Goal: Task Accomplishment & Management: Manage account settings

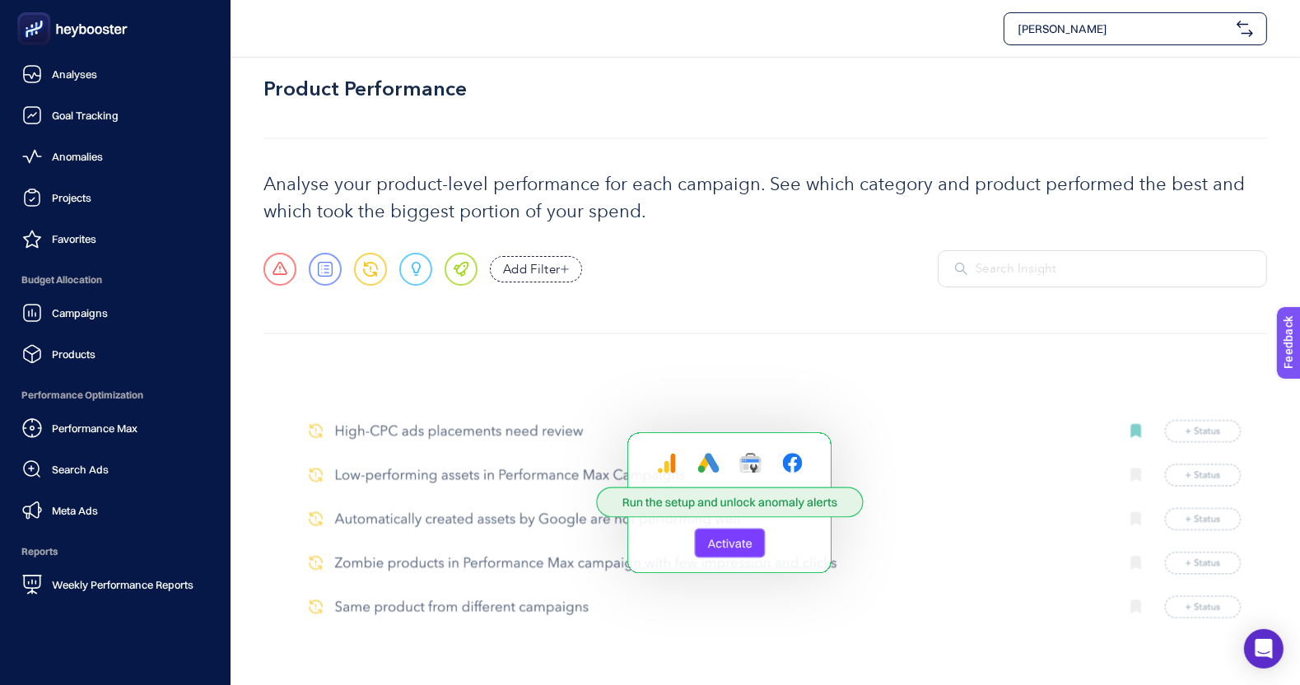
scroll to position [114, 0]
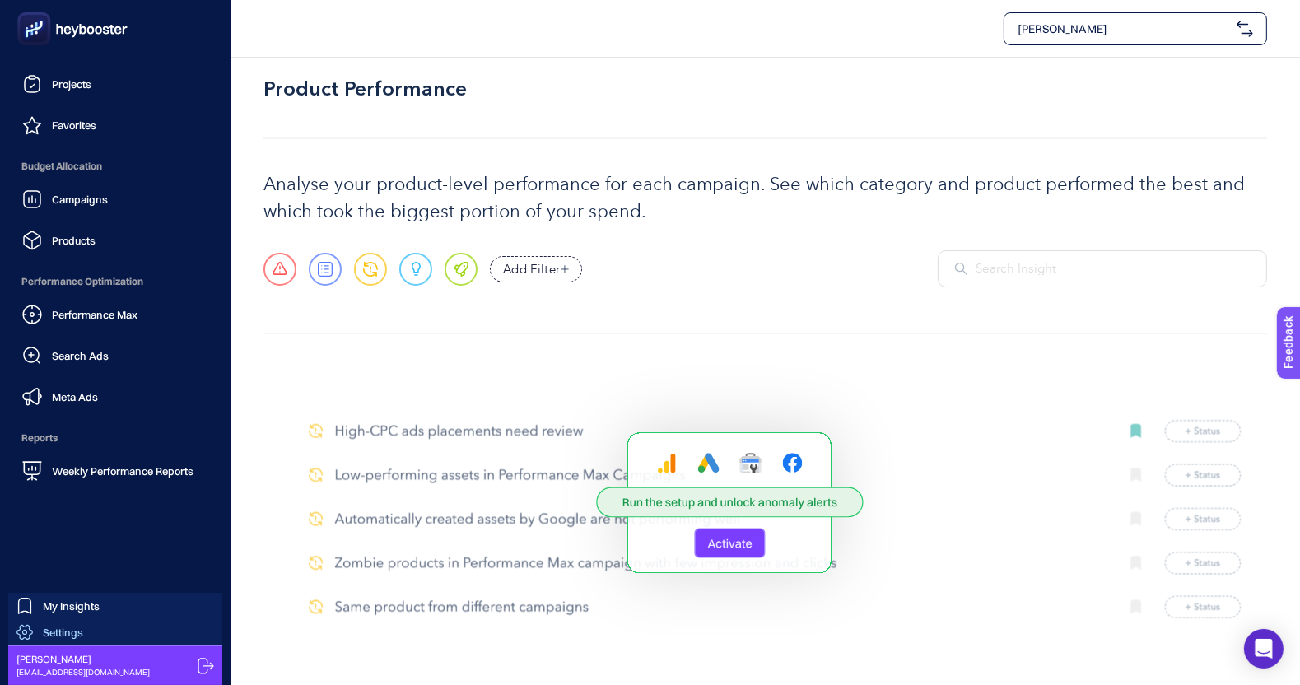
click at [78, 632] on span "Settings" at bounding box center [63, 632] width 40 height 13
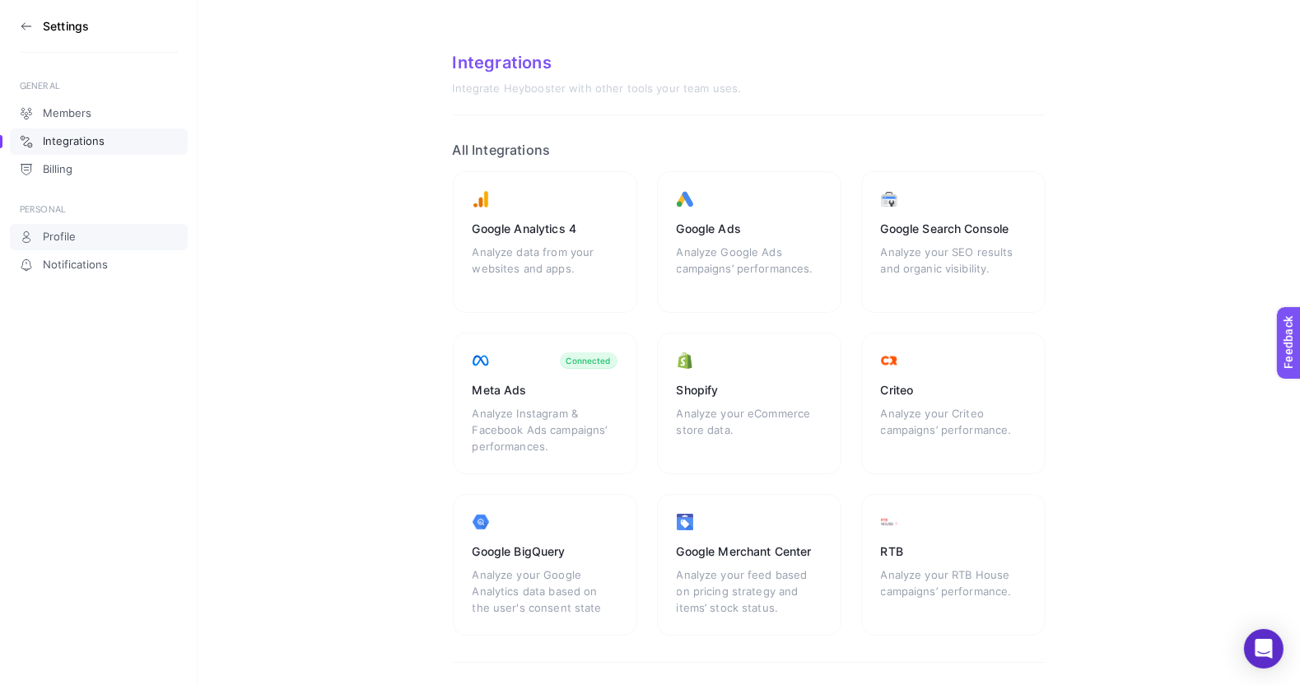
click at [85, 240] on link "Profile" at bounding box center [99, 237] width 178 height 26
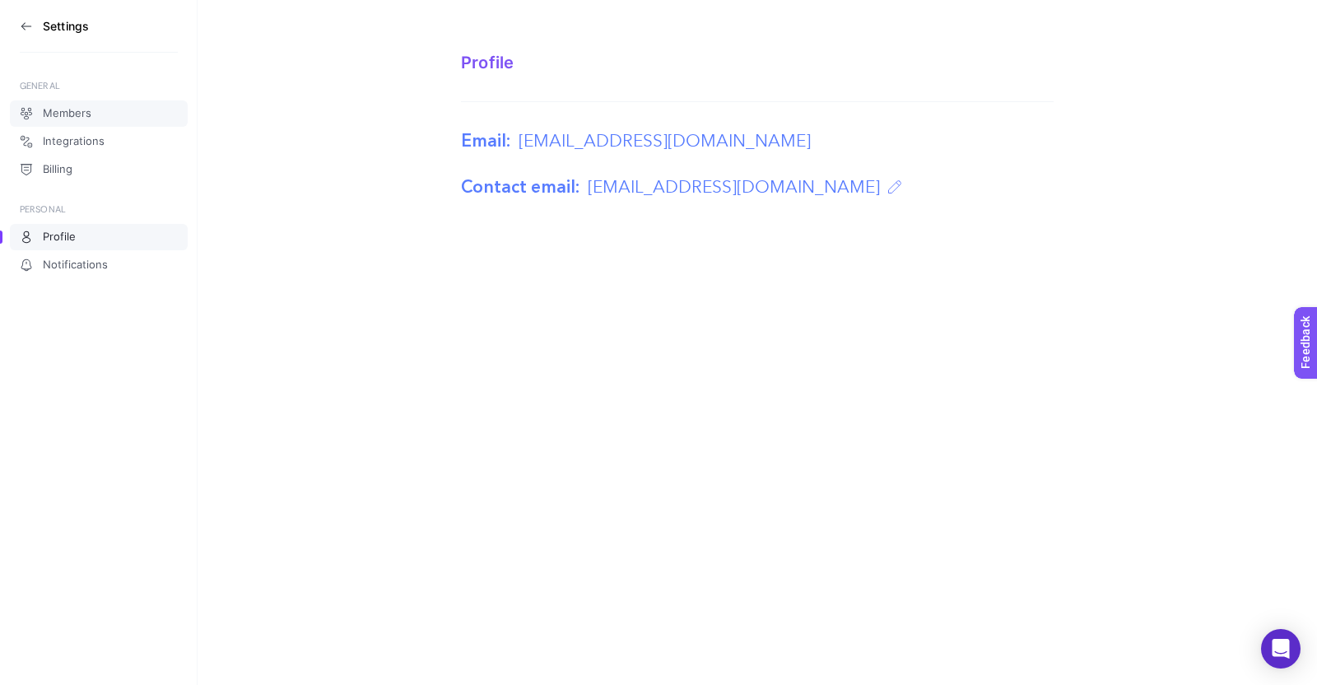
click at [81, 115] on span "Members" at bounding box center [67, 113] width 49 height 13
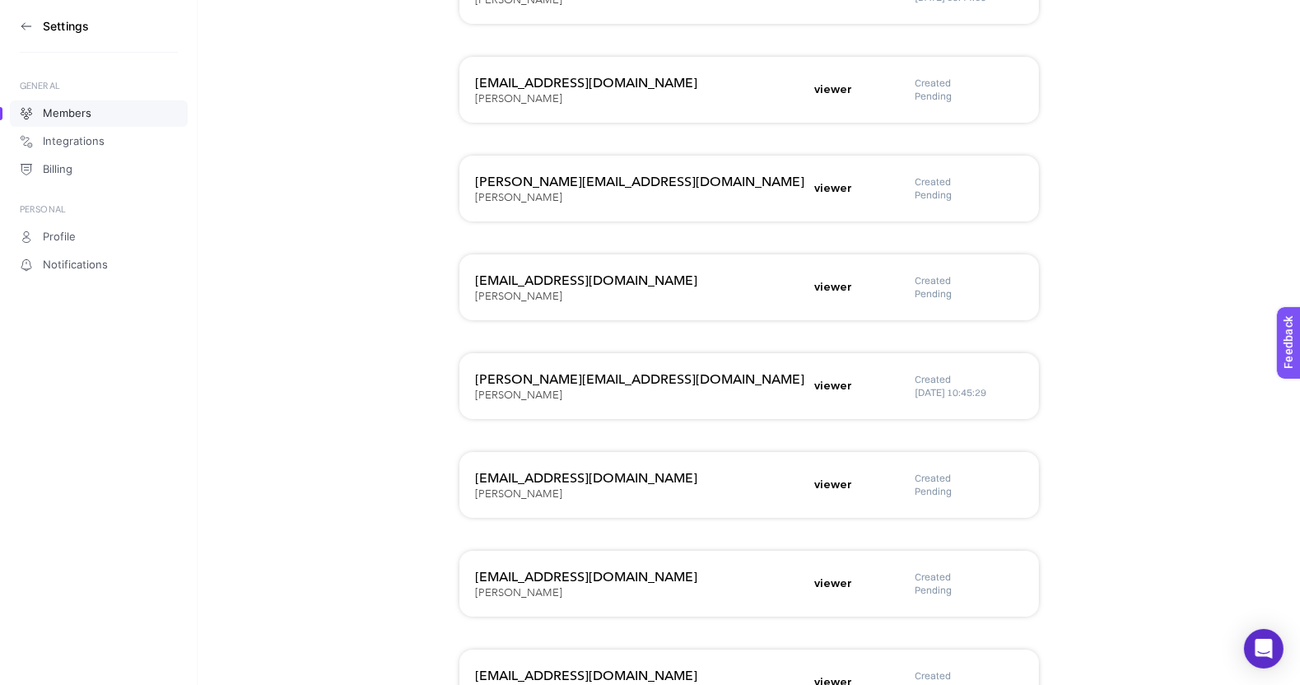
scroll to position [728, 0]
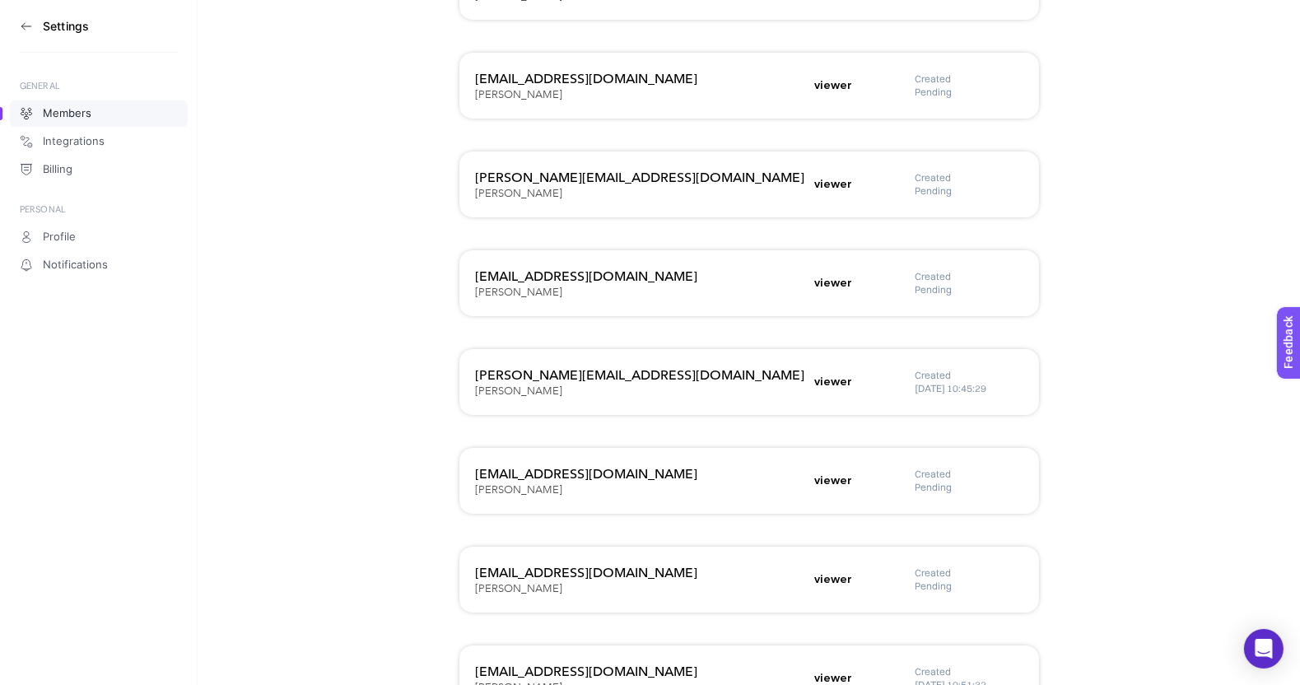
drag, startPoint x: 953, startPoint y: 292, endPoint x: 906, endPoint y: 288, distance: 46.3
click at [906, 349] on div "[EMAIL_ADDRESS][DOMAIN_NAME] Beko Bölgesel viewer Created Pending" at bounding box center [749, 382] width 580 height 66
click at [1127, 316] on section "Members + New Teammate [EMAIL_ADDRESS][DOMAIN_NAME] [PERSON_NAME] viewer Create…" at bounding box center [749, 54] width 1102 height 1564
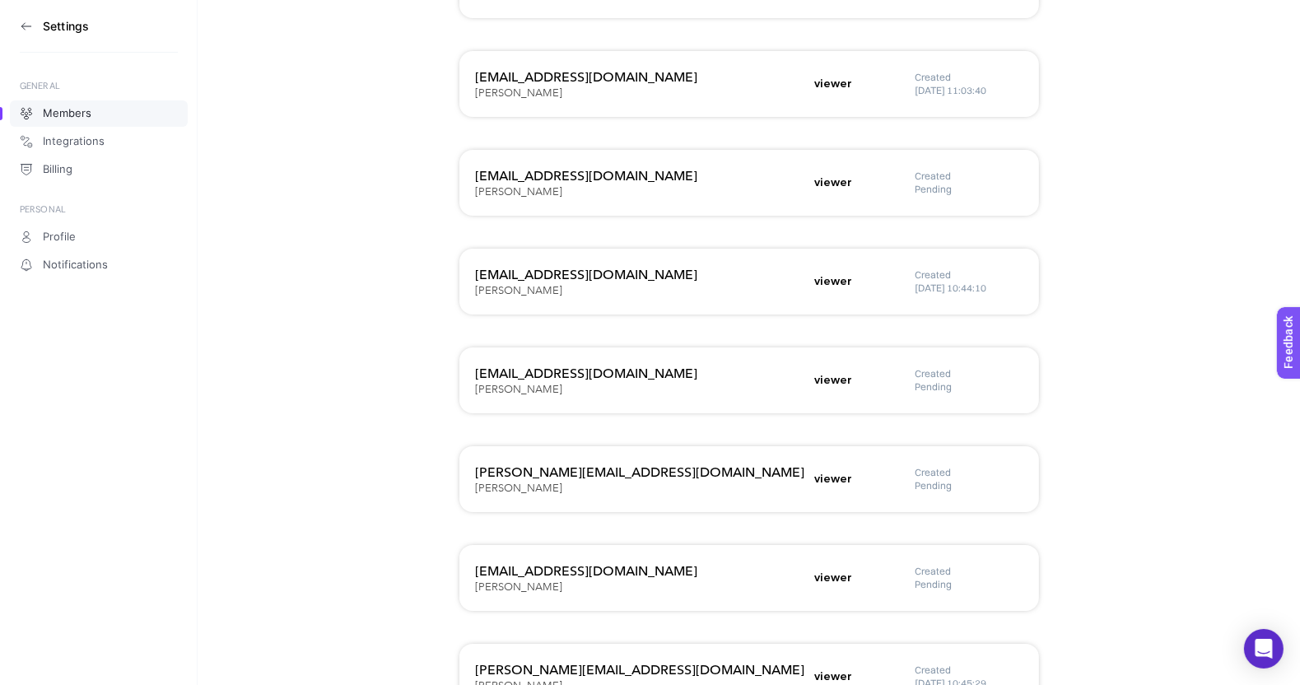
scroll to position [429, 0]
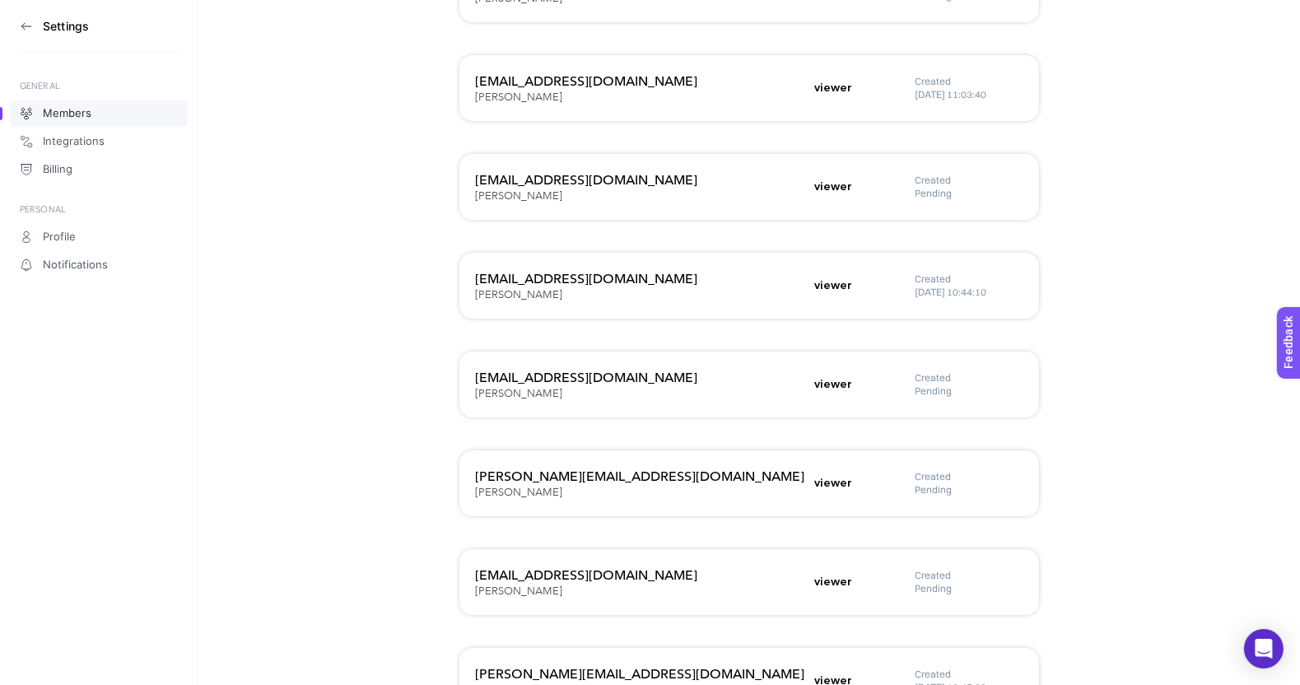
drag, startPoint x: 961, startPoint y: 194, endPoint x: 899, endPoint y: 193, distance: 61.8
click at [899, 253] on div "[EMAIL_ADDRESS][DOMAIN_NAME] Beko Bölgesel viewer Created Pending" at bounding box center [749, 286] width 580 height 66
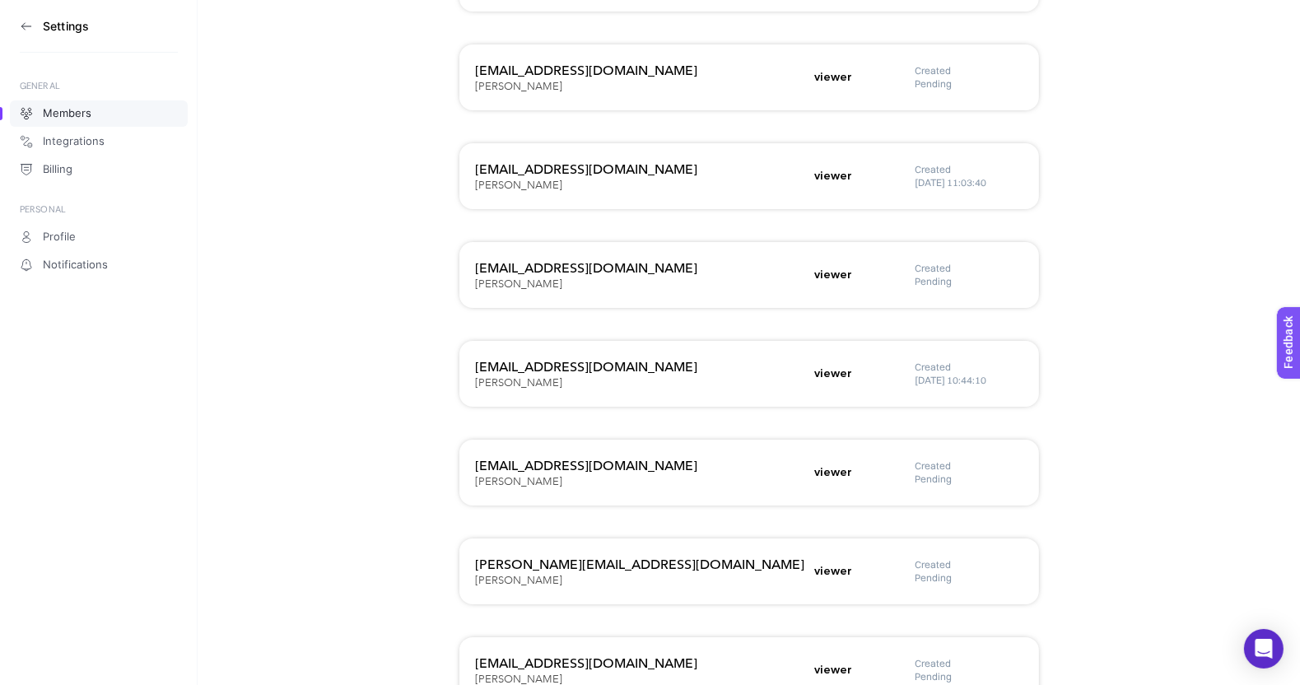
scroll to position [337, 0]
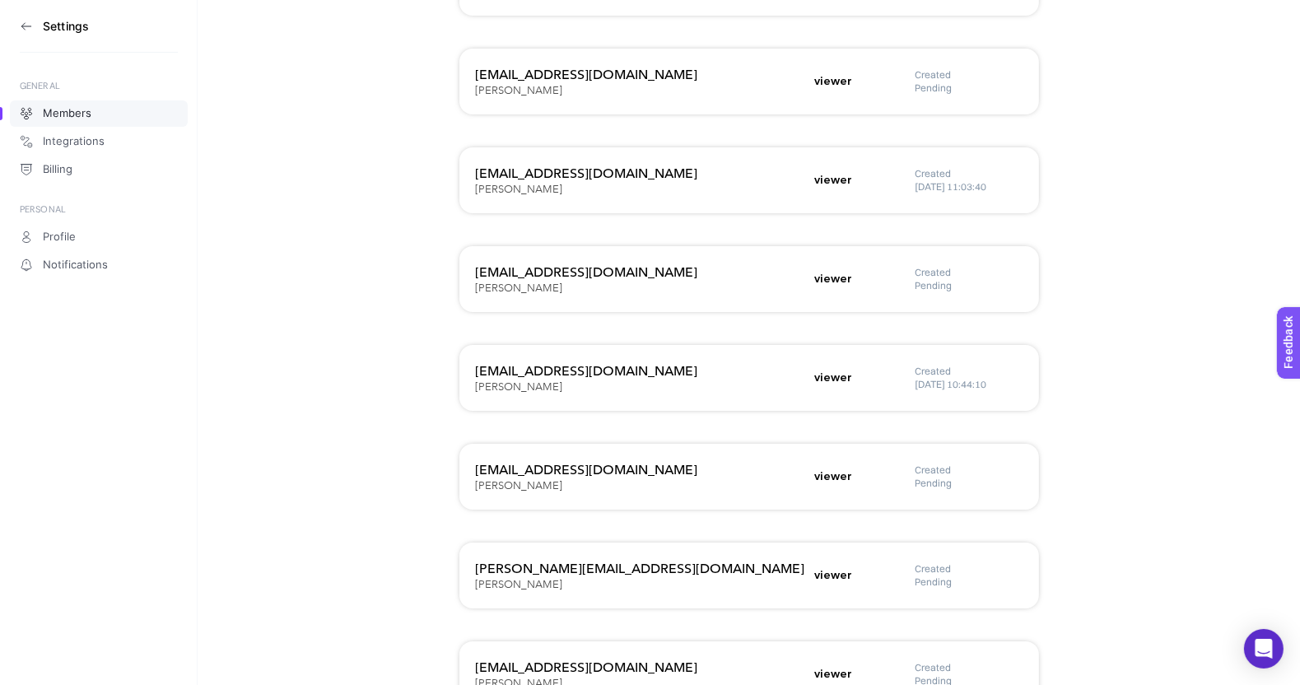
drag, startPoint x: 981, startPoint y: 91, endPoint x: 901, endPoint y: 93, distance: 79.9
click at [901, 147] on div "[EMAIL_ADDRESS][DOMAIN_NAME] [PERSON_NAME] viewer Created Pending" at bounding box center [749, 180] width 580 height 66
click at [1286, 389] on span "Feedback" at bounding box center [1309, 389] width 53 height 13
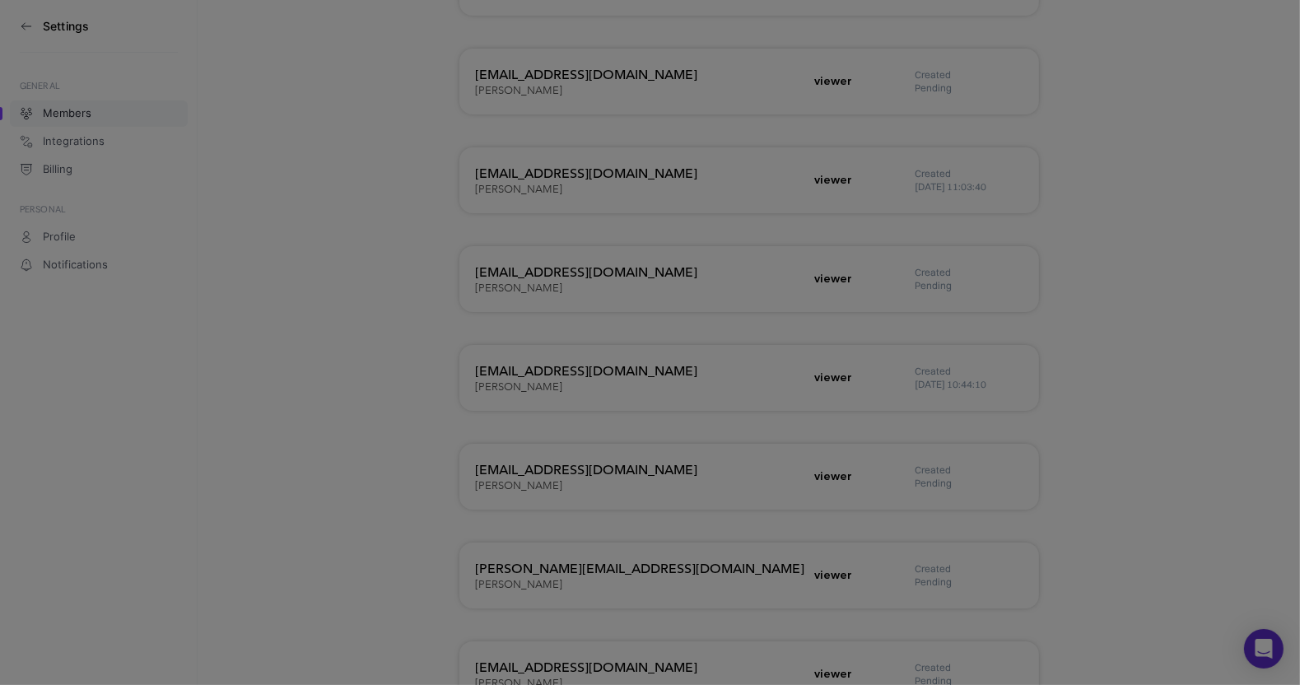
scroll to position [0, 0]
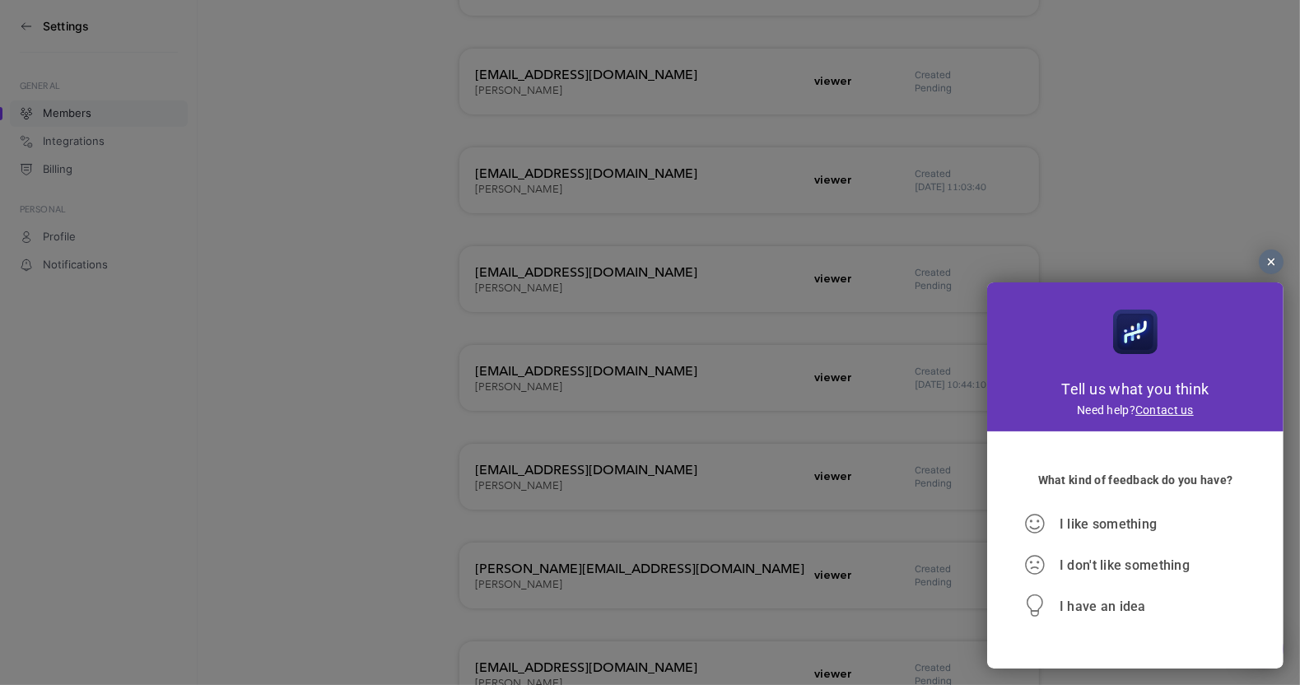
click at [1269, 254] on div at bounding box center [1271, 261] width 25 height 25
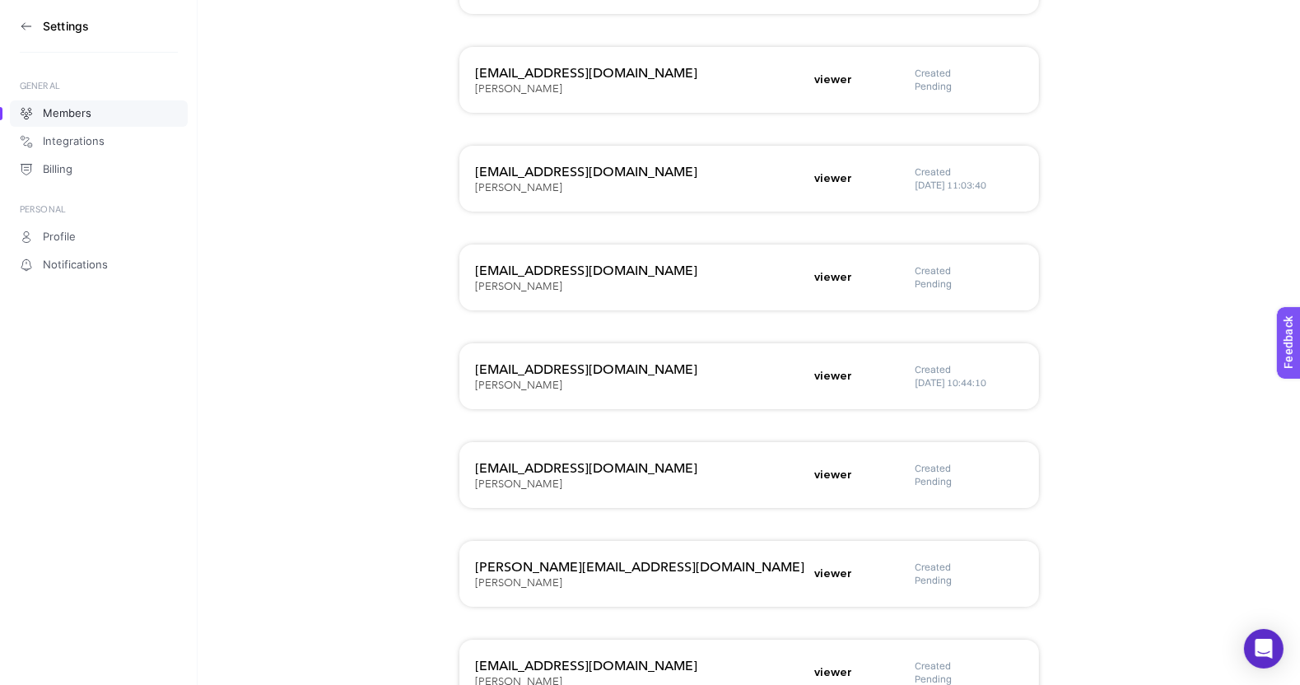
scroll to position [335, 0]
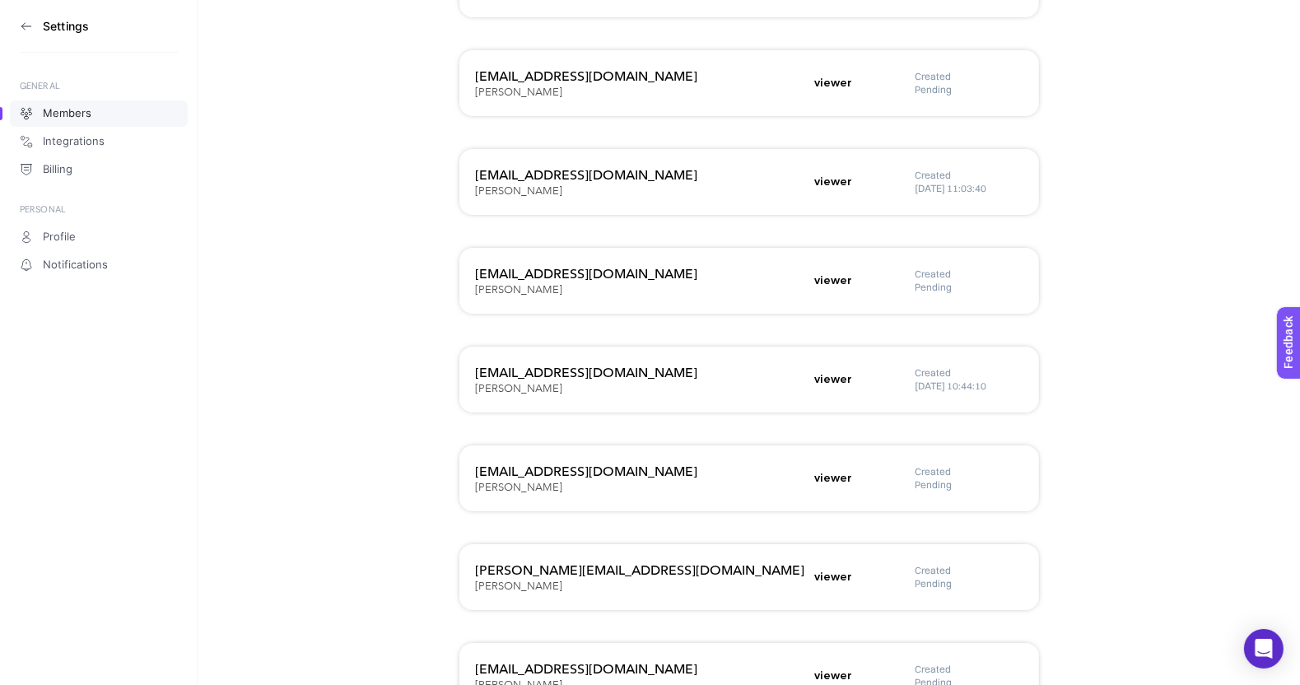
click at [958, 186] on h5 "[DATE] 11:03:40" at bounding box center [969, 188] width 107 height 13
click at [938, 385] on h5 "[DATE] 10:44:10" at bounding box center [969, 386] width 107 height 13
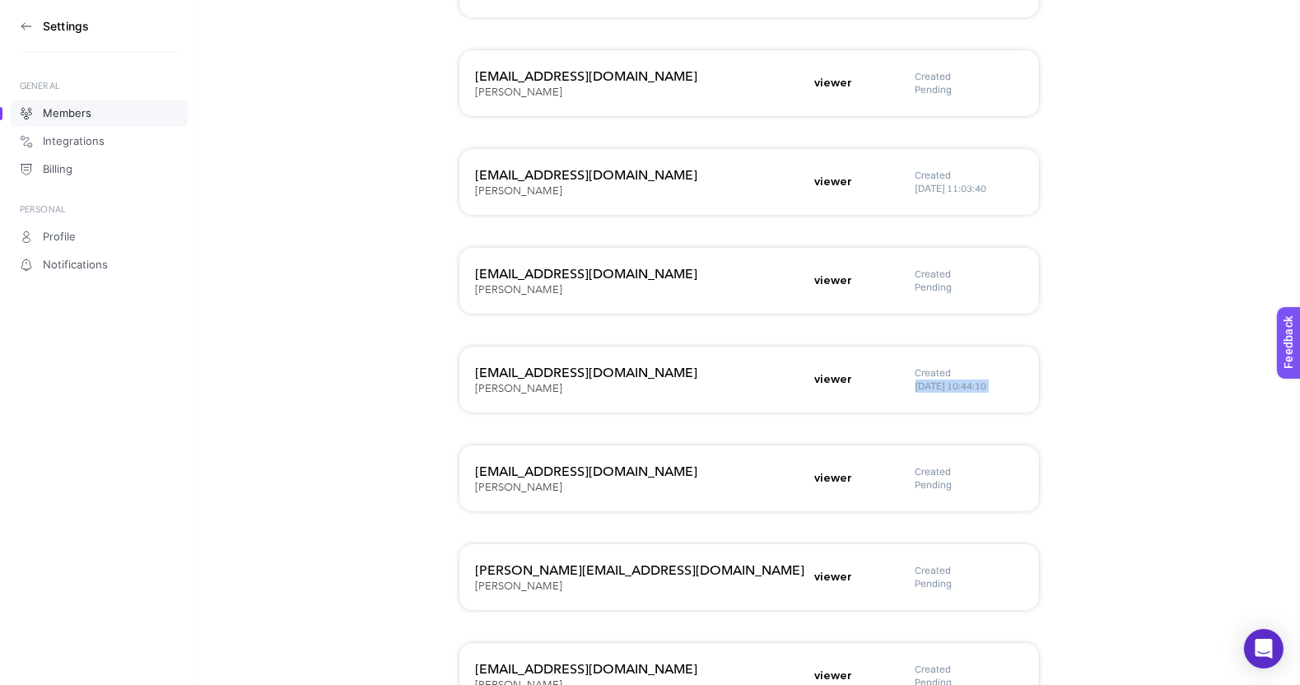
click at [938, 385] on h5 "[DATE] 10:44:10" at bounding box center [969, 386] width 107 height 13
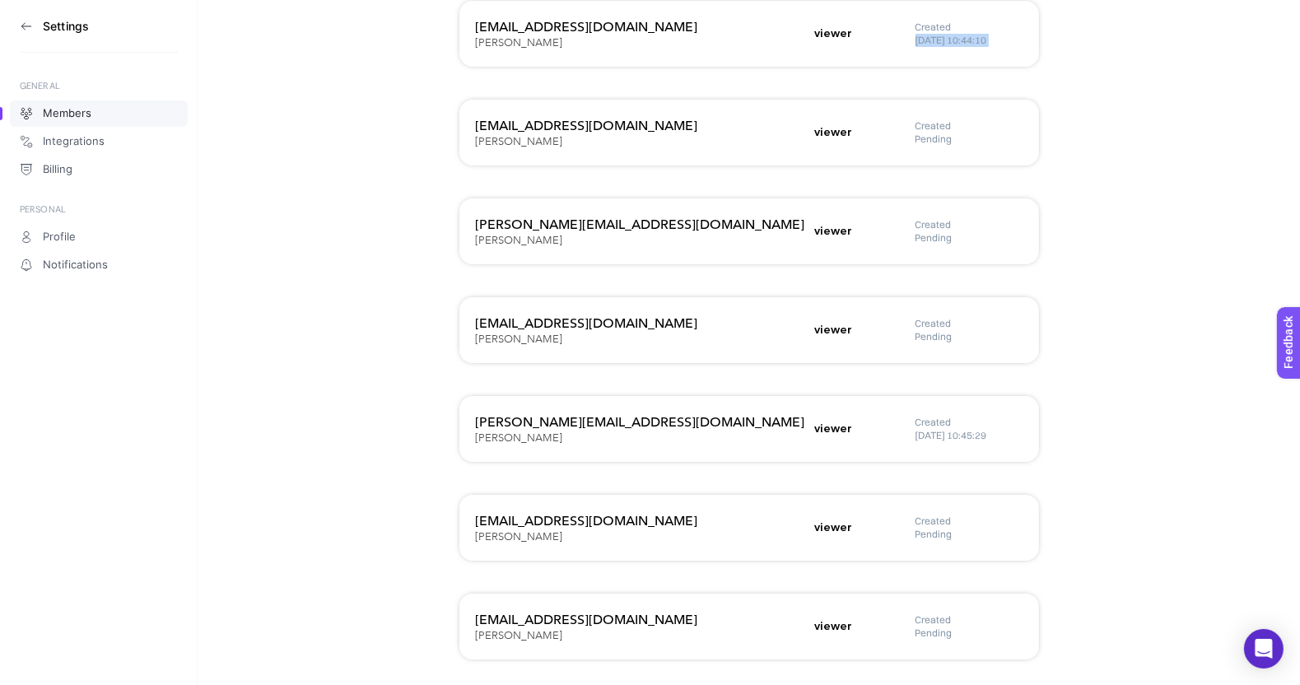
scroll to position [683, 0]
click at [965, 433] on h5 "[DATE] 10:45:29" at bounding box center [969, 433] width 107 height 13
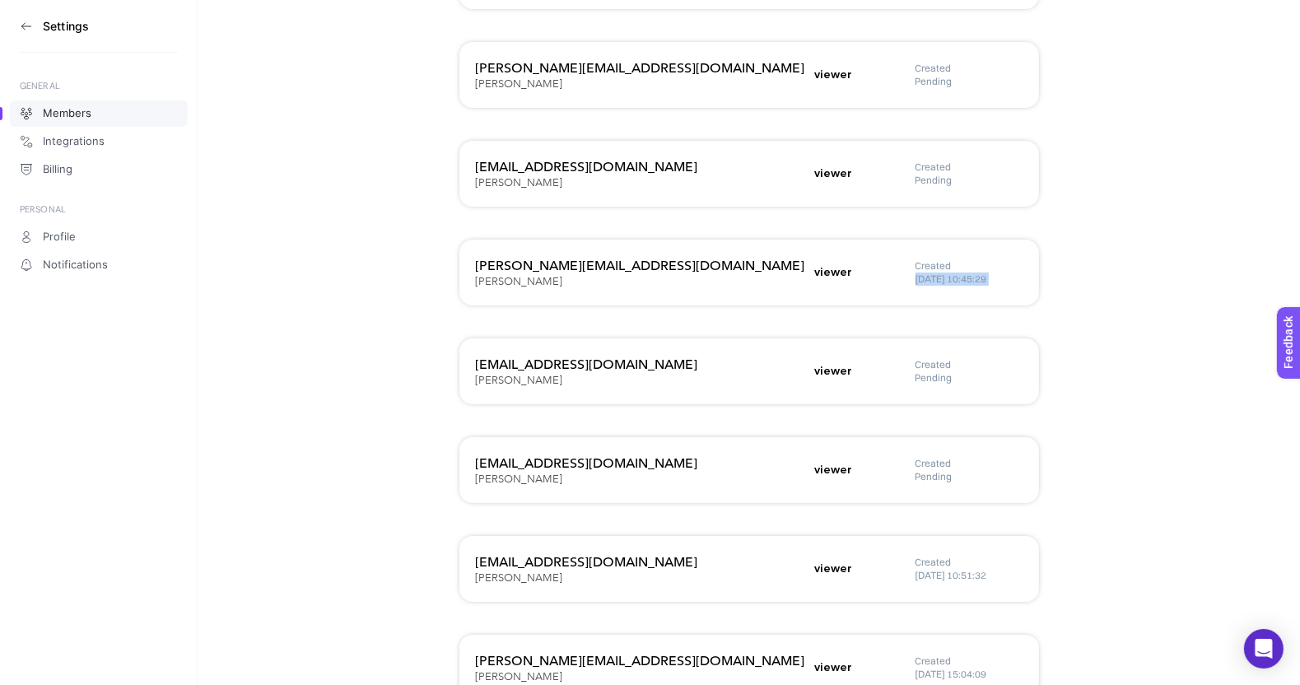
scroll to position [879, 0]
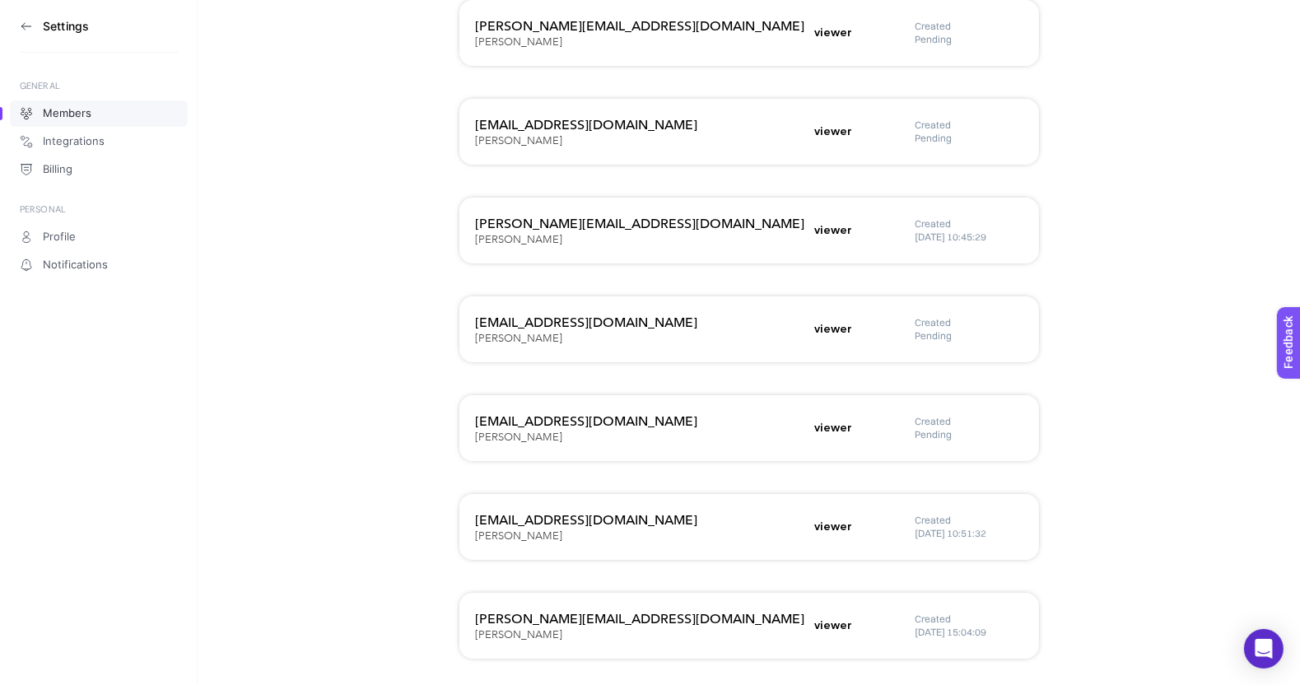
click at [986, 534] on h5 "[DATE] 10:51:32" at bounding box center [969, 533] width 107 height 13
click at [960, 631] on h5 "[DATE] 15:04:09" at bounding box center [969, 632] width 107 height 13
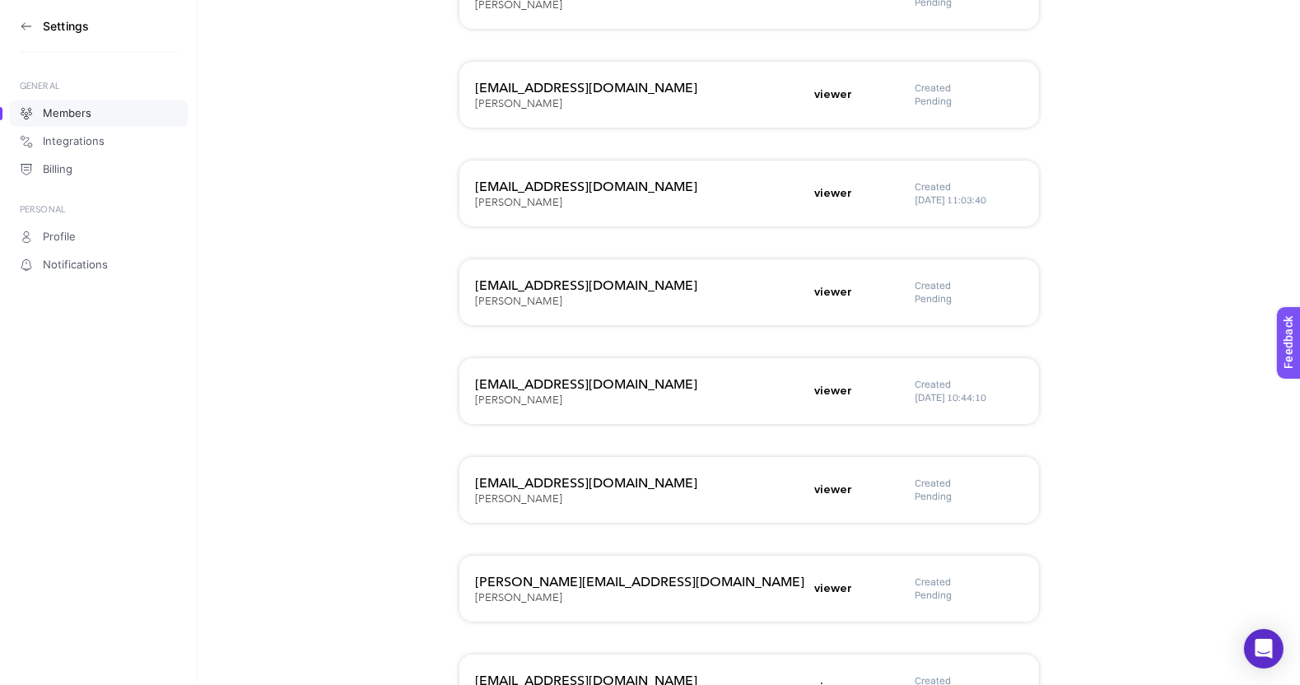
scroll to position [0, 0]
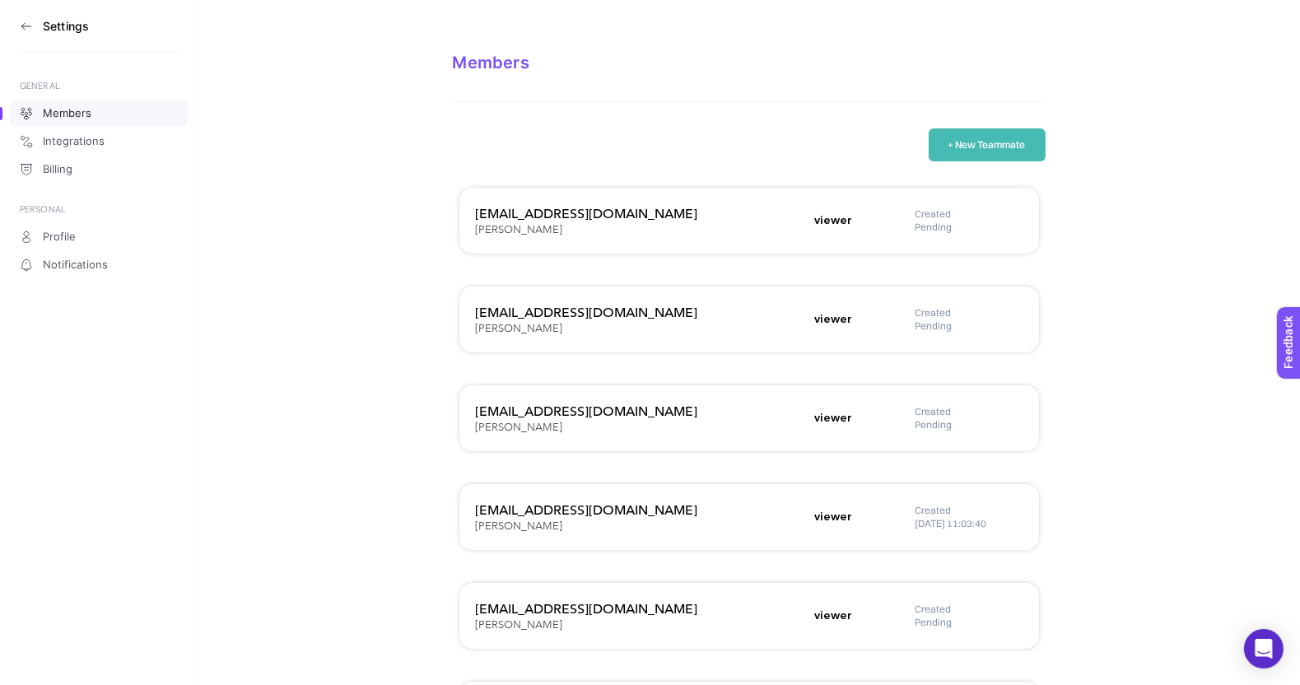
click at [989, 139] on button "+ New Teammate" at bounding box center [987, 144] width 117 height 33
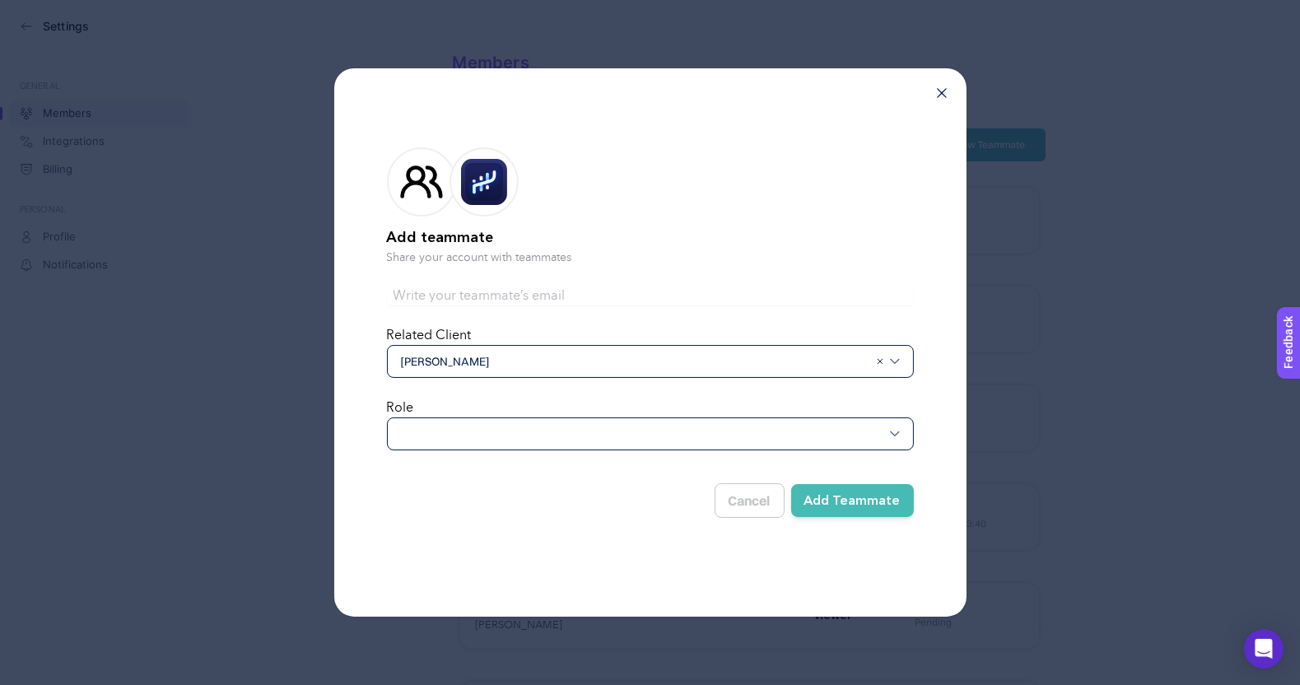
click at [895, 363] on img at bounding box center [895, 361] width 10 height 10
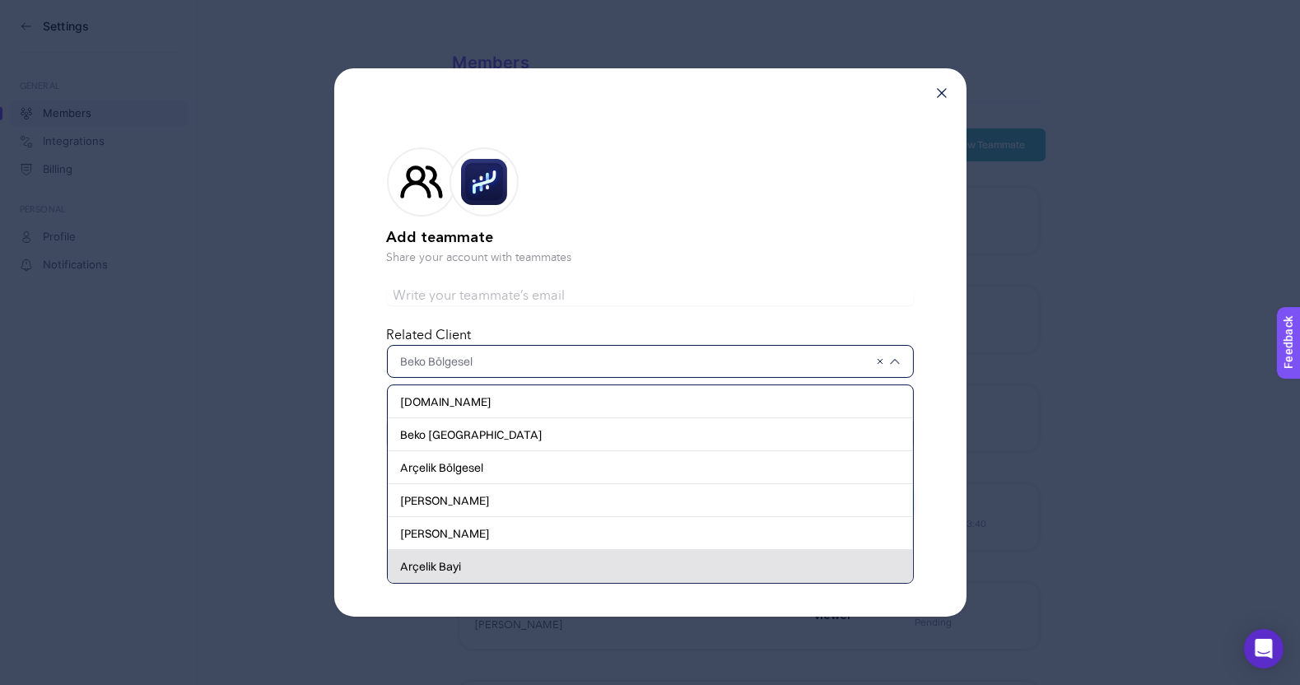
click at [481, 566] on div "Arçelik Bayi" at bounding box center [650, 566] width 525 height 33
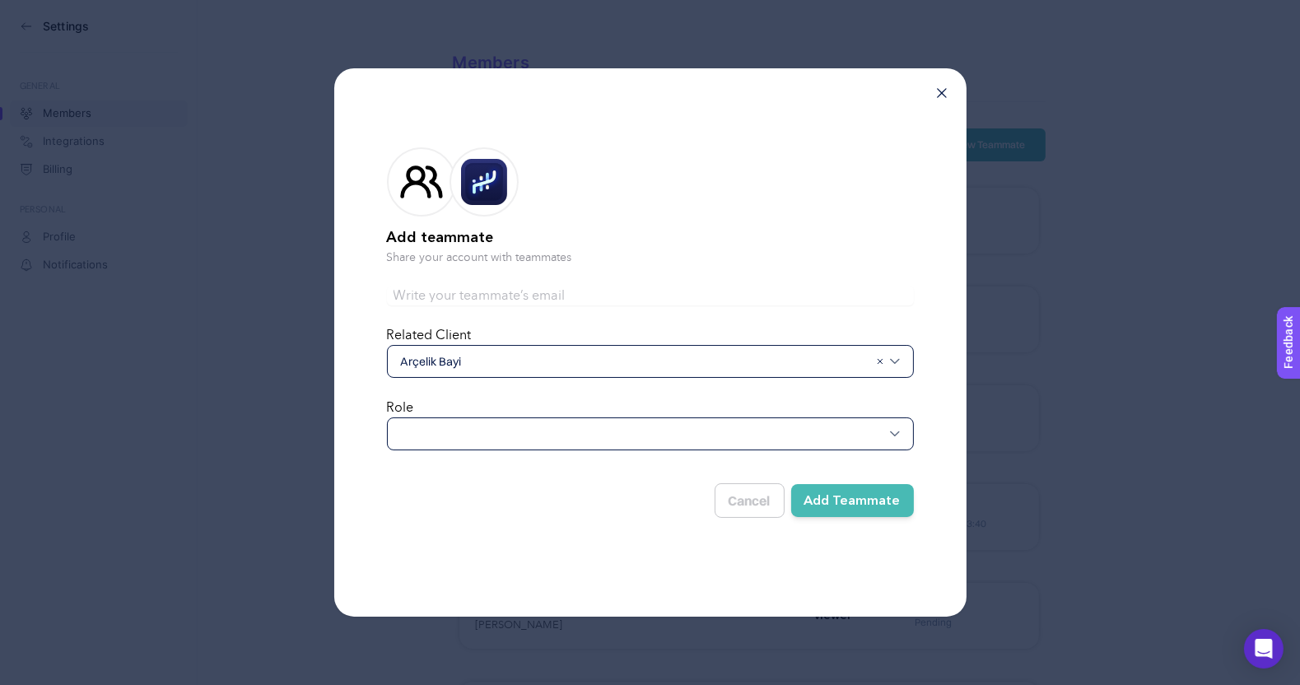
click at [728, 361] on span "Arçelik Bayi" at bounding box center [635, 361] width 468 height 16
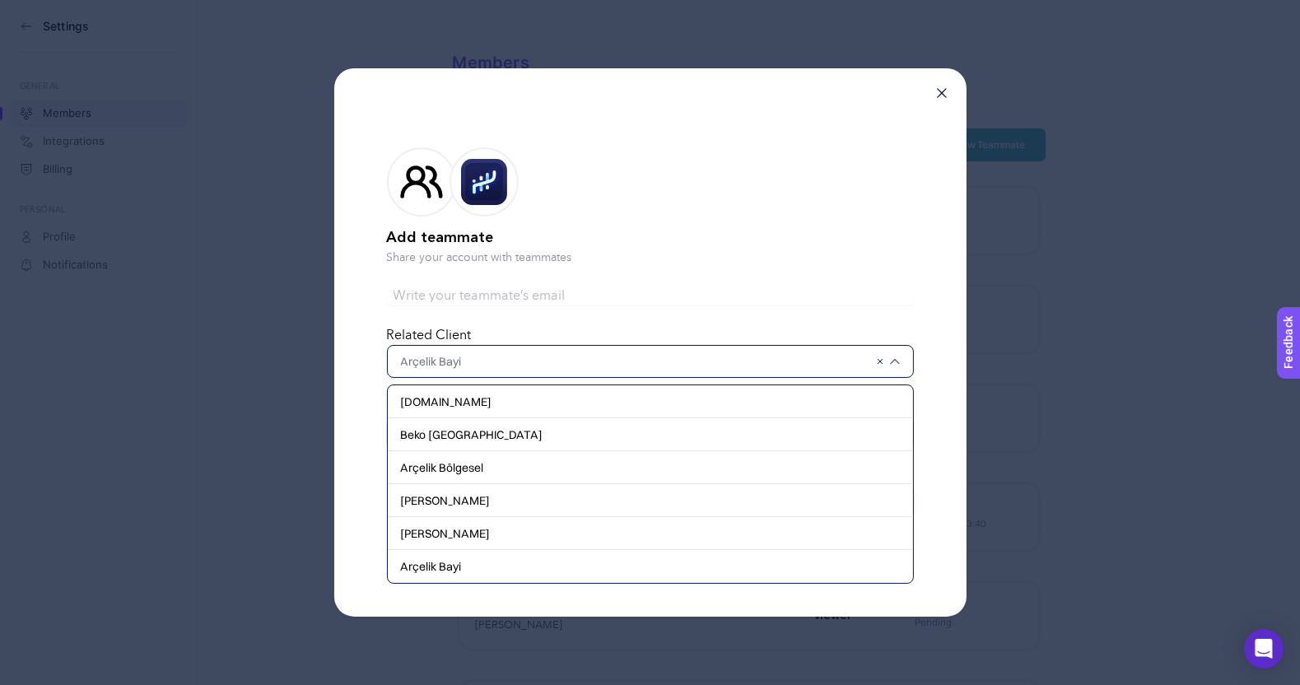
click at [365, 365] on div "Add teammate Share your account with teammates Related Client [DOMAIN_NAME] Bek…" at bounding box center [650, 342] width 632 height 548
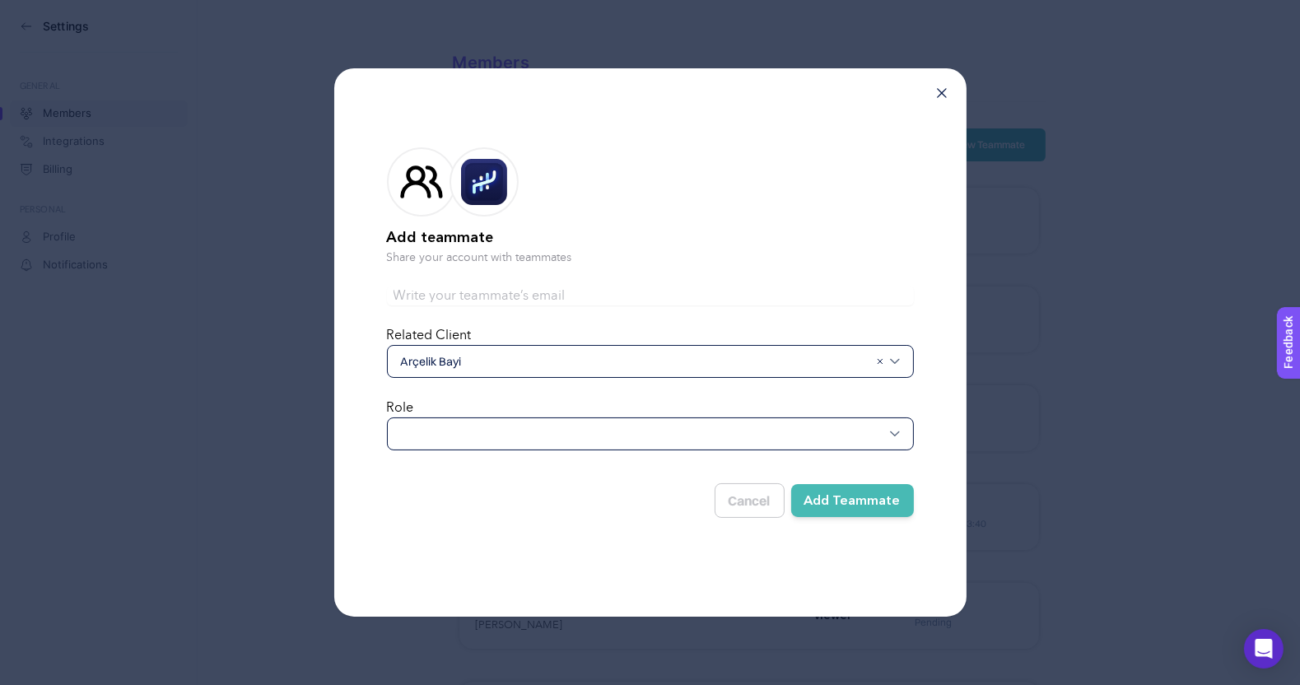
click at [478, 427] on div at bounding box center [650, 433] width 527 height 33
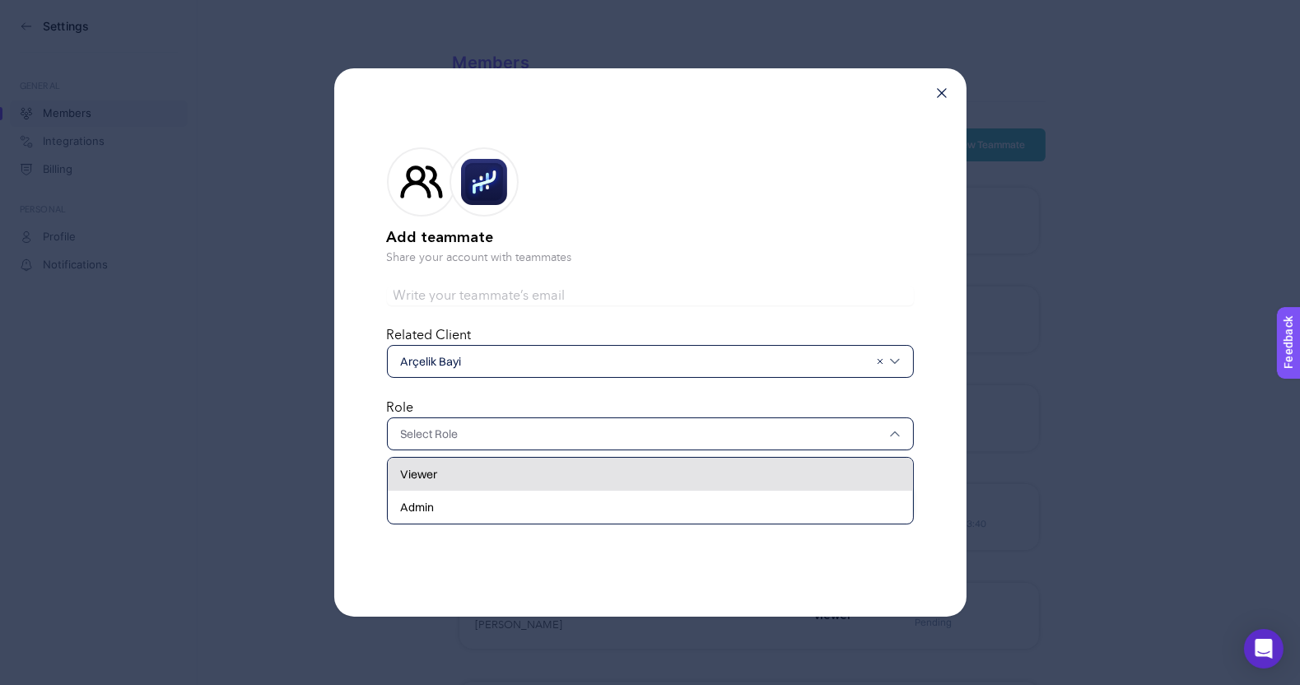
click at [483, 491] on div "Viewer" at bounding box center [650, 507] width 525 height 33
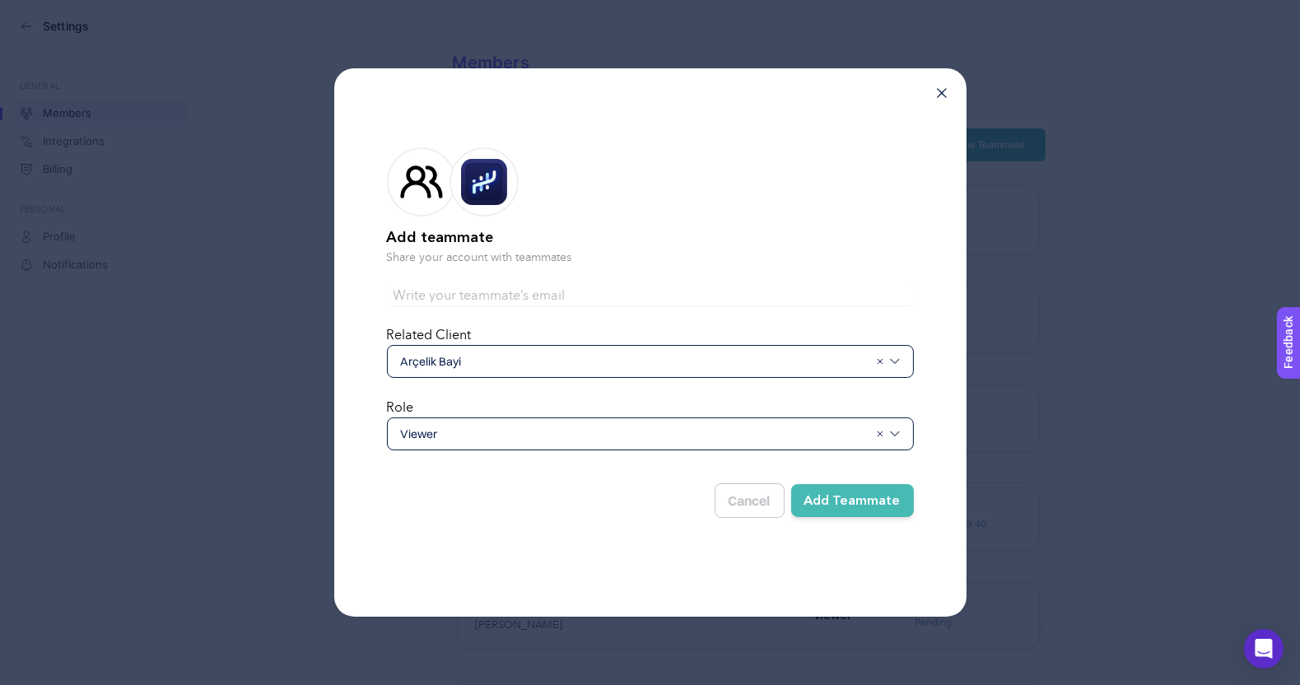
click at [550, 305] on form "Add teammate Share your account with teammates Related Client [PERSON_NAME] Rol…" at bounding box center [650, 329] width 527 height 417
click at [548, 294] on input "text" at bounding box center [650, 296] width 527 height 20
type input "g"
click at [445, 299] on input "text" at bounding box center [650, 296] width 527 height 20
paste input "[EMAIL_ADDRESS][DOMAIN_NAME]"
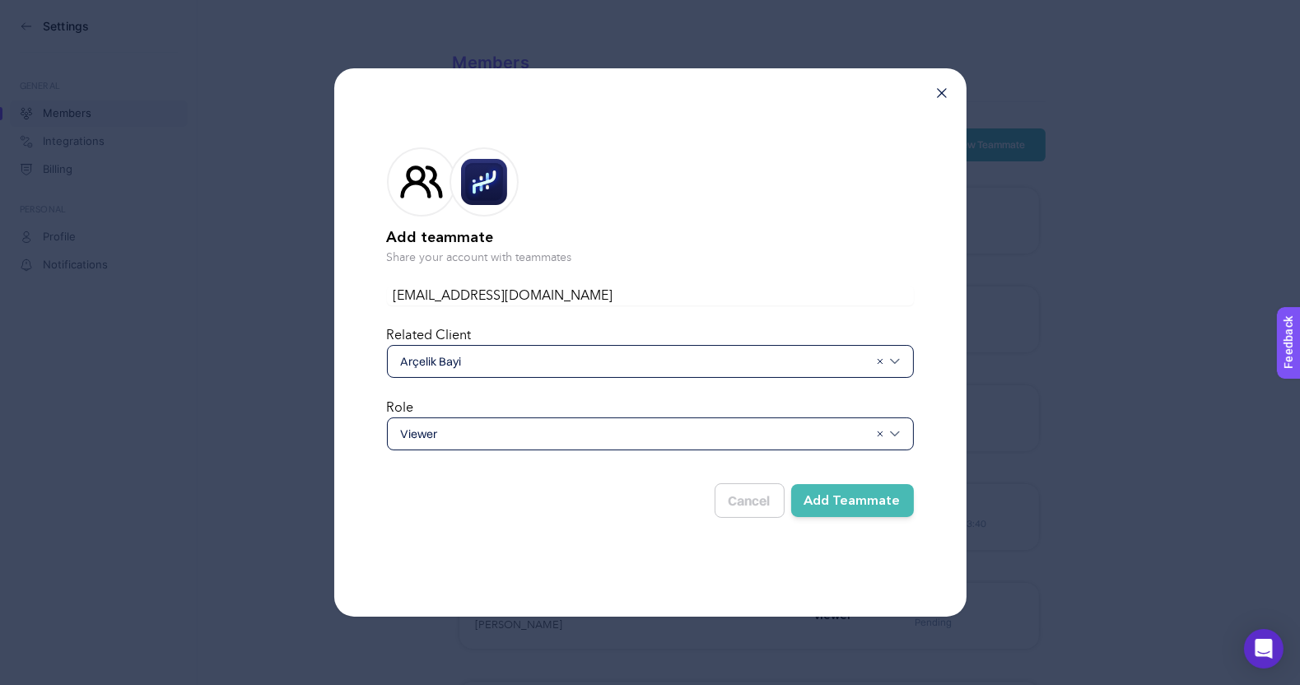
type input "[EMAIL_ADDRESS][DOMAIN_NAME]"
click at [860, 499] on button "Add Teammate" at bounding box center [852, 500] width 123 height 33
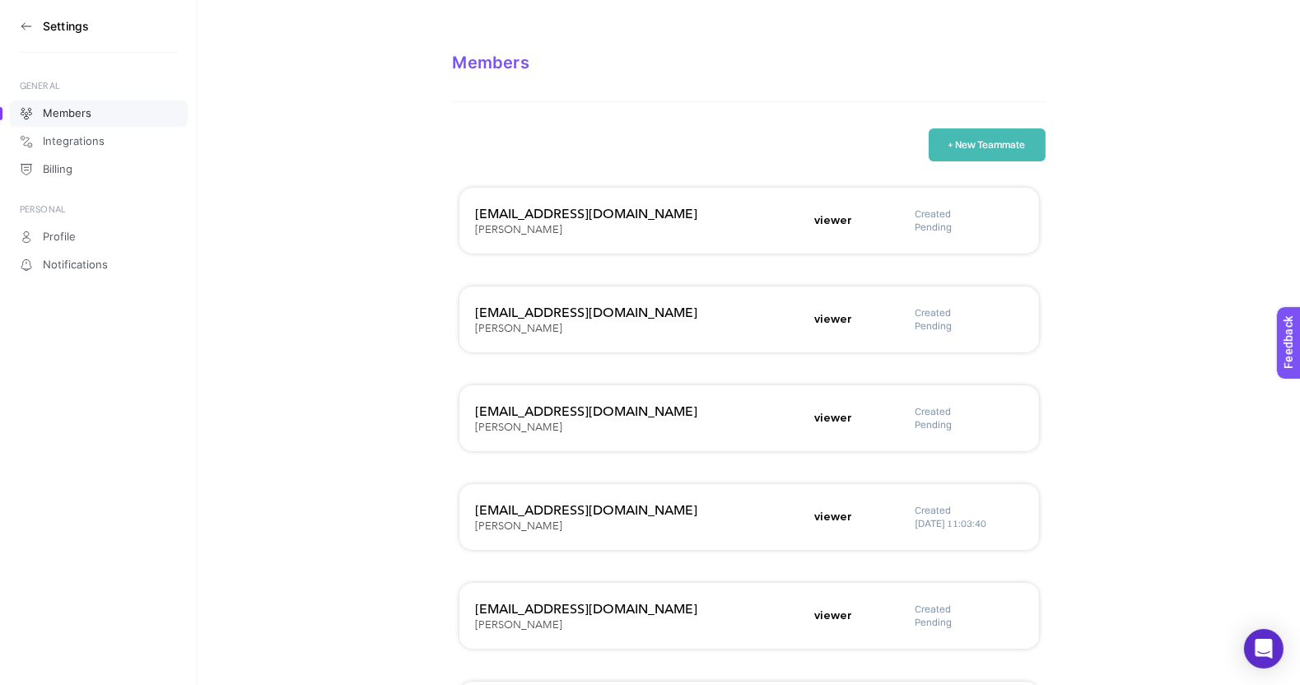
click at [1013, 149] on button "+ New Teammate" at bounding box center [987, 144] width 117 height 33
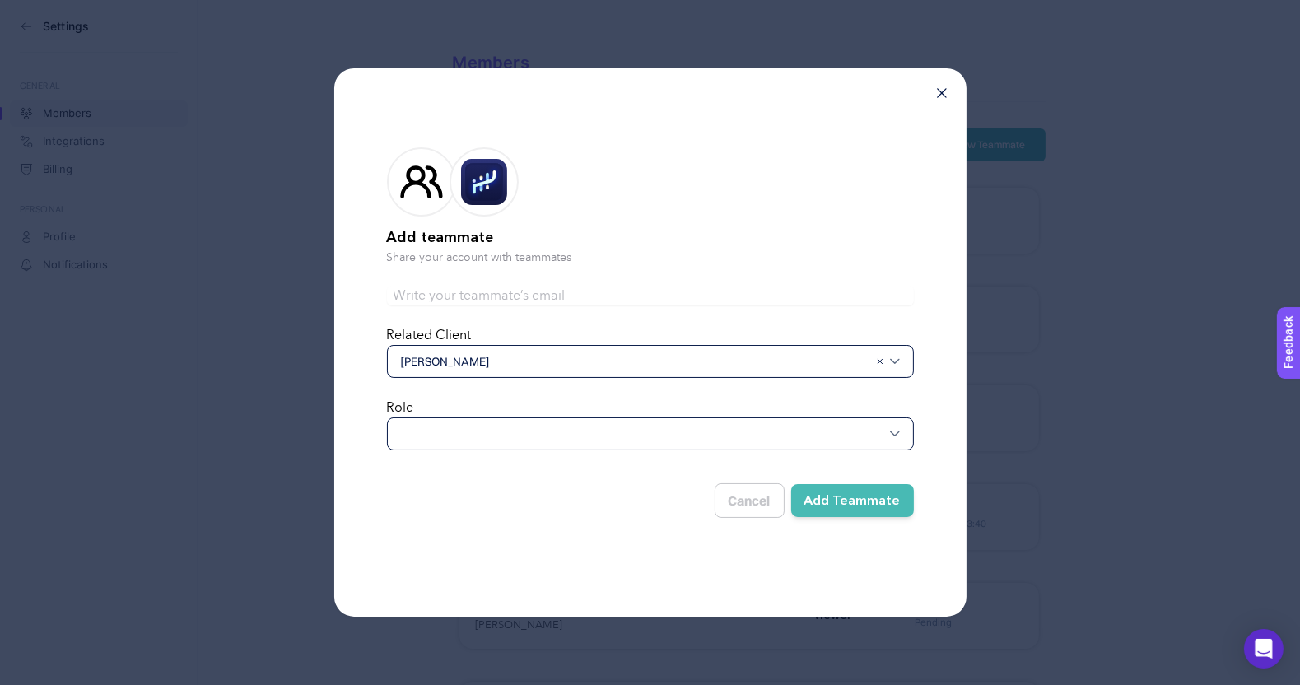
click at [896, 364] on img at bounding box center [895, 361] width 10 height 10
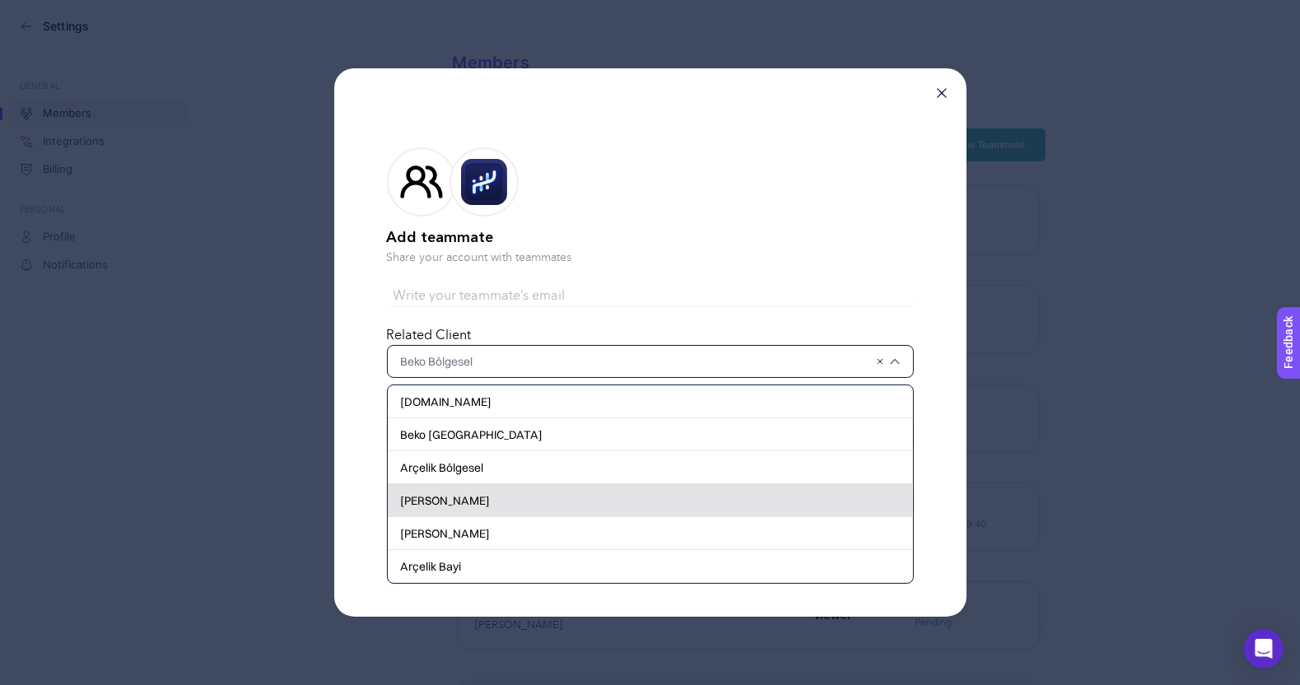
click at [480, 517] on div "[PERSON_NAME]" at bounding box center [650, 533] width 525 height 33
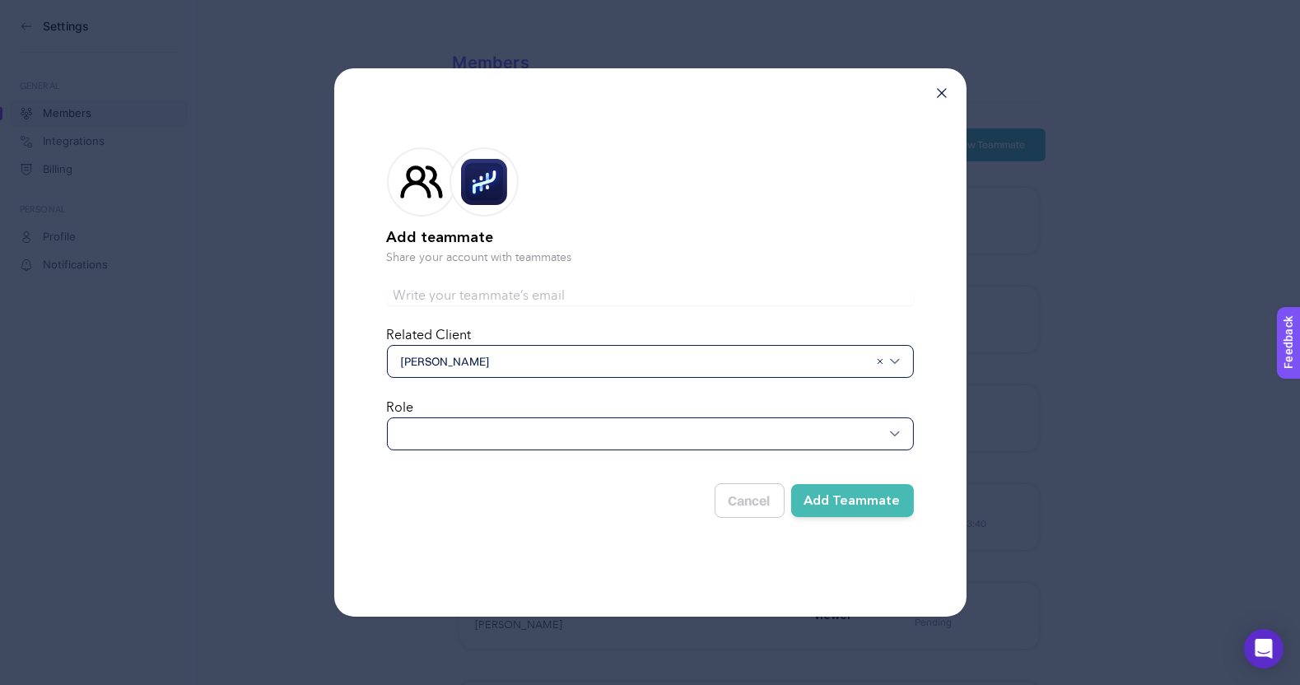
click at [480, 431] on div at bounding box center [650, 433] width 527 height 33
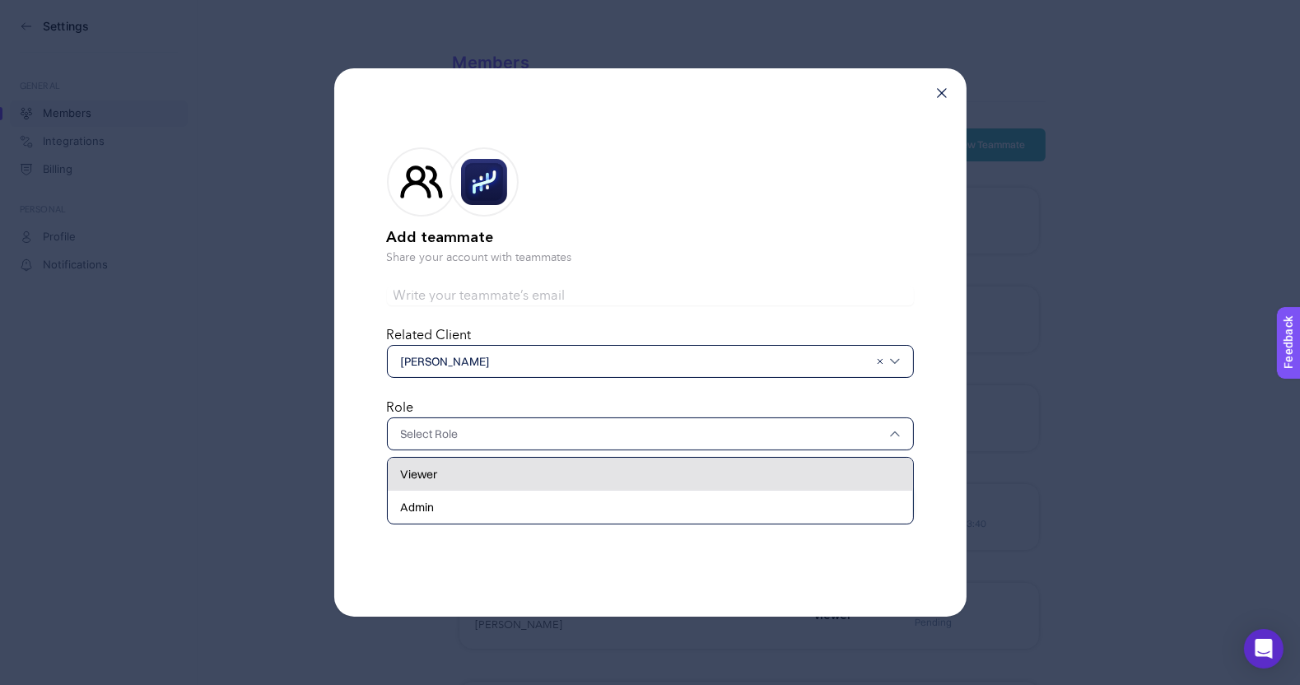
click at [470, 491] on div "Viewer" at bounding box center [650, 507] width 525 height 33
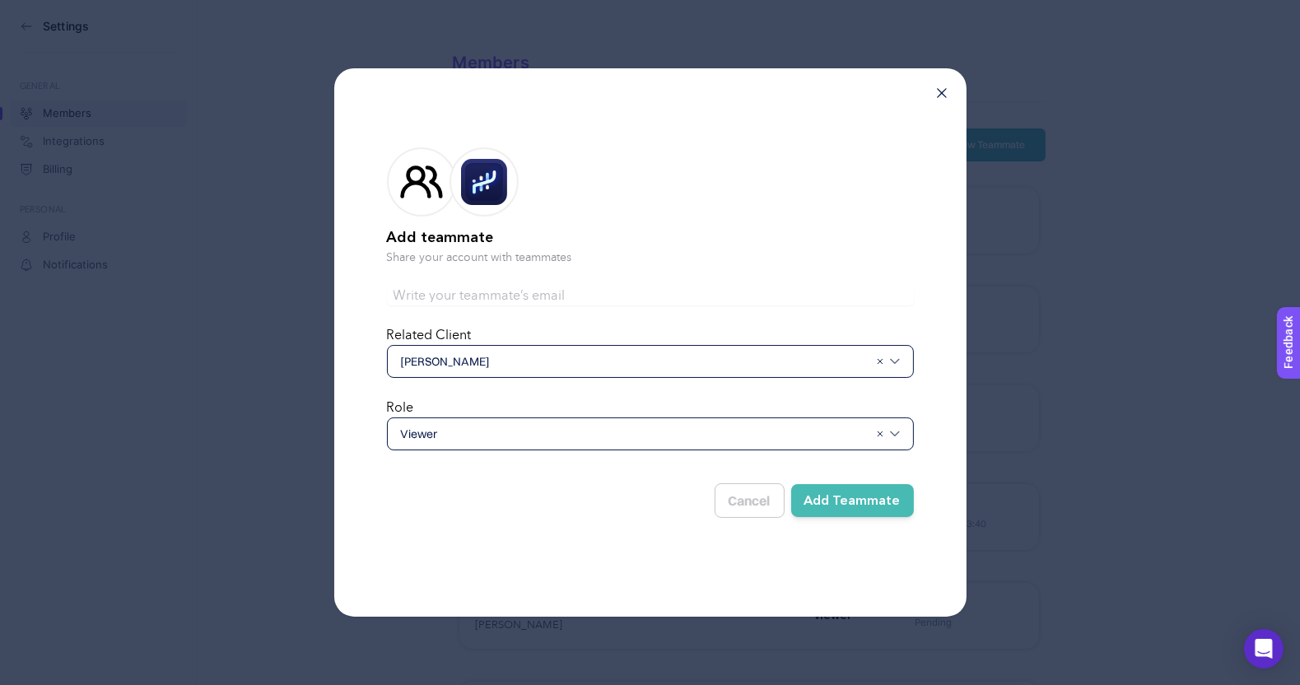
click at [469, 289] on input "text" at bounding box center [650, 296] width 527 height 20
paste input "[EMAIL_ADDRESS][DOMAIN_NAME]"
type input "[EMAIL_ADDRESS][DOMAIN_NAME]"
click at [859, 496] on button "Add Teammate" at bounding box center [852, 500] width 123 height 33
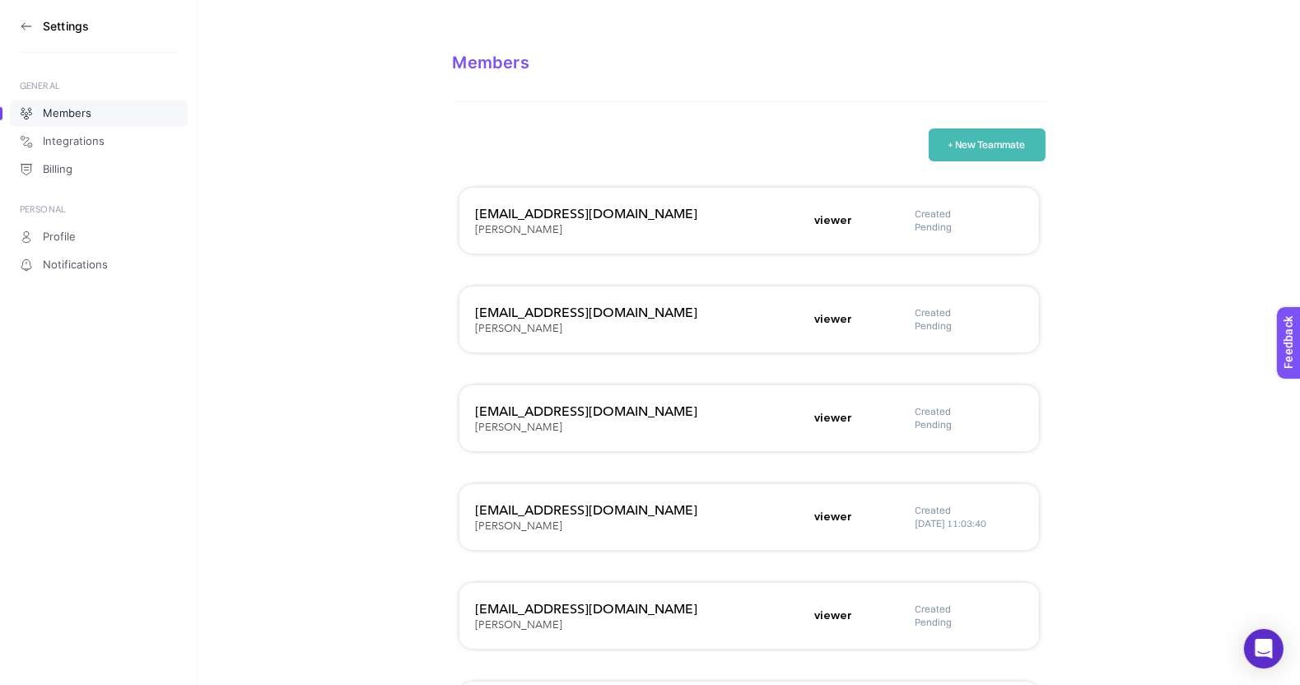
click at [23, 26] on icon at bounding box center [26, 26] width 13 height 13
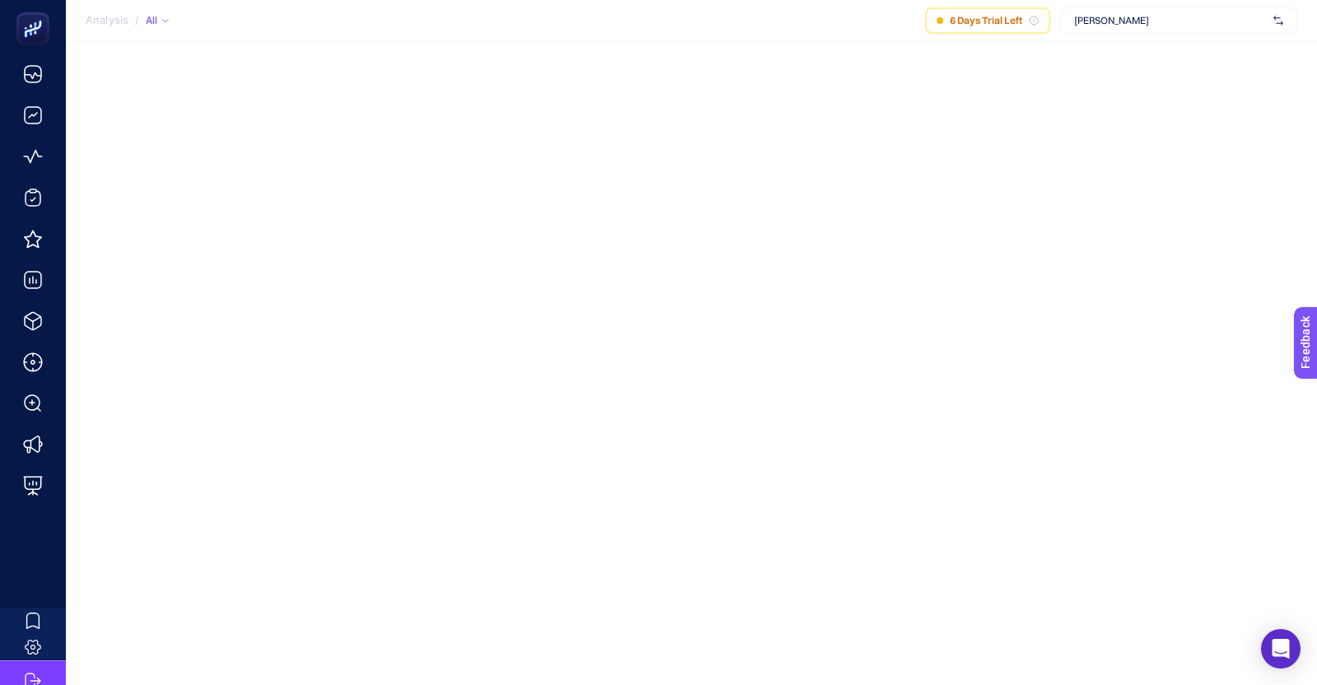
click at [1276, 24] on div "[PERSON_NAME]" at bounding box center [1178, 20] width 237 height 26
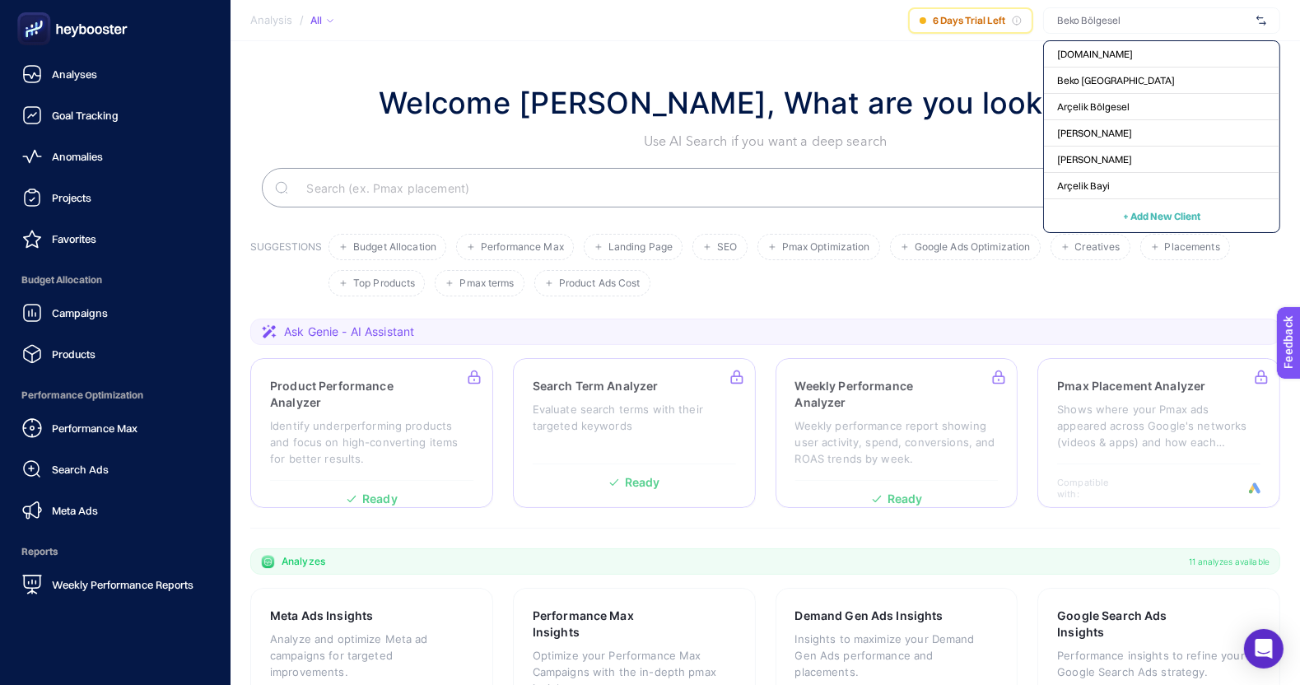
scroll to position [114, 0]
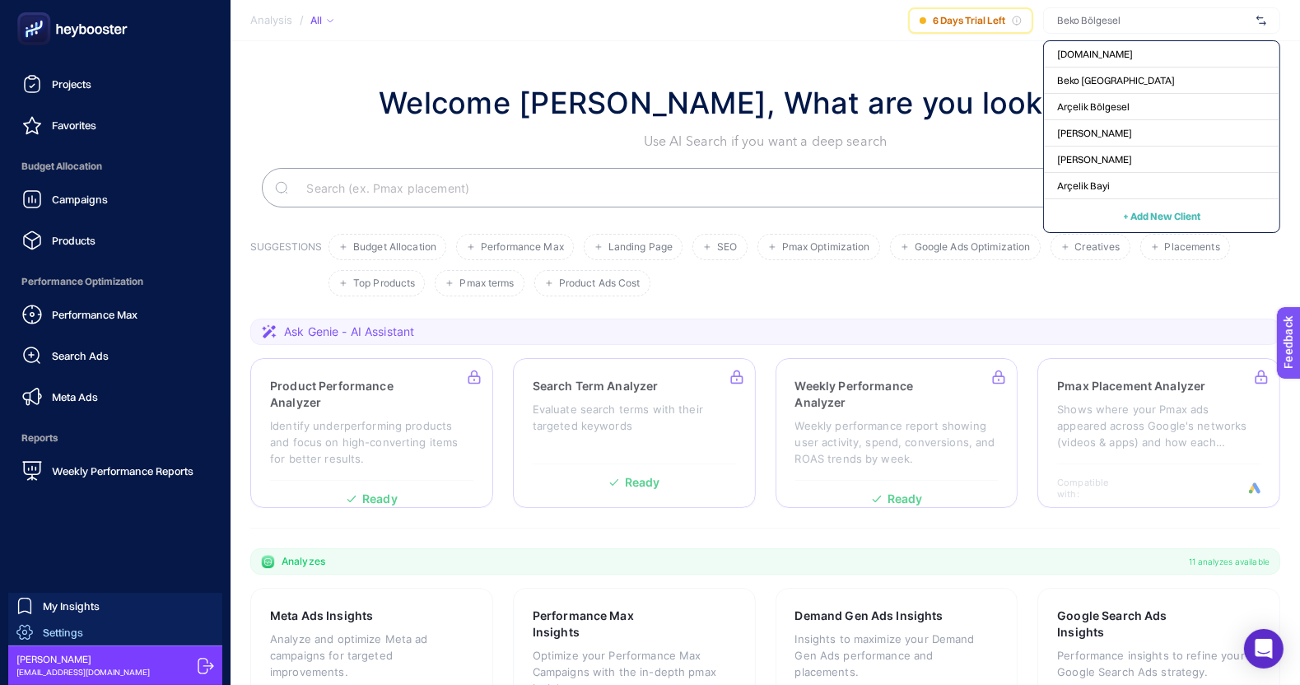
click at [61, 633] on span "Settings" at bounding box center [63, 632] width 40 height 13
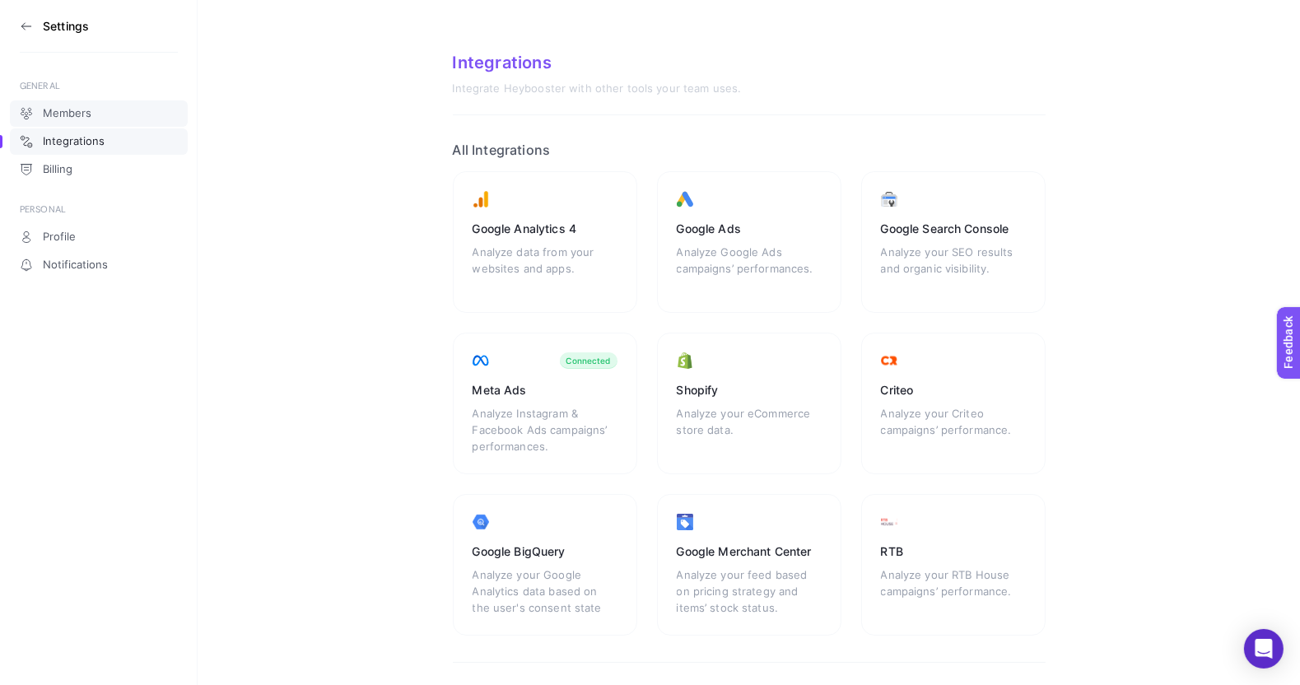
click at [87, 107] on span "Members" at bounding box center [67, 113] width 49 height 13
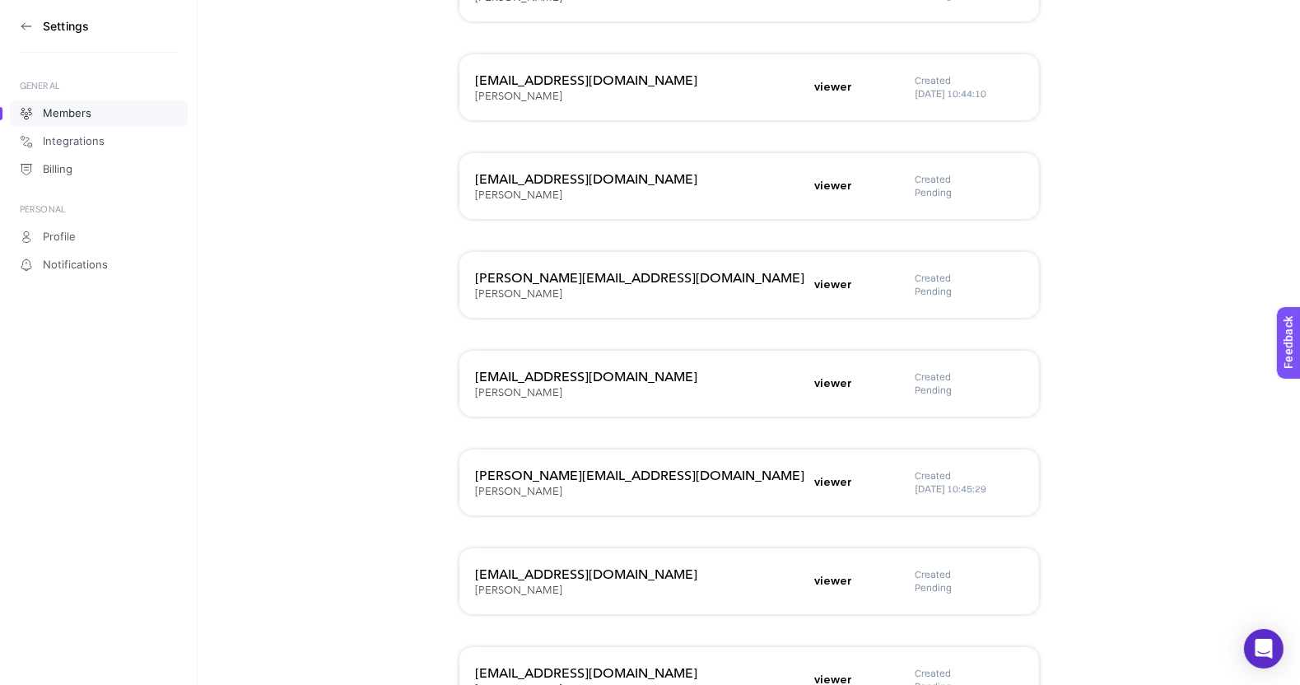
scroll to position [879, 0]
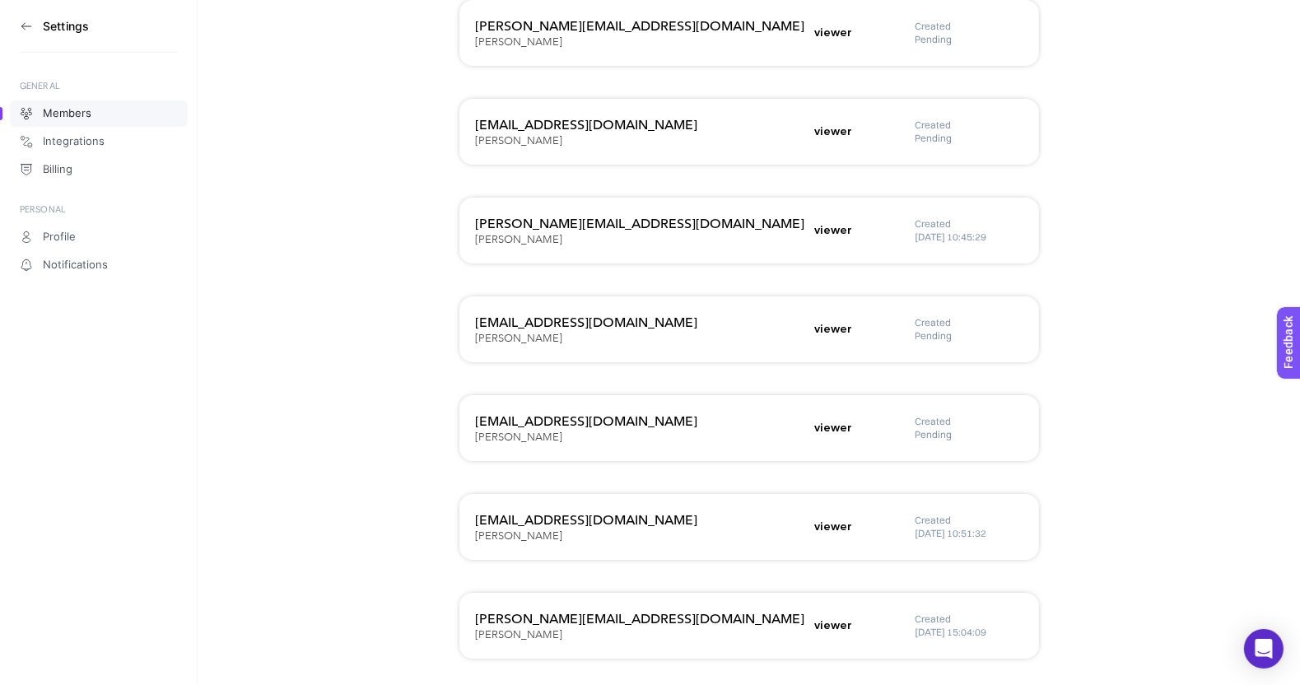
click at [929, 632] on h5 "[DATE] 15:04:09" at bounding box center [969, 632] width 107 height 13
click at [934, 440] on h5 "Pending" at bounding box center [969, 434] width 107 height 13
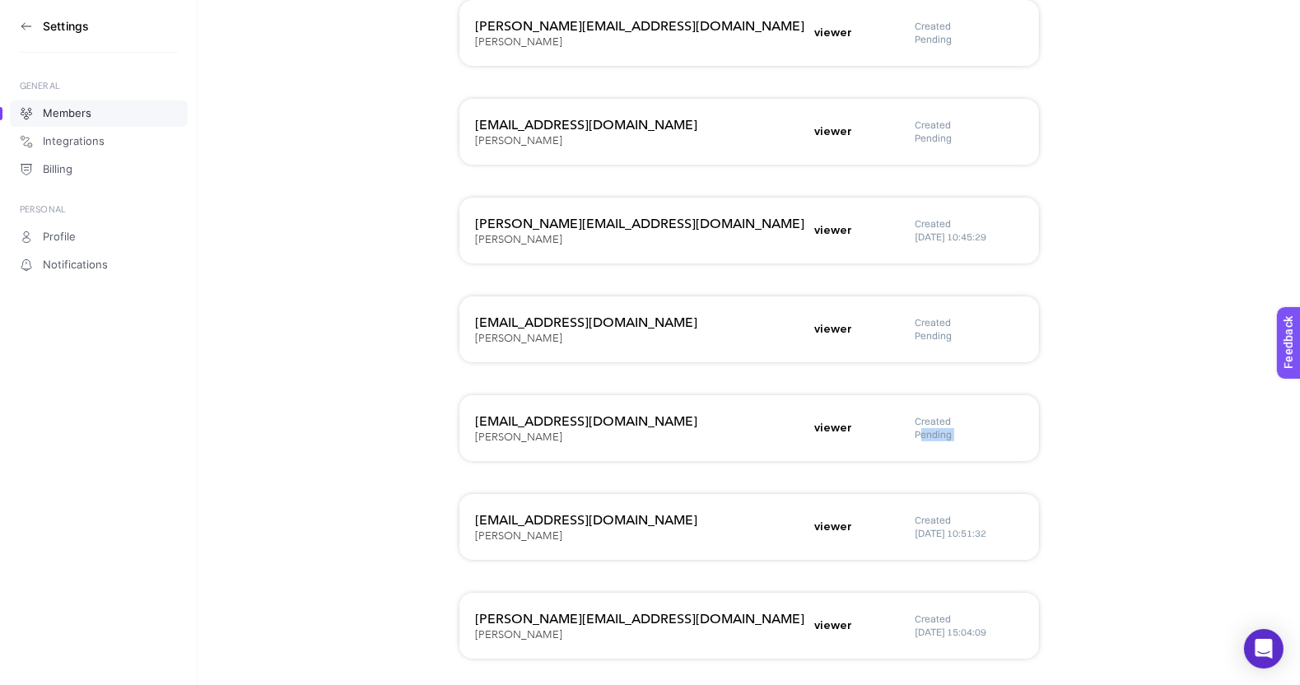
click at [934, 440] on h5 "Pending" at bounding box center [969, 434] width 107 height 13
click at [1029, 494] on div "[EMAIL_ADDRESS][DOMAIN_NAME] Beko Bölgesel viewer Created Pending" at bounding box center [749, 527] width 580 height 66
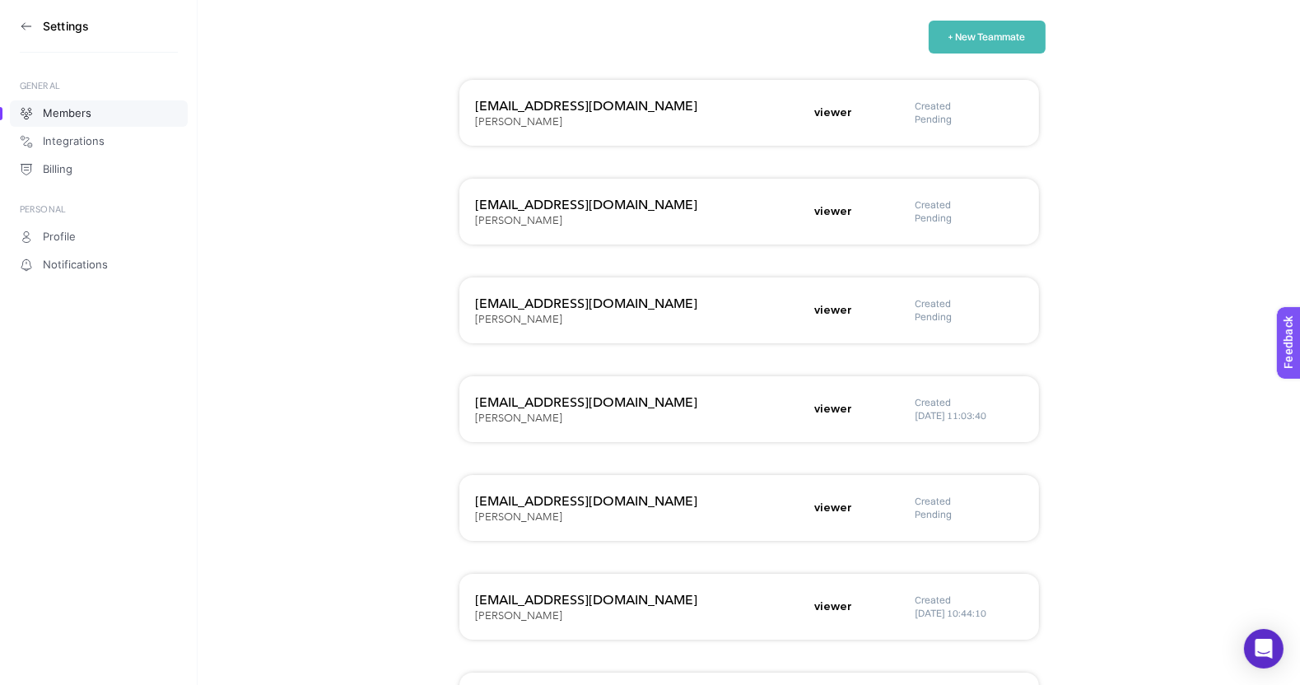
scroll to position [109, 0]
drag, startPoint x: 924, startPoint y: 516, endPoint x: 1009, endPoint y: 515, distance: 84.8
click at [1009, 515] on h5 "Pending" at bounding box center [969, 513] width 107 height 13
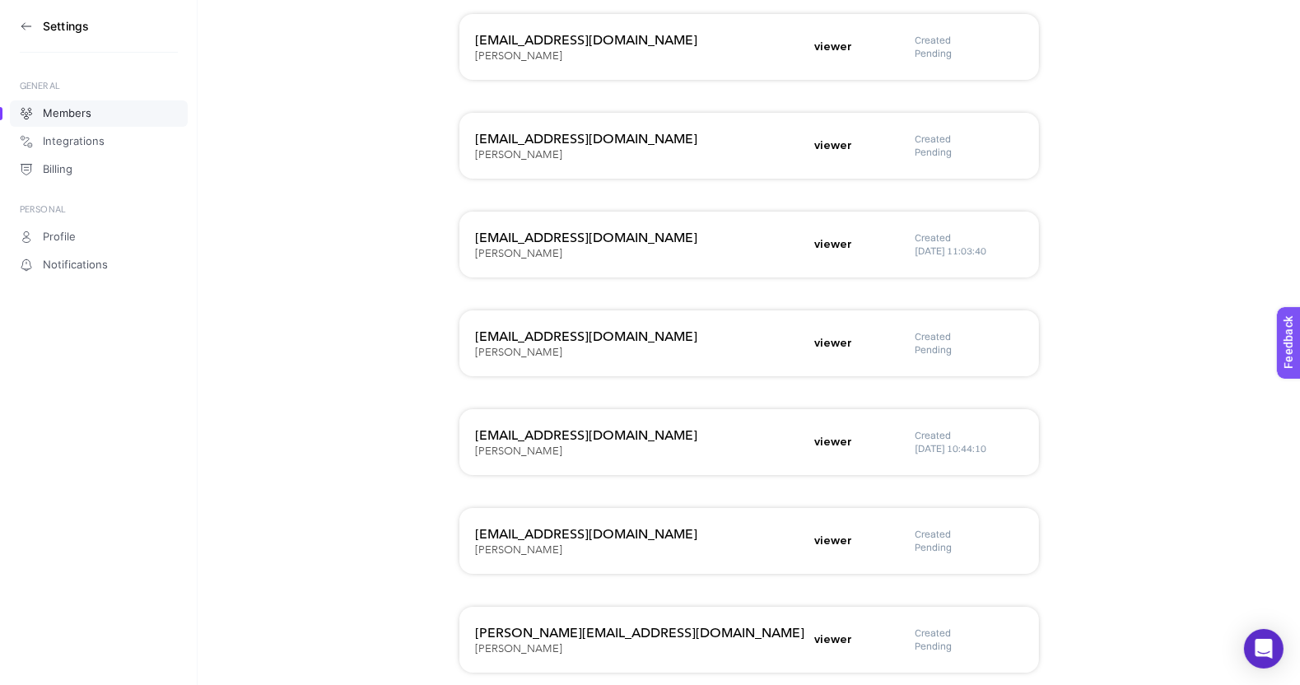
scroll to position [272, 0]
drag, startPoint x: 910, startPoint y: 549, endPoint x: 996, endPoint y: 549, distance: 86.4
click at [996, 608] on div "[EMAIL_ADDRESS][DOMAIN_NAME] [PERSON_NAME] viewer Created Pending" at bounding box center [749, 641] width 580 height 66
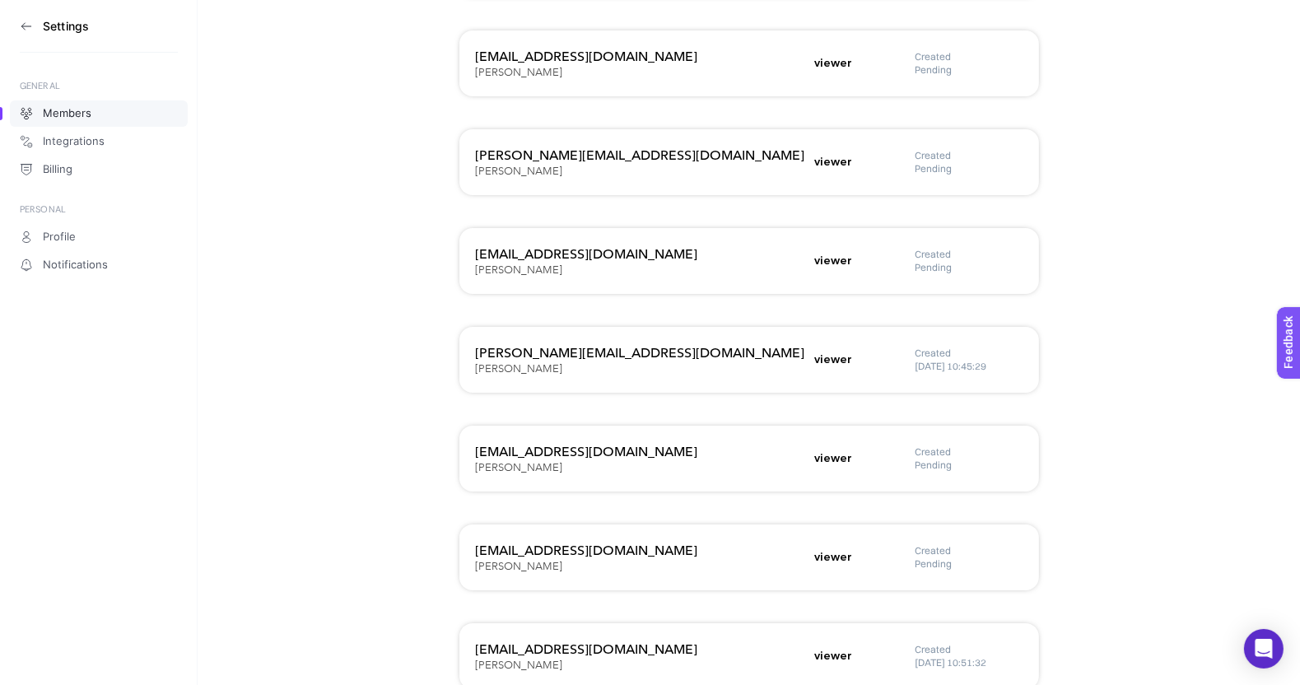
scroll to position [879, 0]
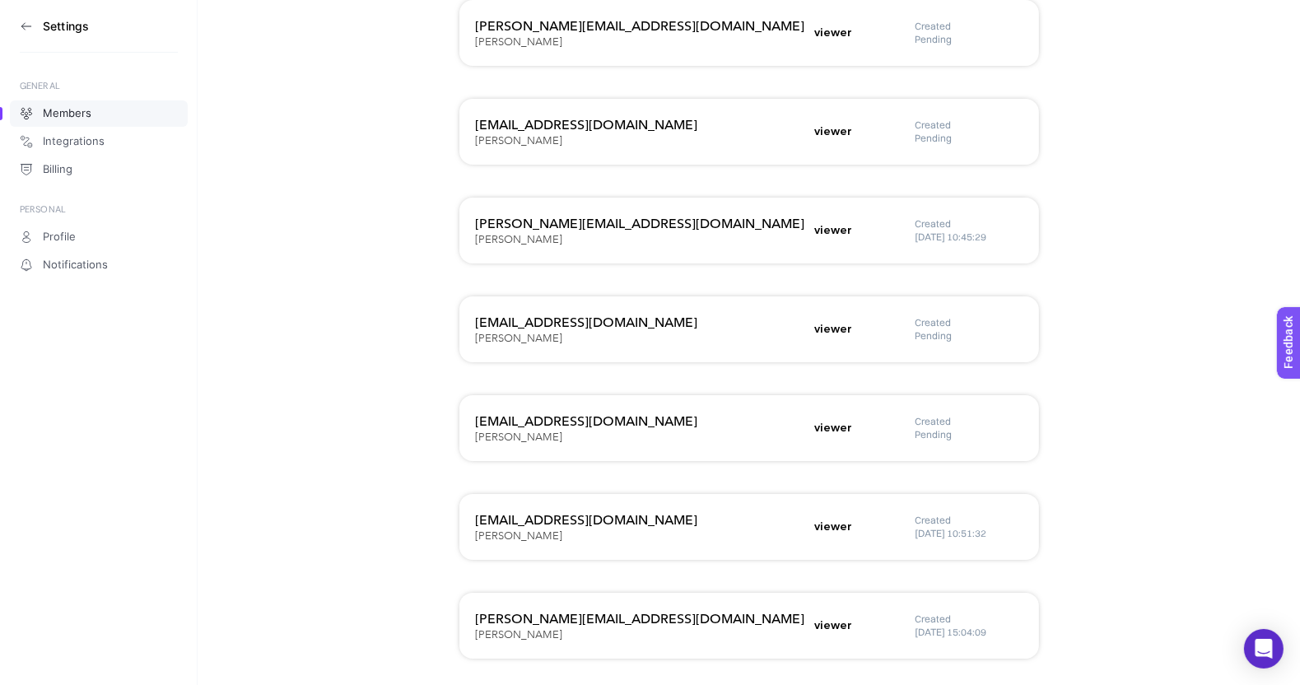
click at [929, 636] on h5 "[DATE] 15:04:09" at bounding box center [969, 632] width 107 height 13
click at [918, 437] on h5 "Pending" at bounding box center [969, 434] width 107 height 13
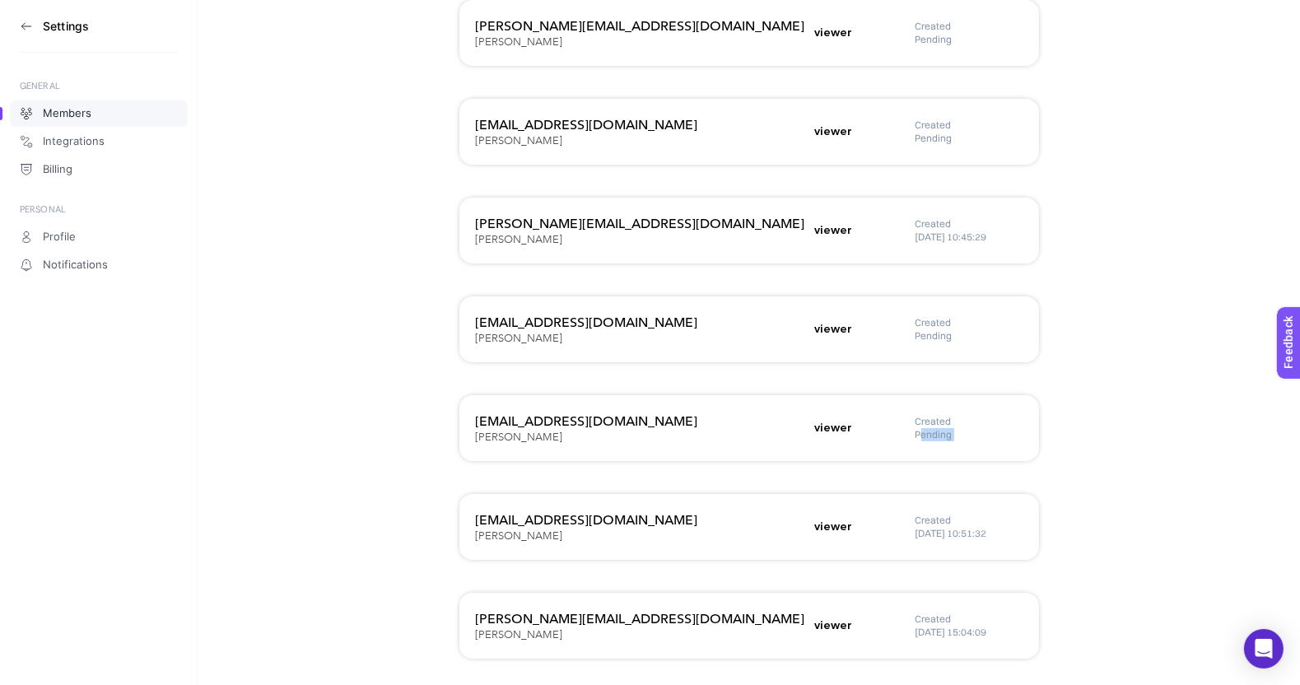
click at [918, 437] on h5 "Pending" at bounding box center [969, 434] width 107 height 13
click at [962, 638] on h5 "[DATE] 15:04:09" at bounding box center [969, 632] width 107 height 13
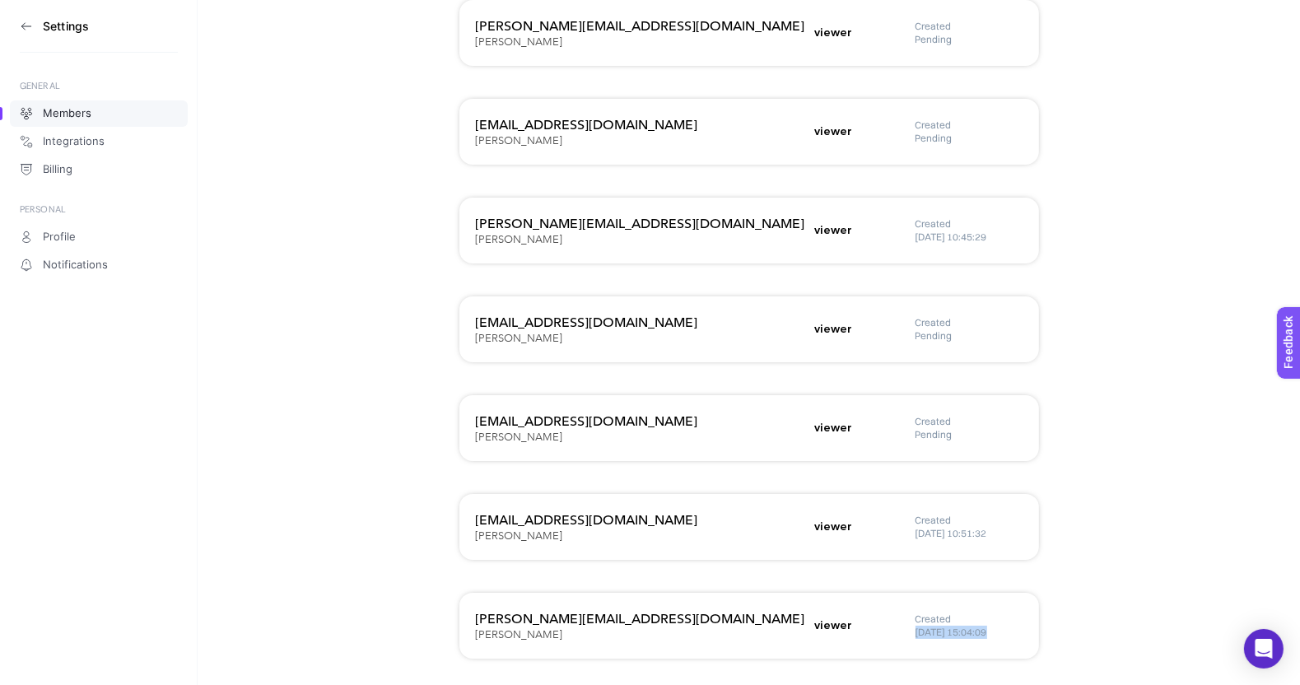
click at [962, 650] on div "[PERSON_NAME][EMAIL_ADDRESS][DOMAIN_NAME] [PERSON_NAME] viewer Created [DATE] 1…" at bounding box center [749, 626] width 580 height 66
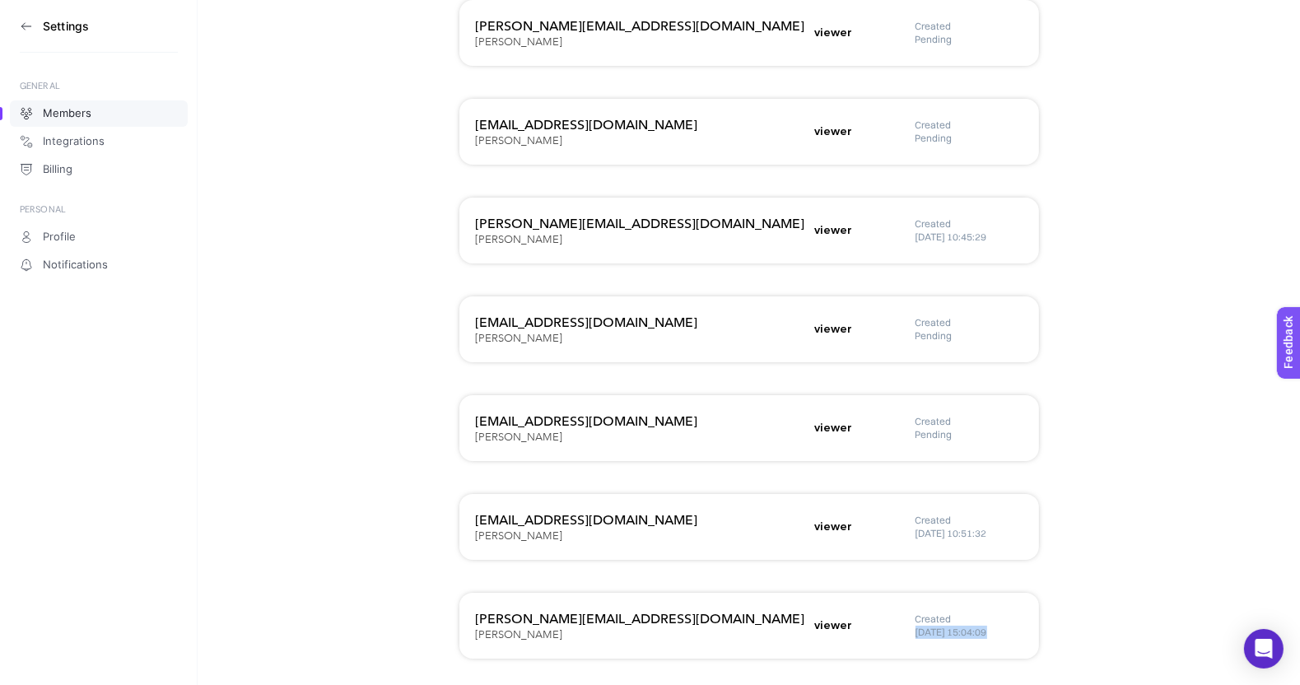
click at [962, 650] on div "[PERSON_NAME][EMAIL_ADDRESS][DOMAIN_NAME] [PERSON_NAME] viewer Created [DATE] 1…" at bounding box center [749, 626] width 580 height 66
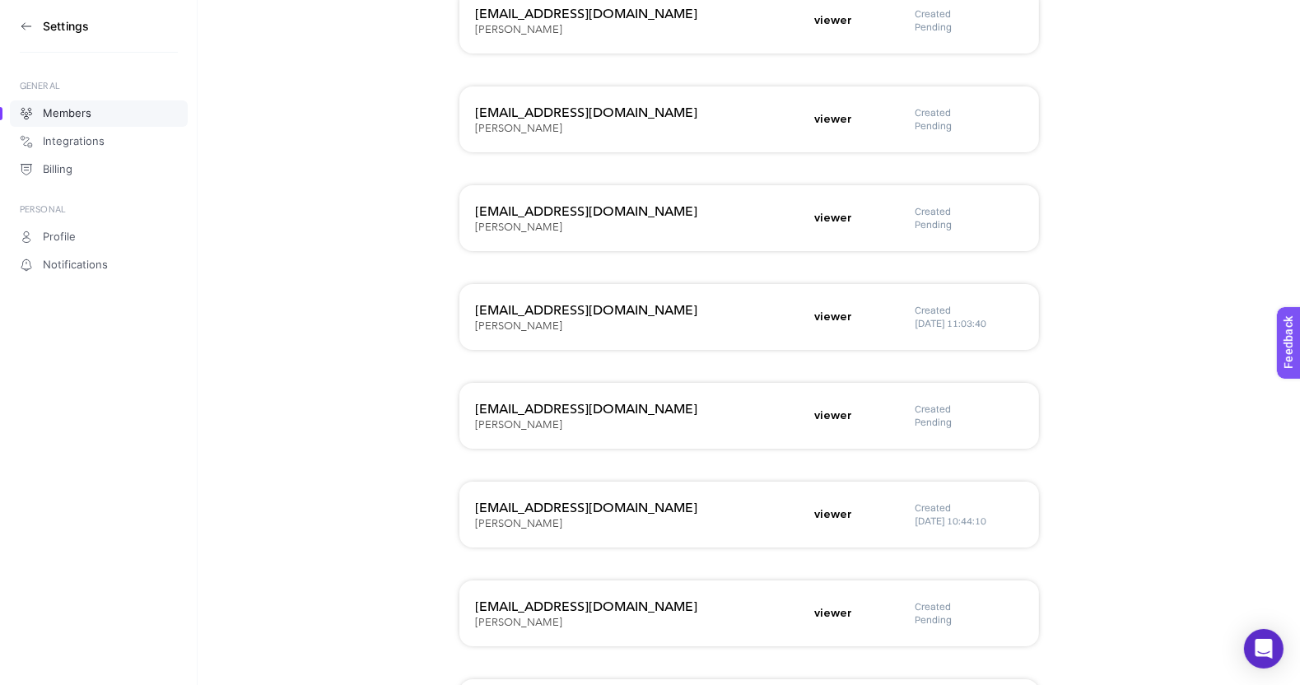
scroll to position [0, 0]
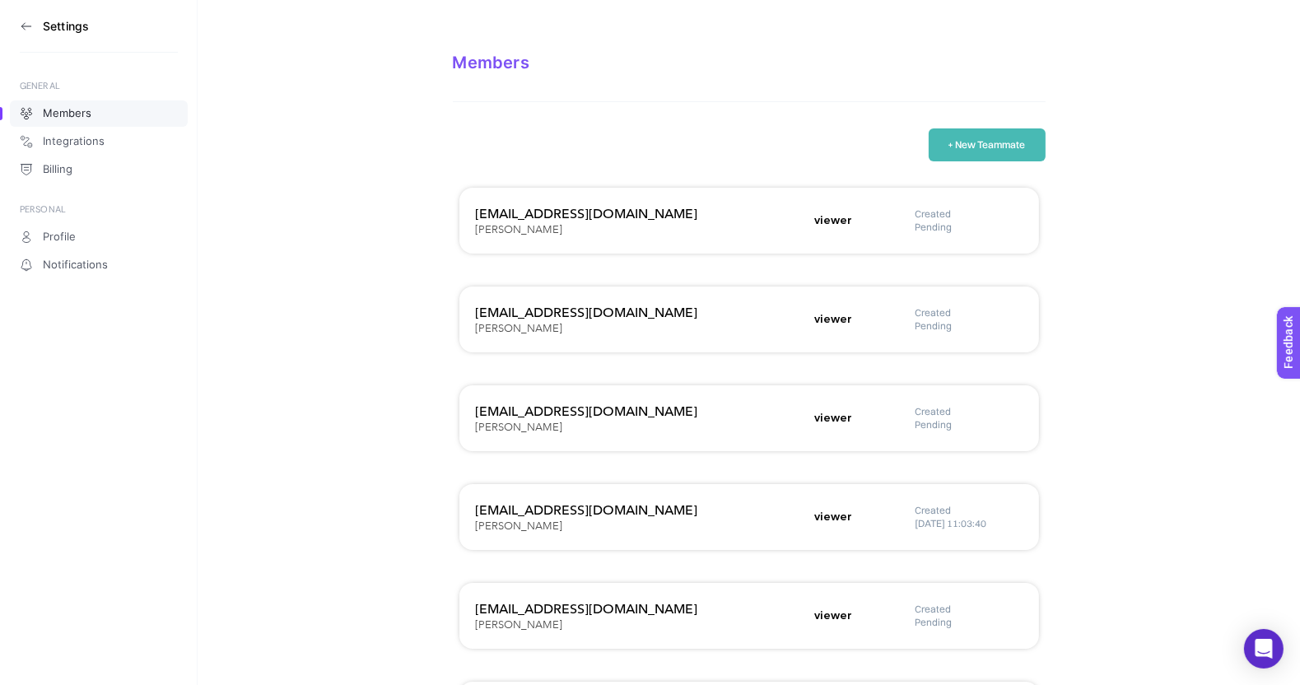
click at [54, 24] on h3 "Settings" at bounding box center [66, 26] width 46 height 13
click at [81, 140] on span "Integrations" at bounding box center [74, 141] width 62 height 13
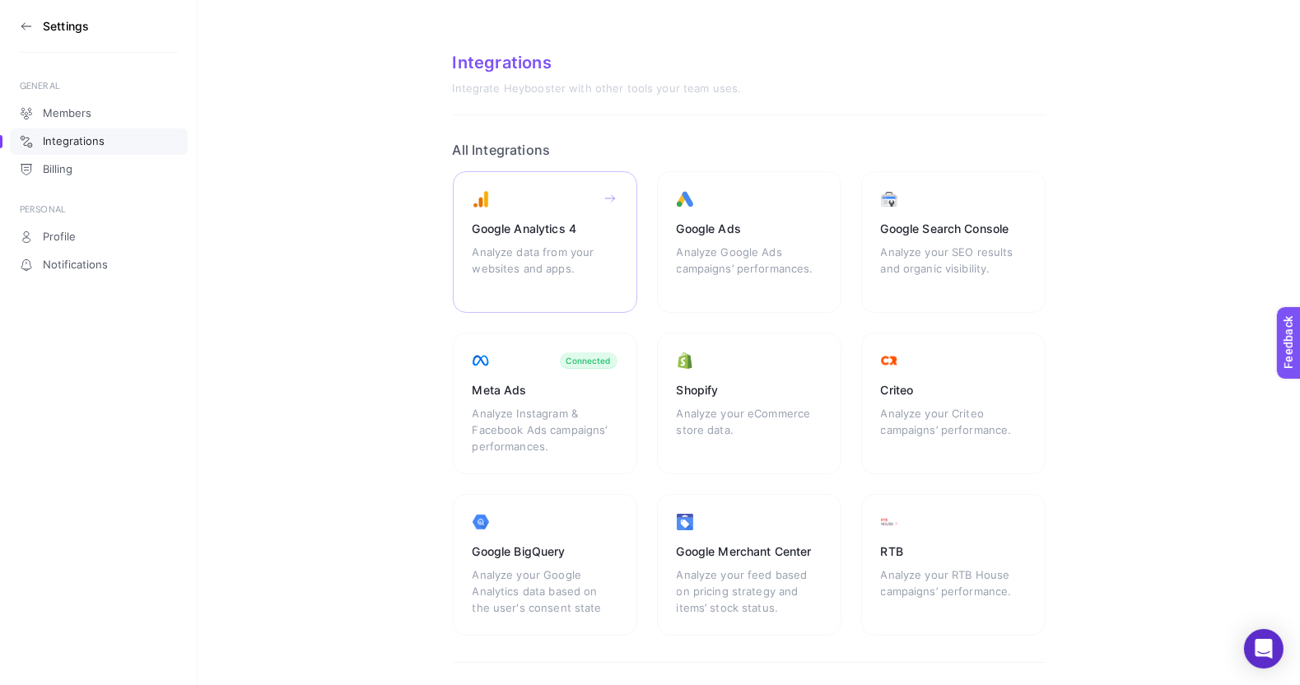
click at [532, 227] on div "Google Analytics 4" at bounding box center [545, 229] width 145 height 16
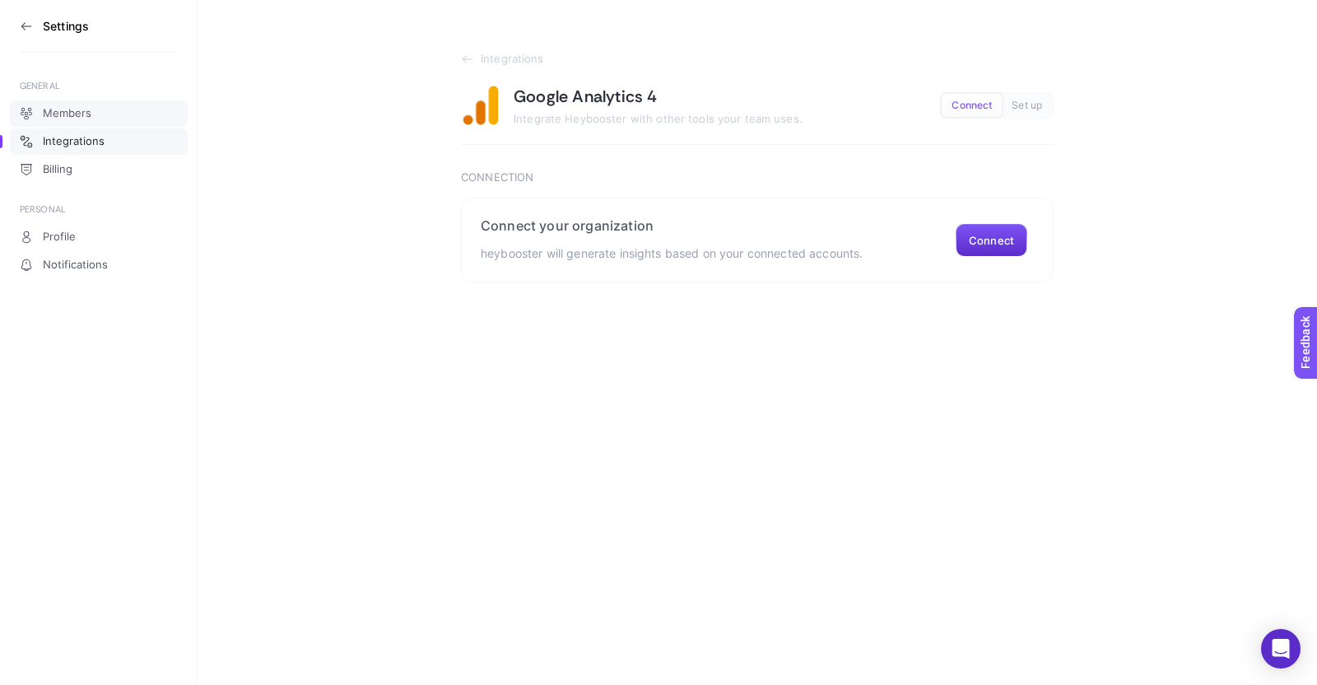
click at [74, 109] on span "Members" at bounding box center [67, 113] width 49 height 13
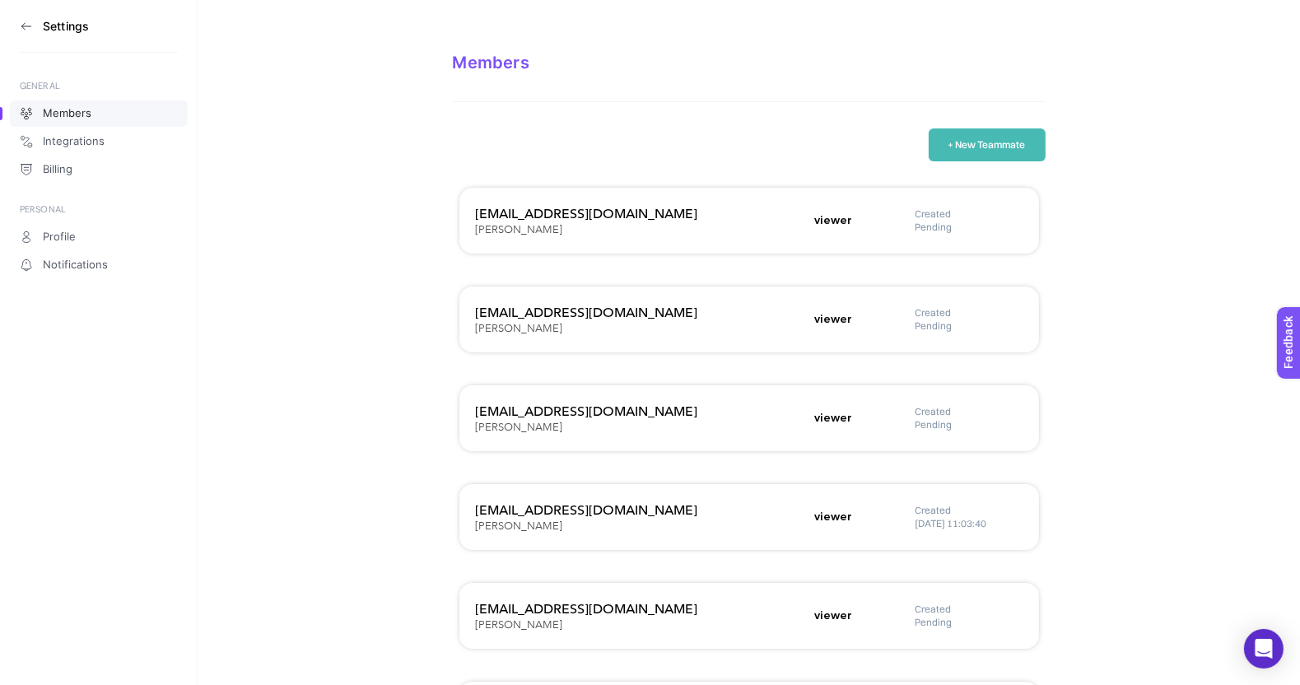
click at [24, 24] on icon at bounding box center [26, 26] width 13 height 13
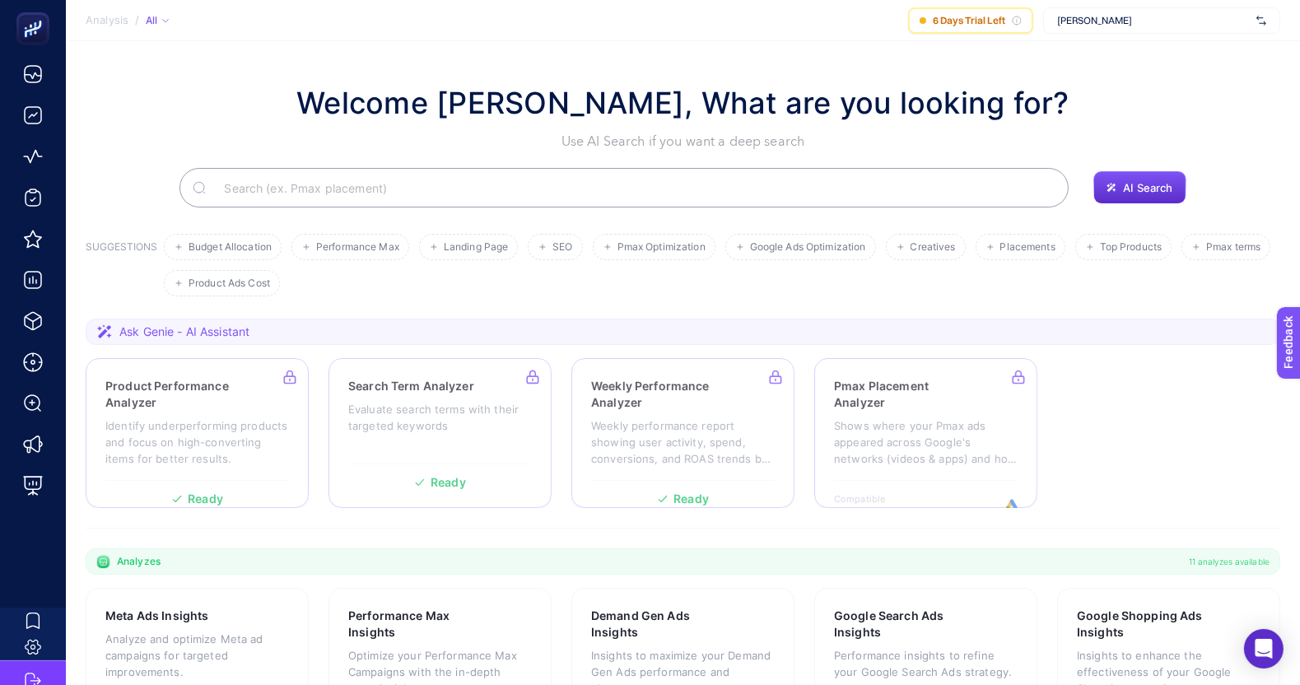
click at [1124, 29] on div "[PERSON_NAME]" at bounding box center [1161, 20] width 237 height 26
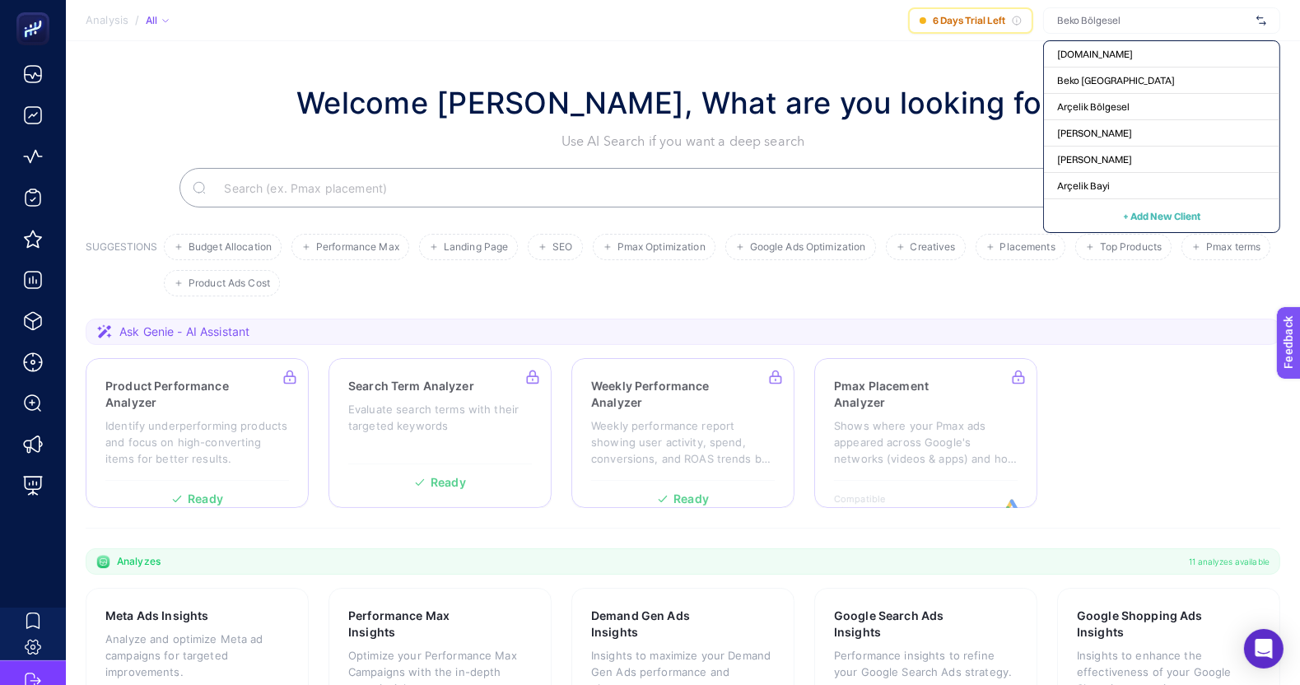
click at [653, 99] on h1 "Welcome [PERSON_NAME], What are you looking for?" at bounding box center [682, 103] width 773 height 44
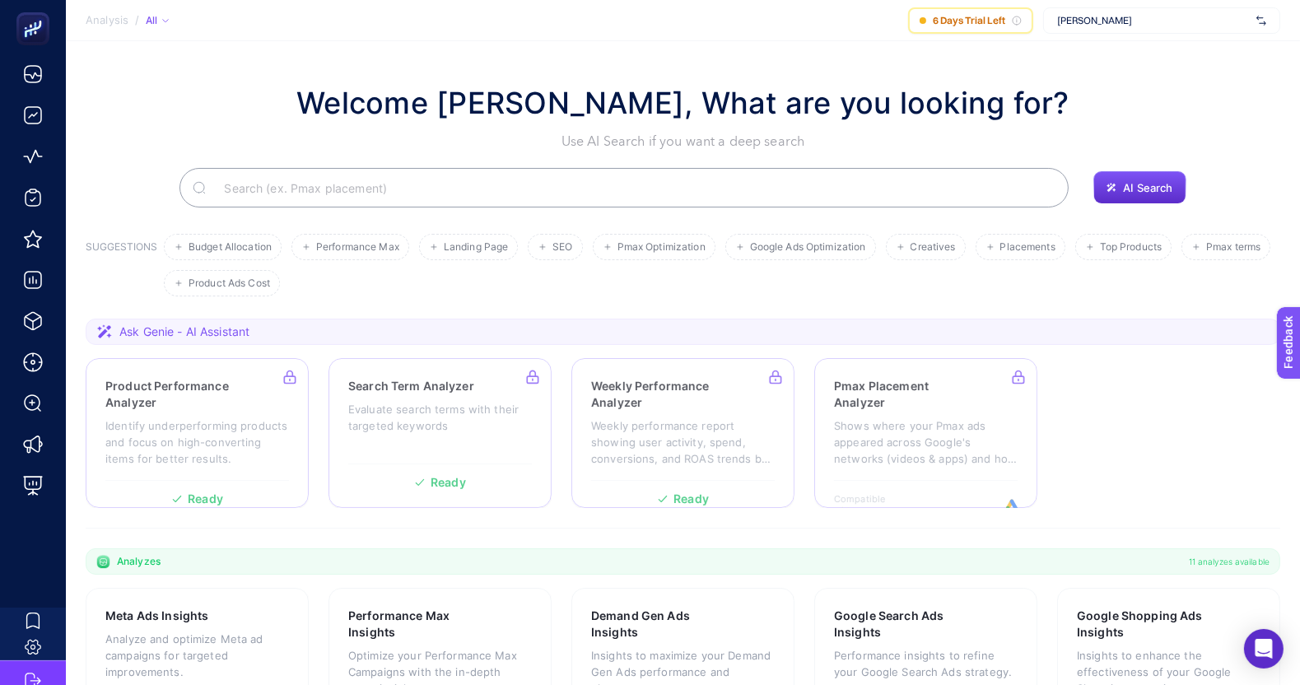
click at [376, 30] on section "Analysis / All 6 Days Trial Left [PERSON_NAME]" at bounding box center [683, 20] width 1234 height 41
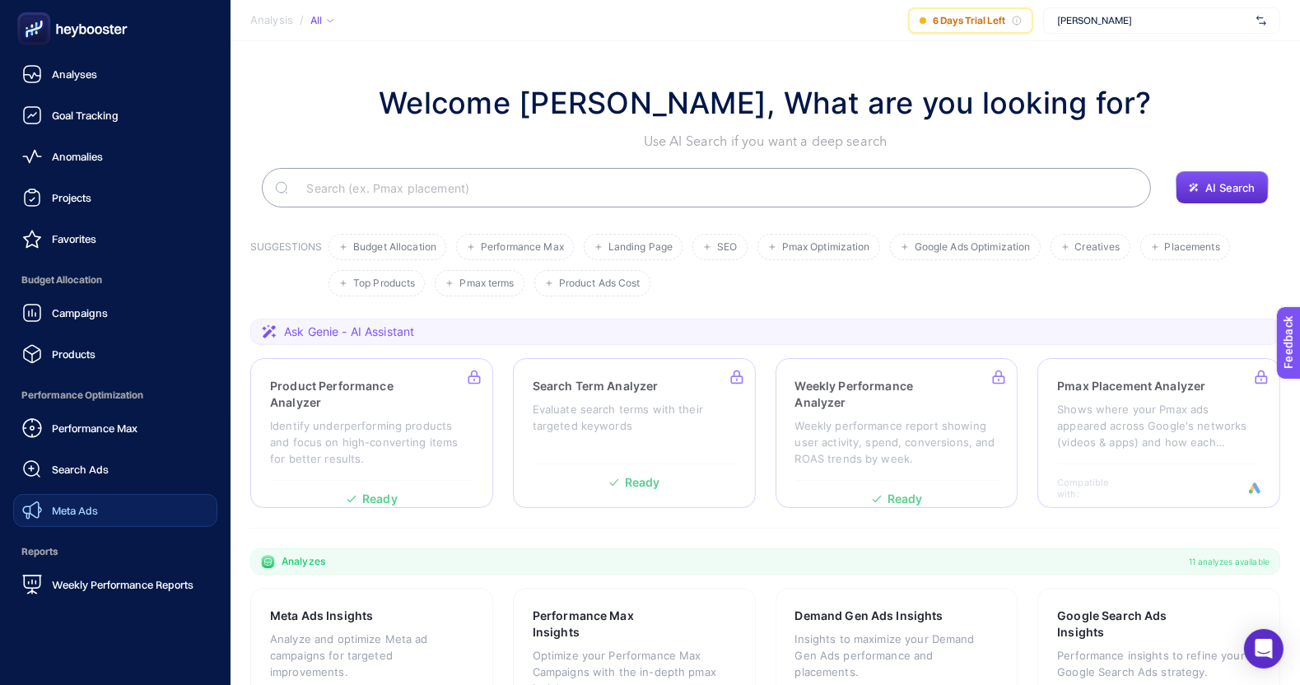
click at [100, 513] on link "Meta Ads" at bounding box center [115, 510] width 204 height 33
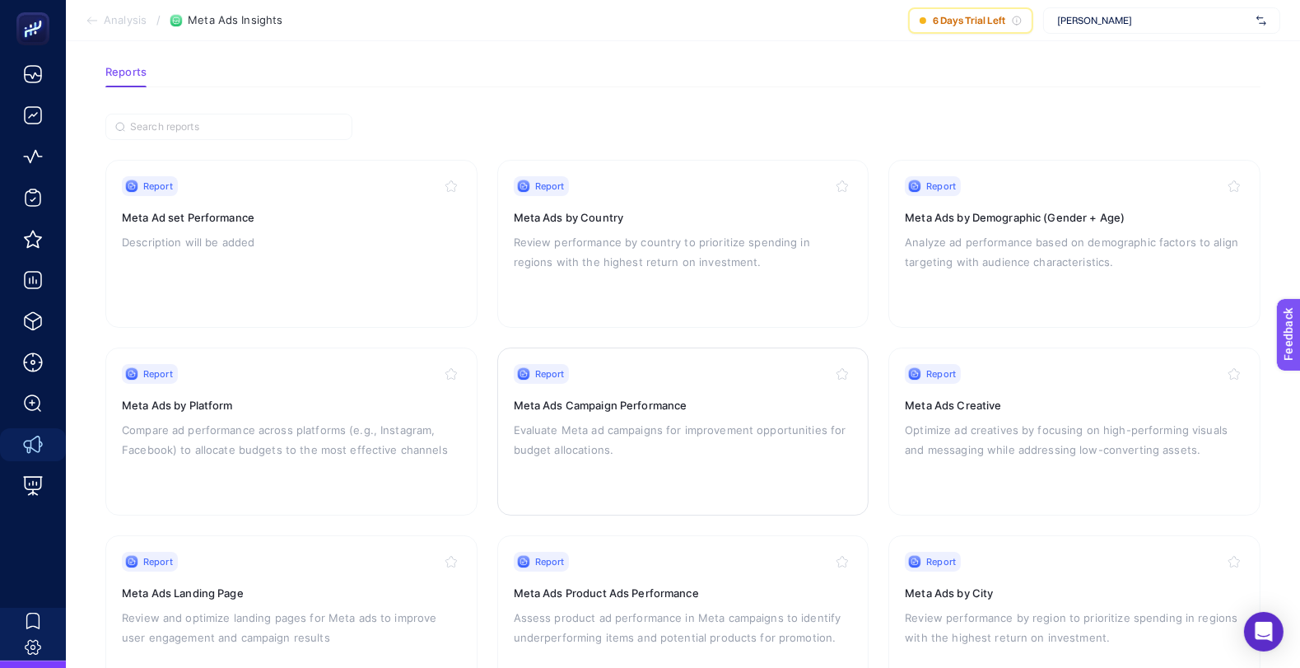
click at [625, 414] on div "Report Meta Ads Campaign Performance Evaluate Meta ad campaigns for improvement…" at bounding box center [683, 431] width 339 height 135
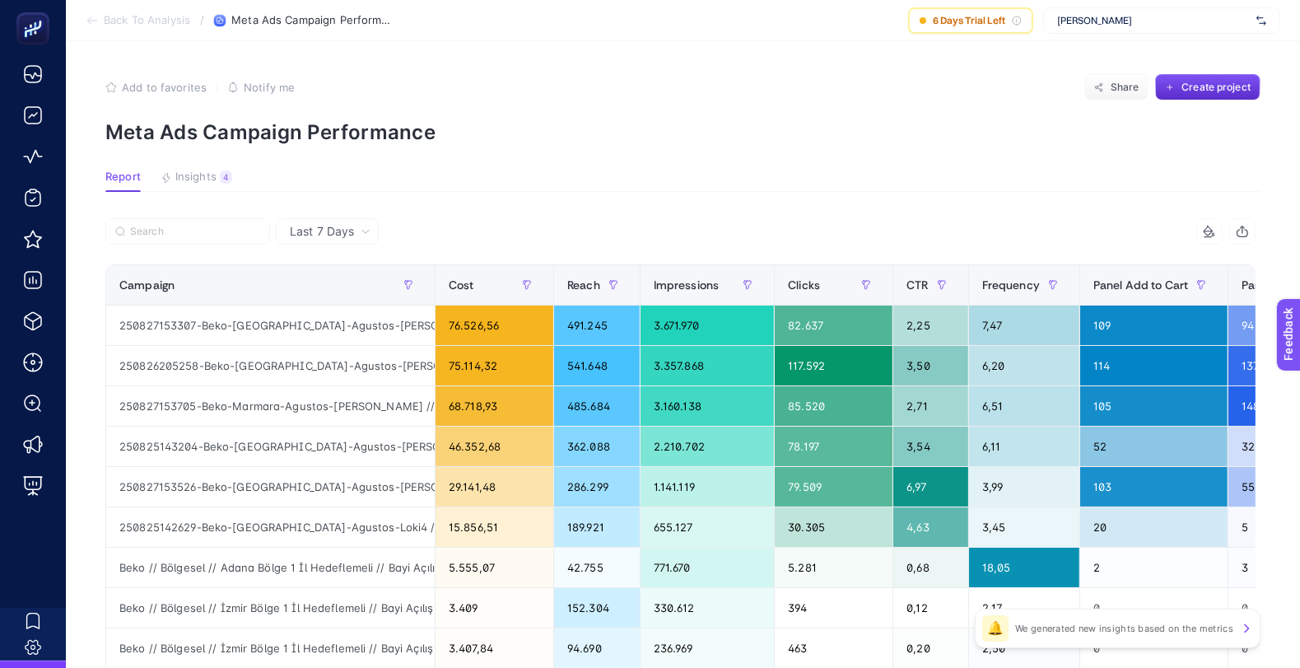
click at [354, 221] on div "Last 7 Days" at bounding box center [327, 231] width 103 height 26
click at [346, 230] on span "Last 7 Days" at bounding box center [322, 231] width 64 height 16
click at [344, 232] on span "Last 7 Days" at bounding box center [322, 231] width 64 height 16
click at [525, 68] on article "Add to favorites false Notify me Share Create project Meta Ads Campaign Perform…" at bounding box center [683, 664] width 1234 height 1246
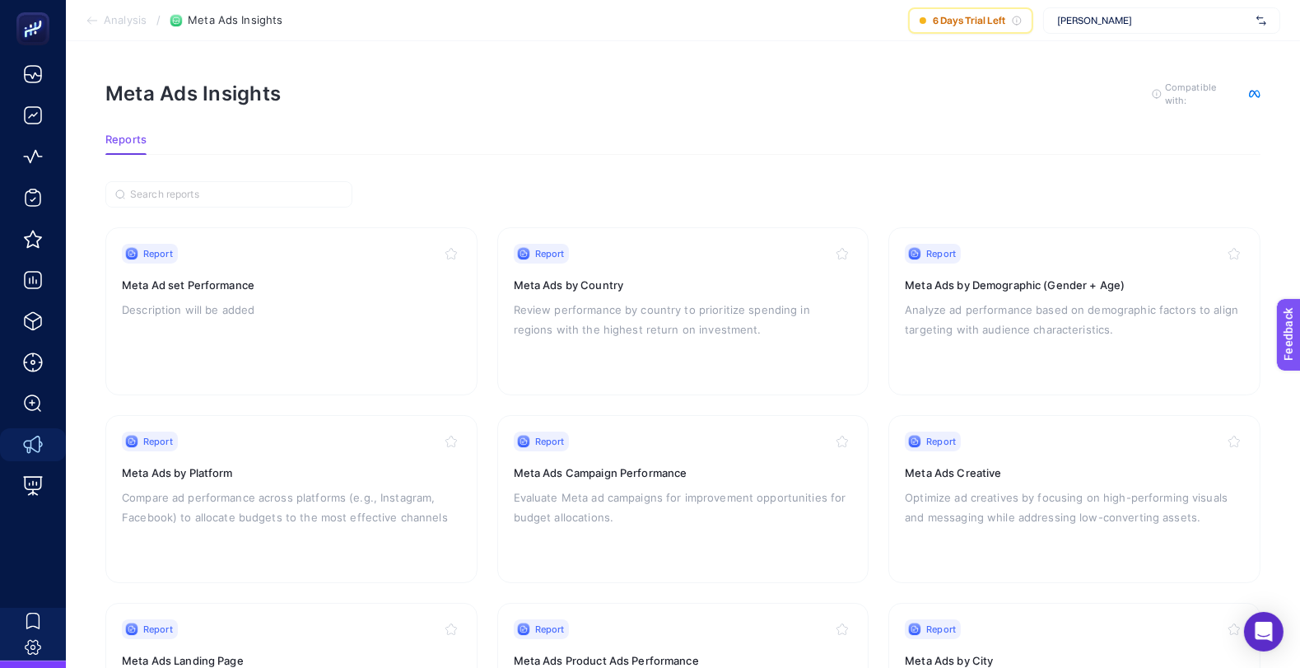
click at [630, 100] on div "Meta Ads Insights To get quality results from this analysis, we recommend that …" at bounding box center [682, 94] width 1155 height 26
click at [1021, 22] on icon at bounding box center [1017, 21] width 10 height 10
click at [1015, 21] on icon at bounding box center [1017, 21] width 10 height 10
click at [923, 21] on div at bounding box center [923, 20] width 7 height 7
click at [948, 18] on span "6 Days Trial Left" at bounding box center [969, 20] width 72 height 13
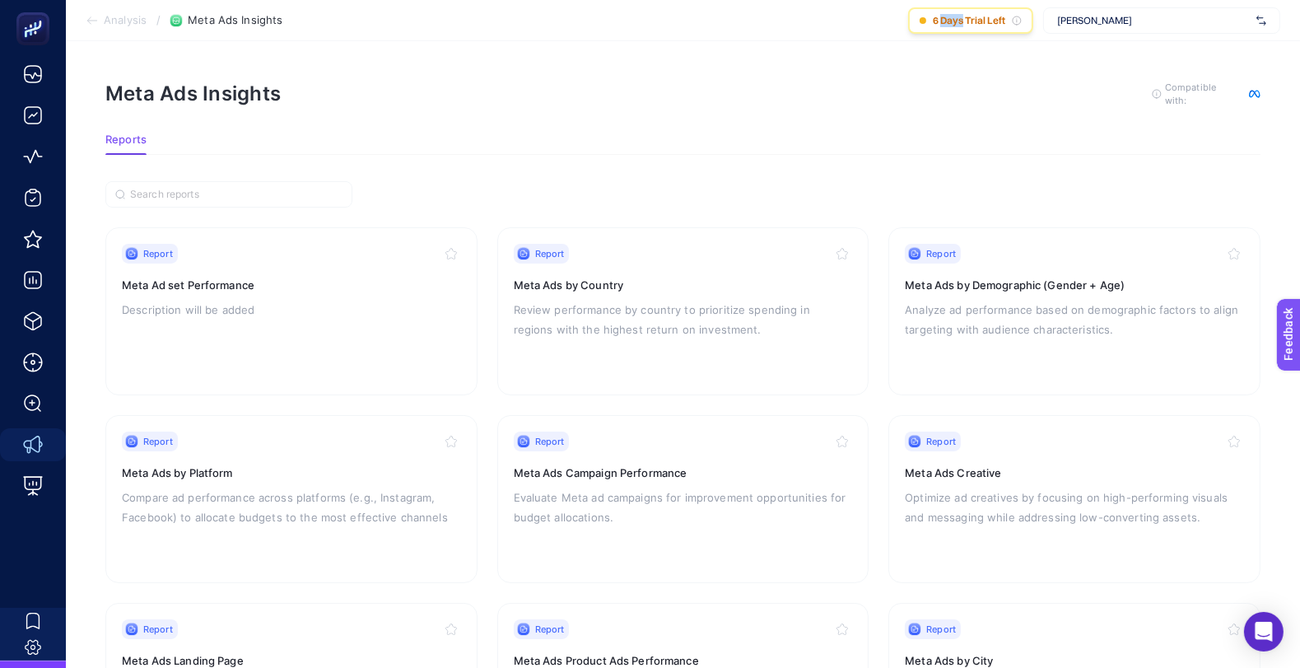
click at [948, 18] on span "6 Days Trial Left" at bounding box center [969, 20] width 72 height 13
copy div "6 Days Trial Left"
click at [910, 106] on section "Meta Ads Insights To get quality results from this analysis, we recommend that …" at bounding box center [682, 107] width 1155 height 53
click at [1256, 23] on img at bounding box center [1261, 20] width 10 height 16
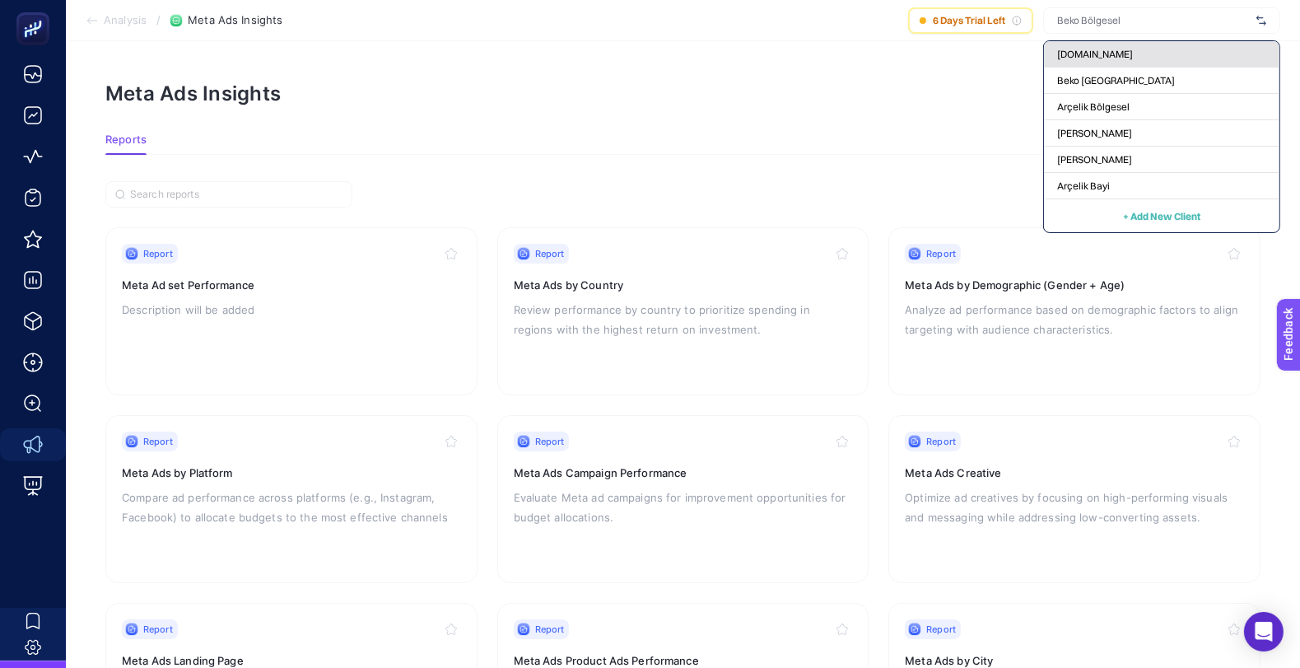
click at [1144, 68] on div "[DOMAIN_NAME]" at bounding box center [1161, 81] width 235 height 26
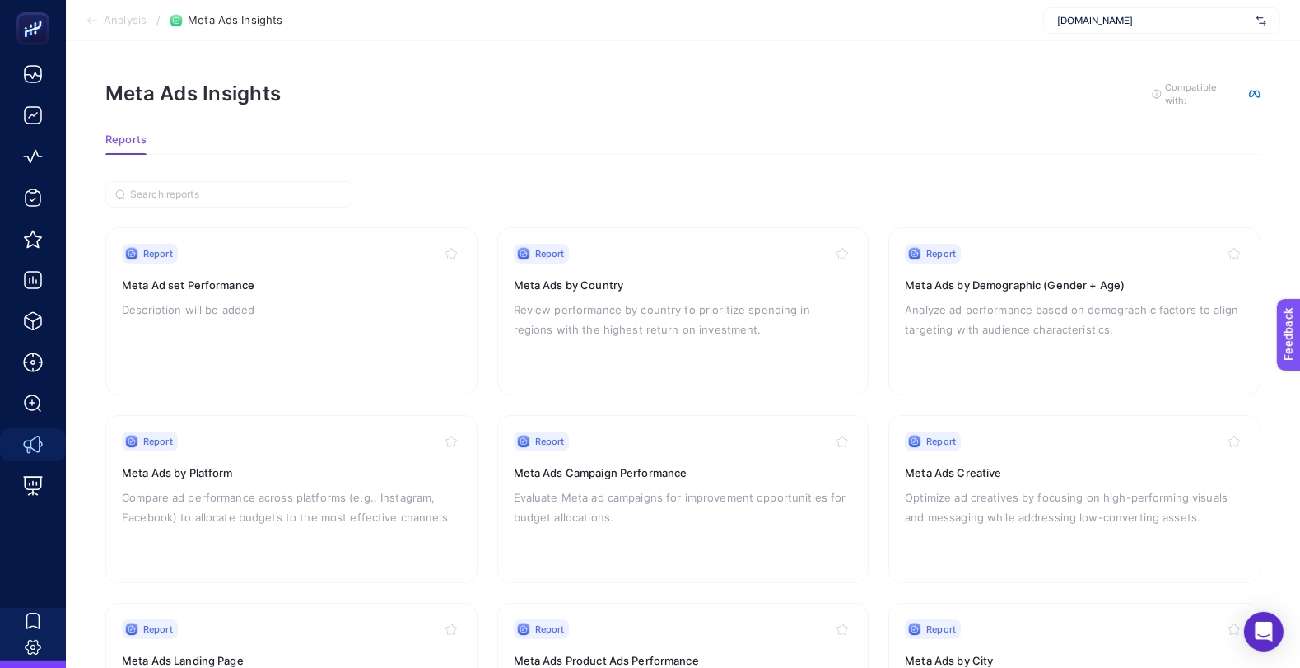
click at [1265, 22] on img at bounding box center [1261, 20] width 10 height 16
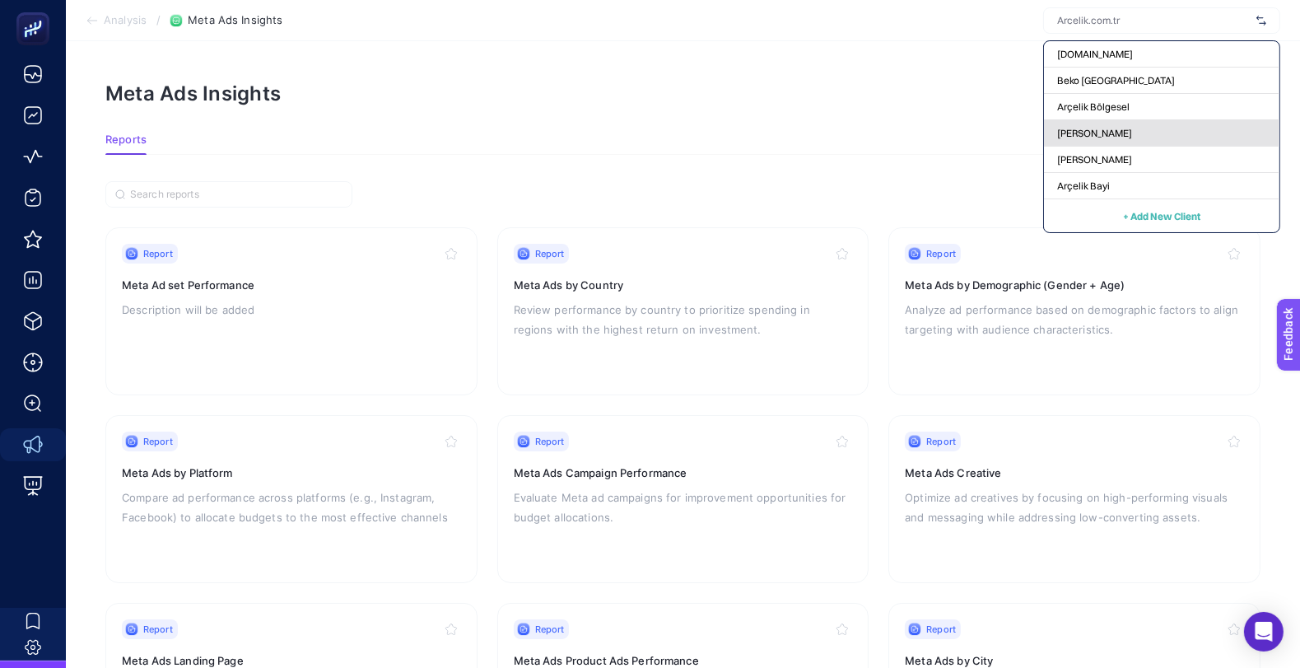
click at [1118, 147] on div "[PERSON_NAME]" at bounding box center [1161, 160] width 235 height 26
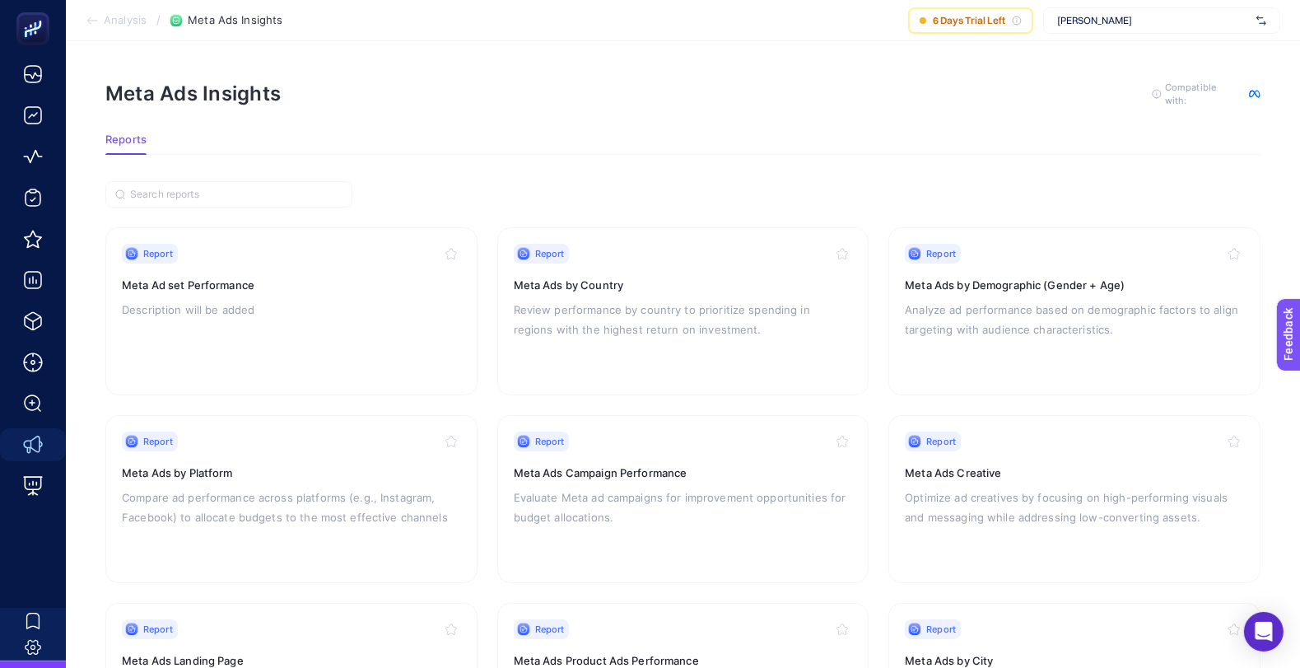
click at [1258, 24] on img at bounding box center [1261, 20] width 10 height 16
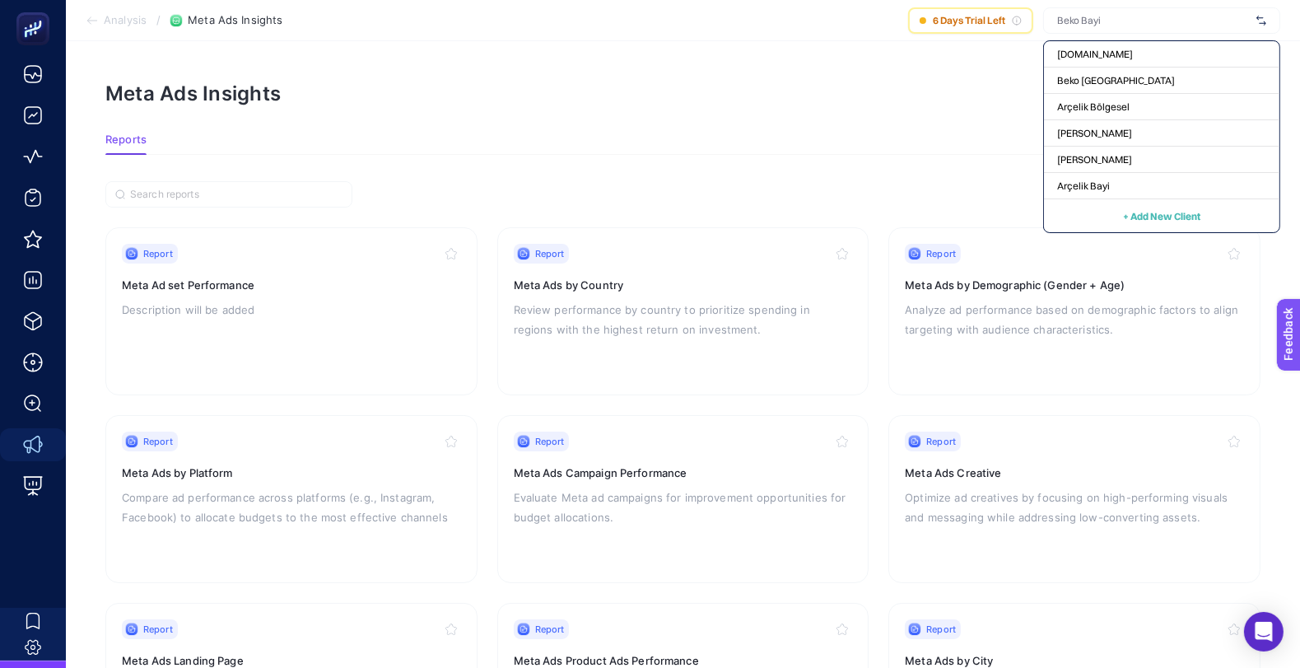
click at [817, 81] on div "Meta Ads Insights To get quality results from this analysis, we recommend that …" at bounding box center [682, 94] width 1155 height 26
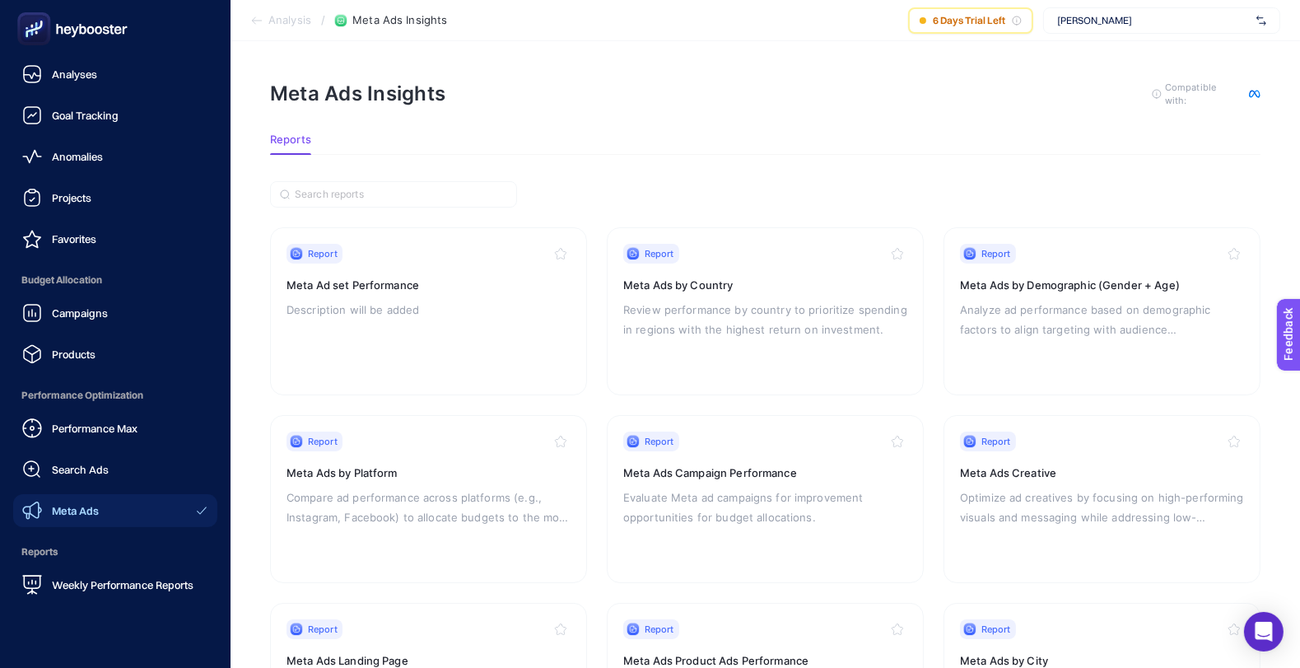
click at [86, 22] on icon at bounding box center [72, 28] width 119 height 33
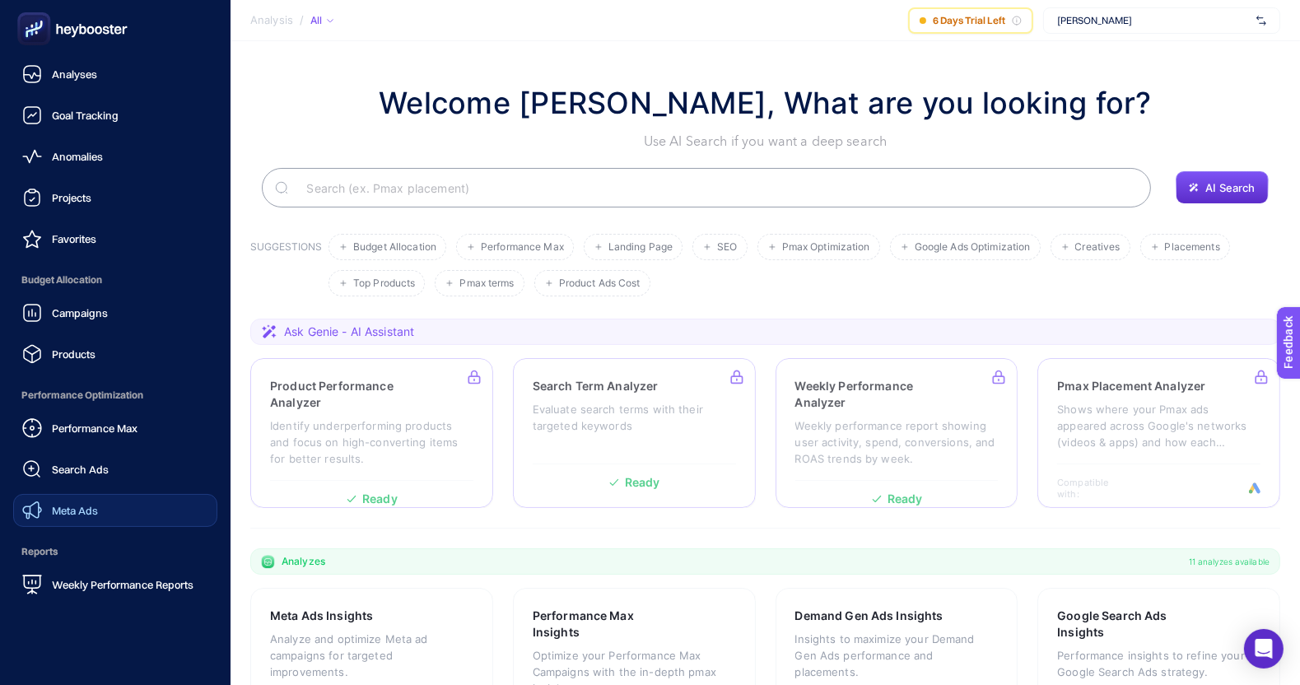
click at [95, 506] on span "Meta Ads" at bounding box center [75, 510] width 46 height 13
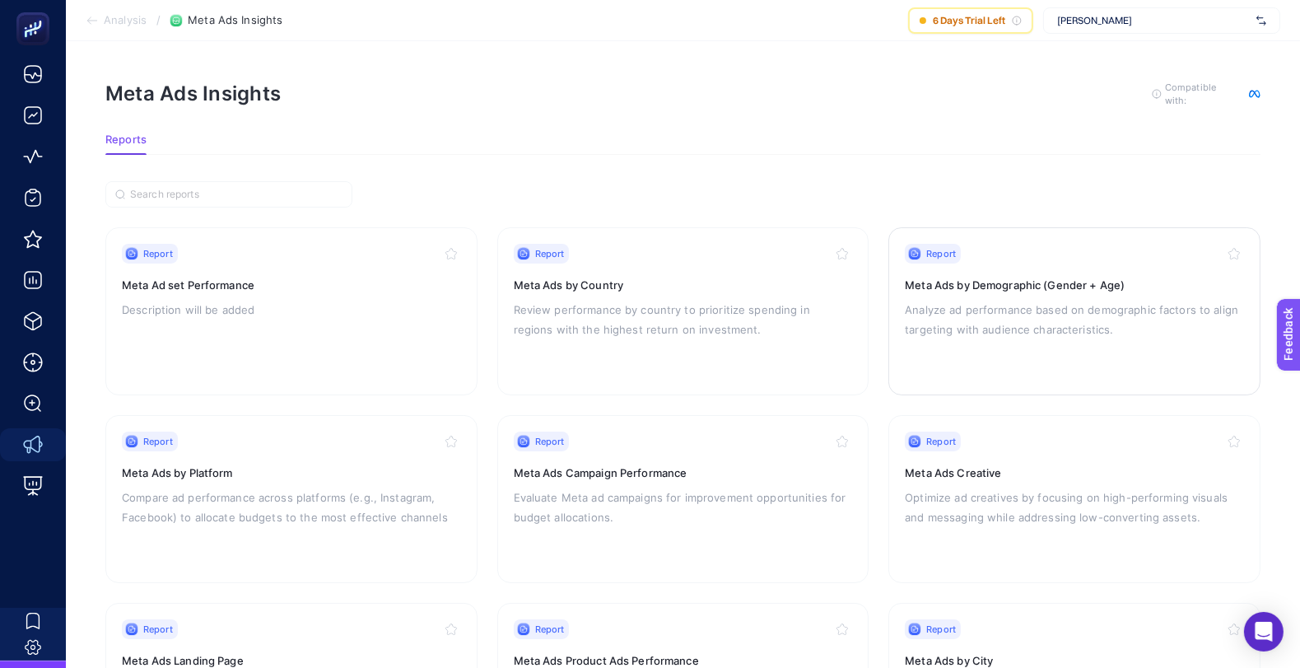
click at [1030, 349] on div "Report Meta Ads by Demographic (Gender + Age) Analyze ad performance based on d…" at bounding box center [1074, 311] width 339 height 135
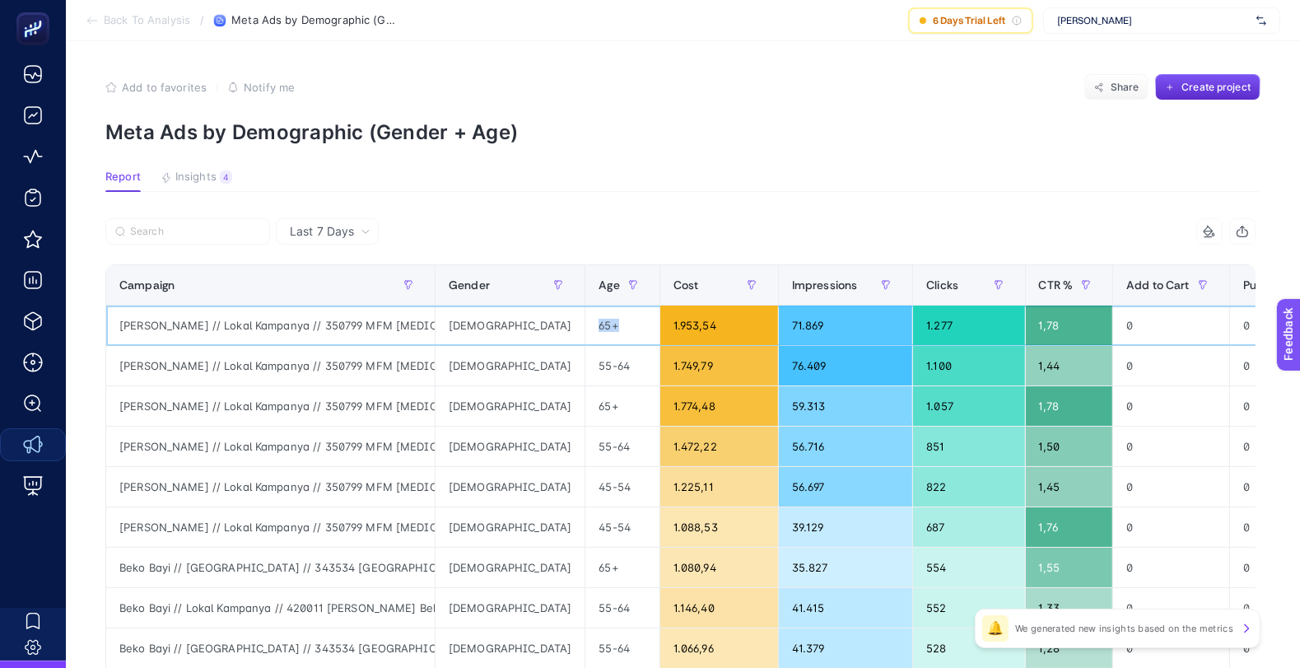
drag, startPoint x: 569, startPoint y: 320, endPoint x: 536, endPoint y: 324, distance: 33.2
click at [585, 324] on div "65+" at bounding box center [621, 325] width 73 height 40
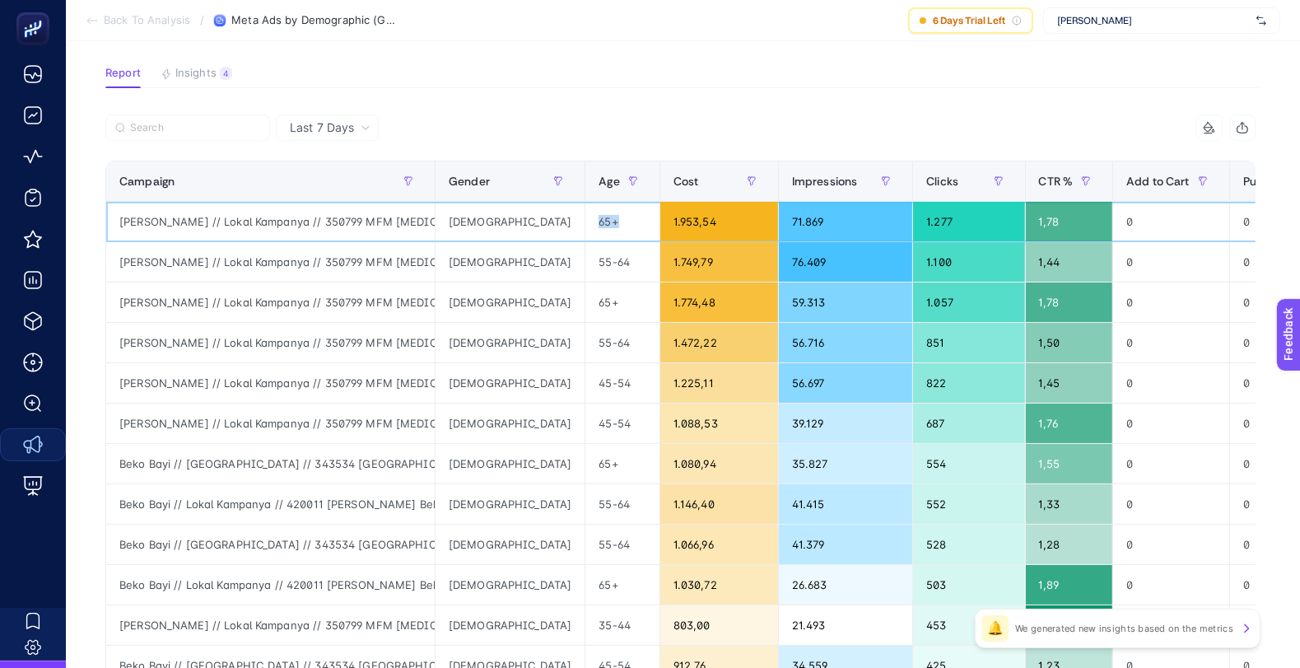
scroll to position [105, 0]
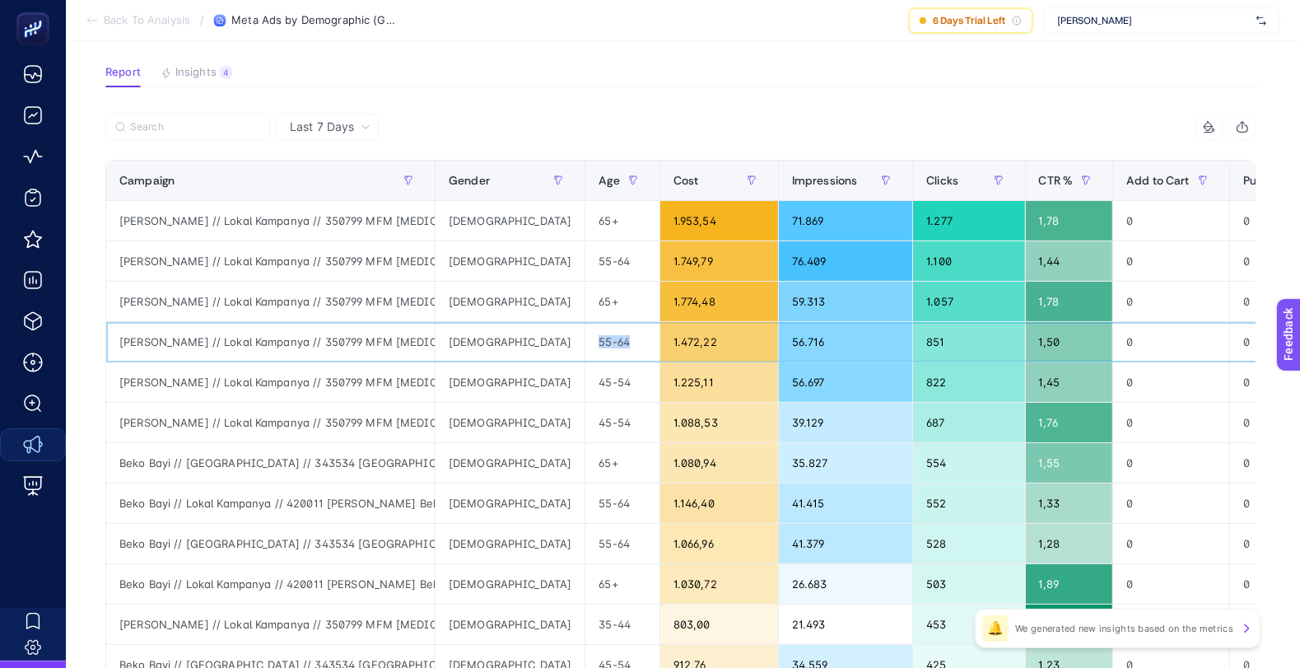
drag, startPoint x: 575, startPoint y: 337, endPoint x: 530, endPoint y: 342, distance: 44.8
click at [585, 342] on div "55-64" at bounding box center [621, 342] width 73 height 40
click at [734, 92] on article "Add to favorites false Notify me Share Create project Meta Ads by Demographic (…" at bounding box center [683, 580] width 1234 height 1287
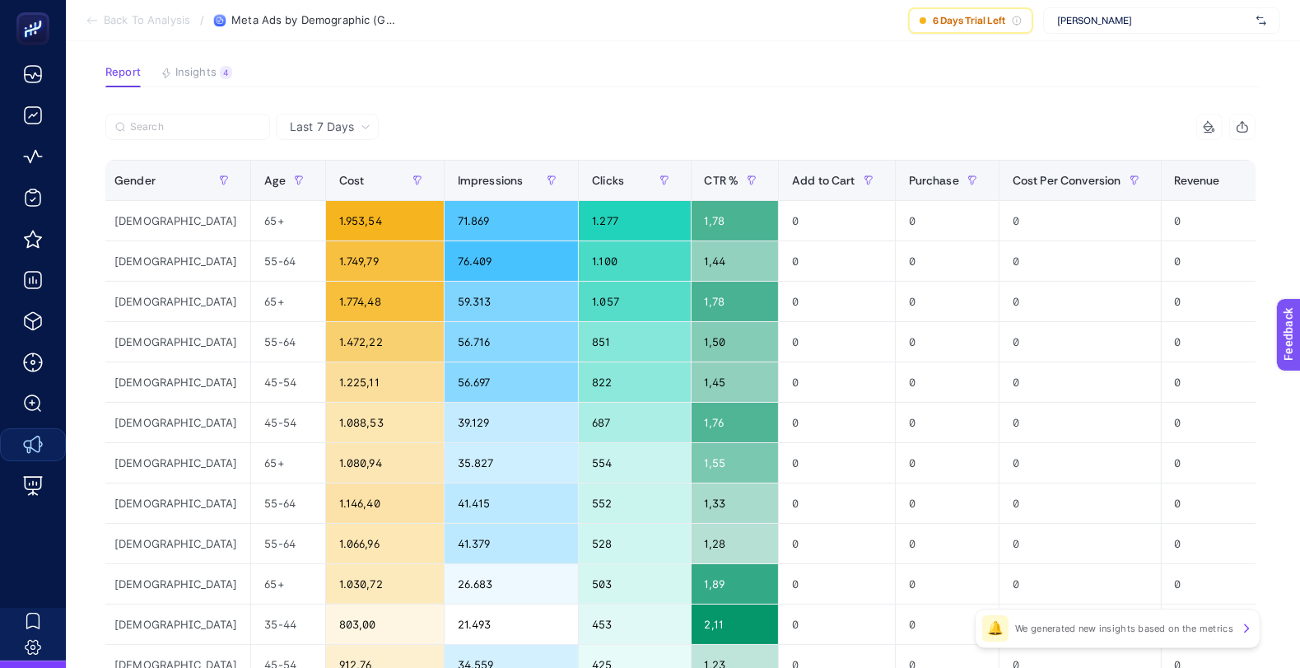
scroll to position [0, 335]
click at [908, 189] on div "Purchase" at bounding box center [946, 180] width 77 height 26
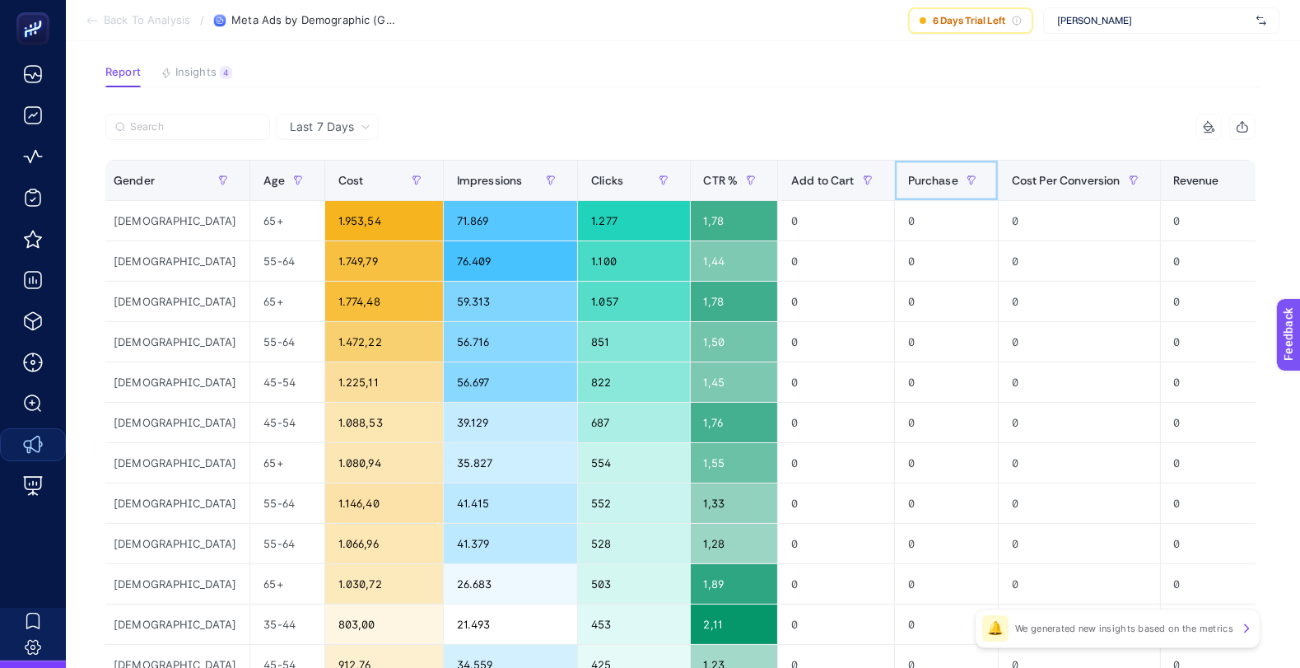
click at [908, 184] on span "Purchase" at bounding box center [933, 180] width 50 height 13
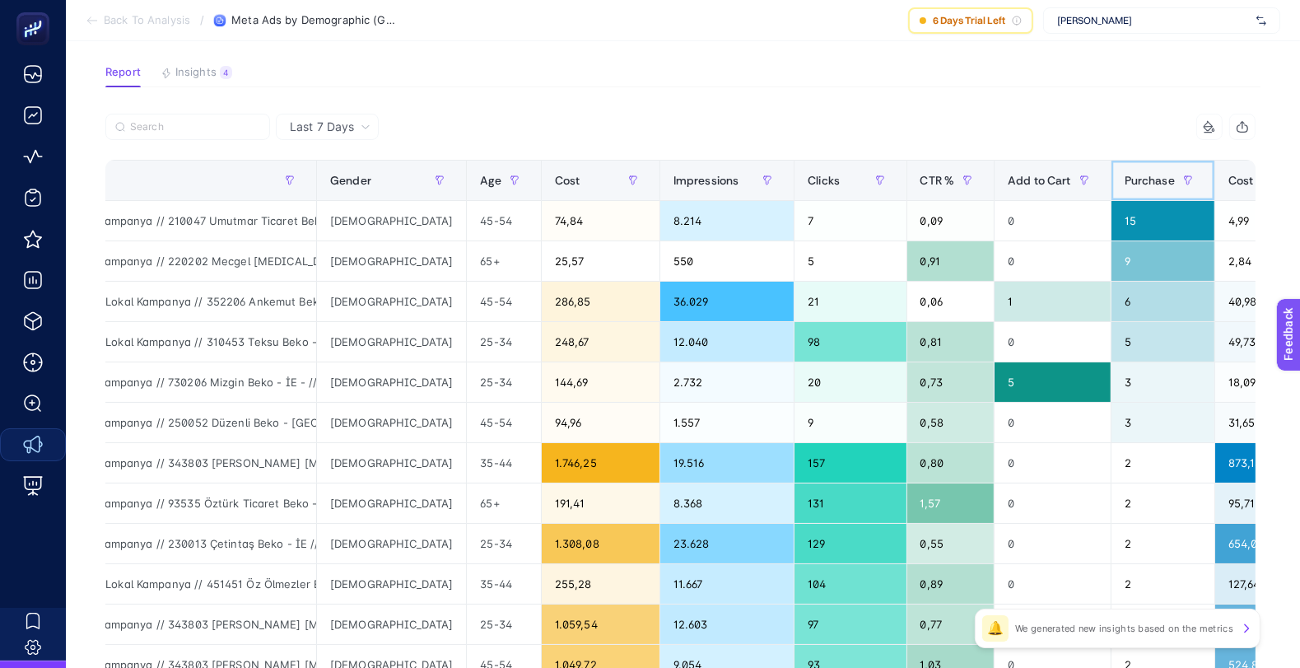
scroll to position [0, 117]
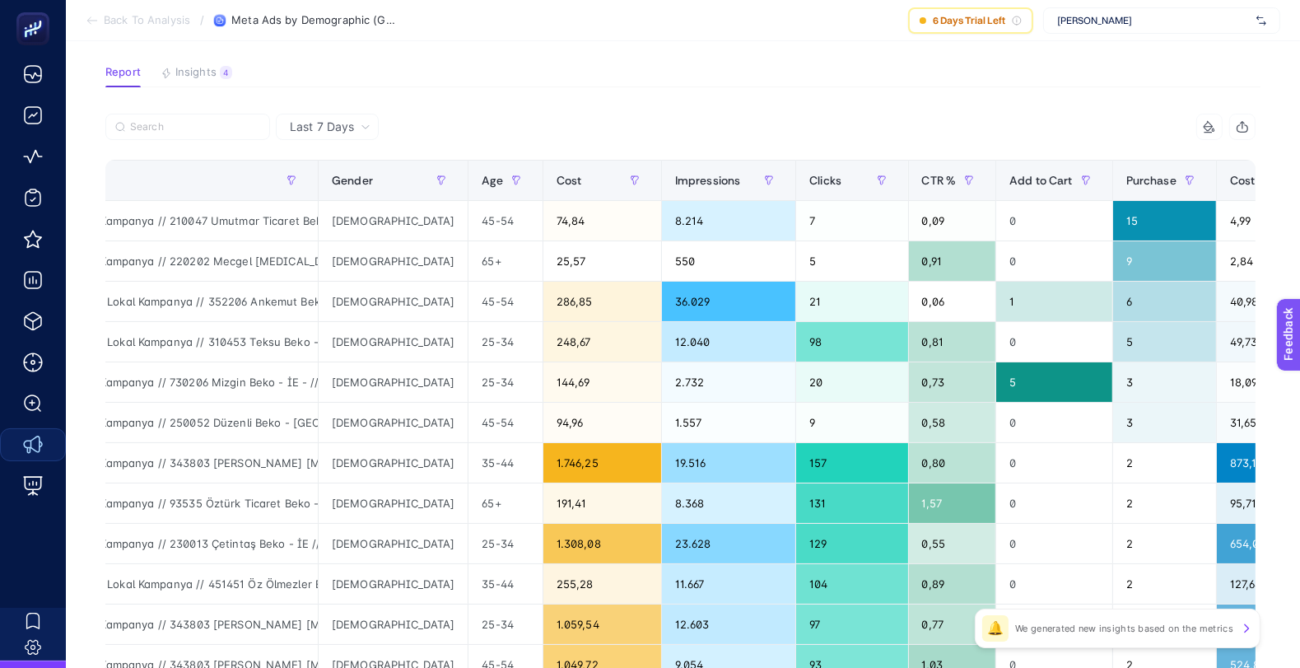
click at [1085, 106] on article "Add to favorites false Notify me Share Create project Meta Ads by Demographic (…" at bounding box center [683, 580] width 1234 height 1287
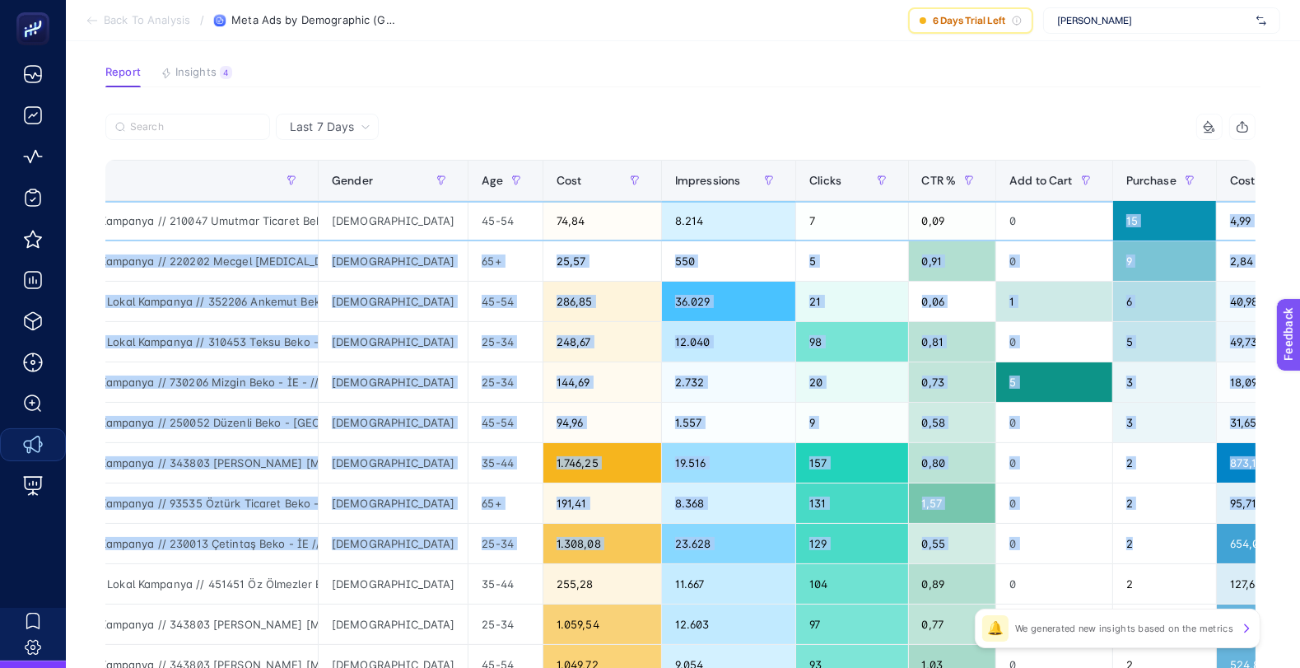
drag, startPoint x: 1048, startPoint y: 212, endPoint x: 1108, endPoint y: 524, distance: 317.8
click at [1108, 524] on tbody "Beko Bayi // Lokal Kampanya // 210047 Umutmar Ticaret Beko - İE // [GEOGRAPHIC_…" at bounding box center [859, 604] width 1741 height 807
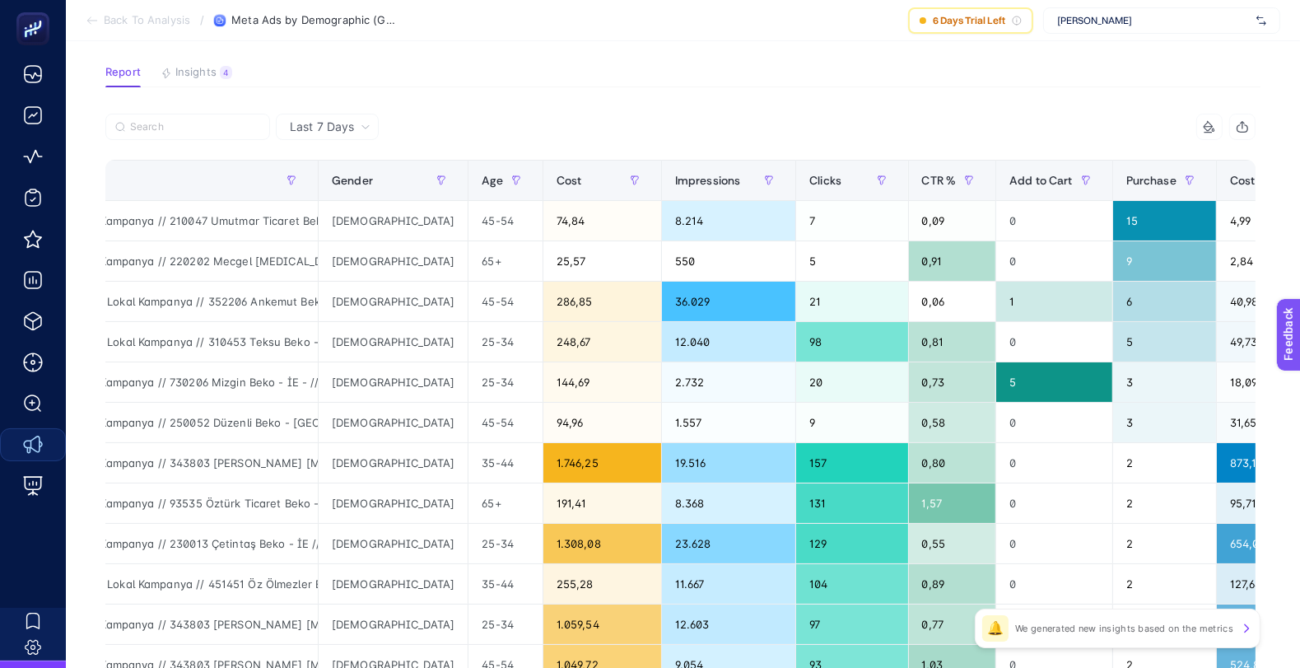
click at [980, 133] on div "10 items selected" at bounding box center [968, 127] width 575 height 26
click at [1126, 185] on span "Purchase" at bounding box center [1151, 180] width 50 height 13
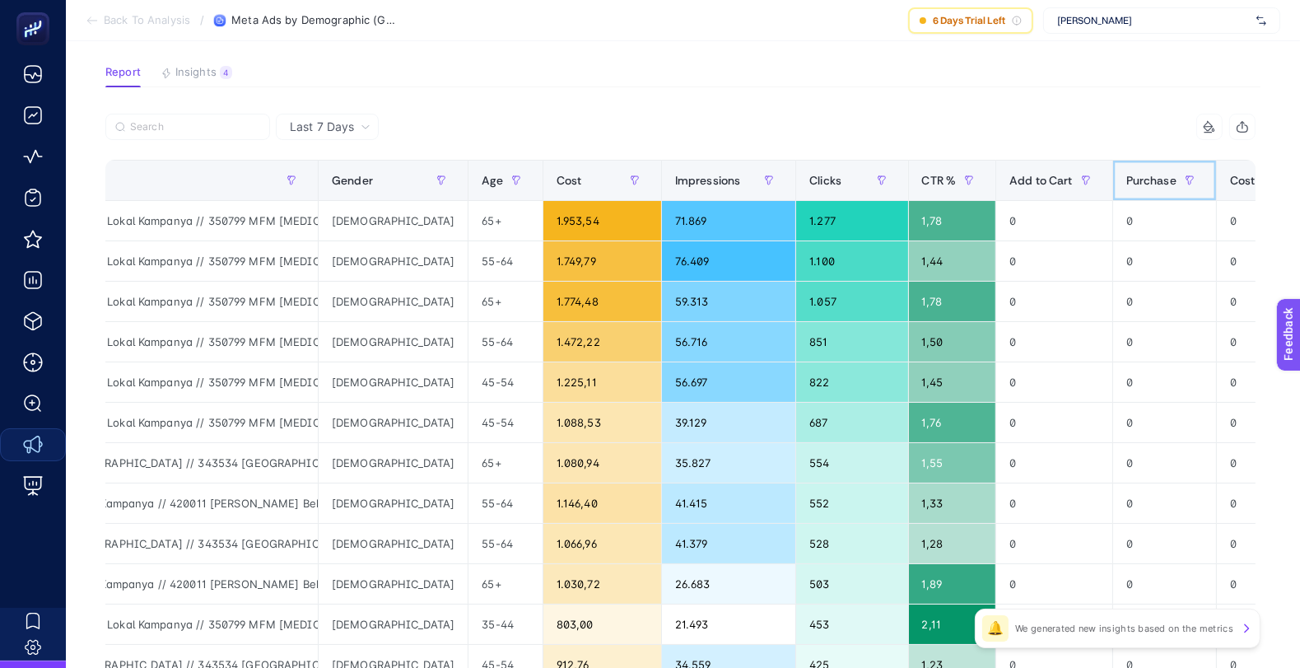
click at [1126, 182] on span "Purchase" at bounding box center [1151, 180] width 50 height 13
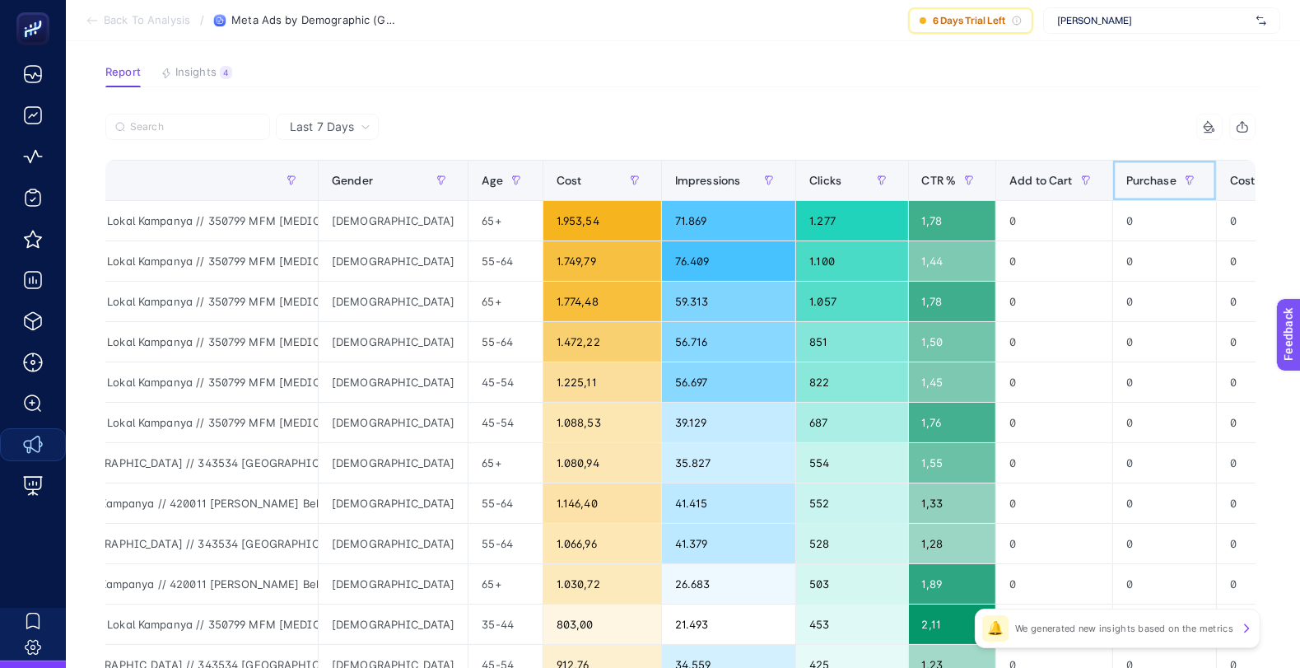
click at [1126, 192] on div "Purchase" at bounding box center [1164, 180] width 77 height 26
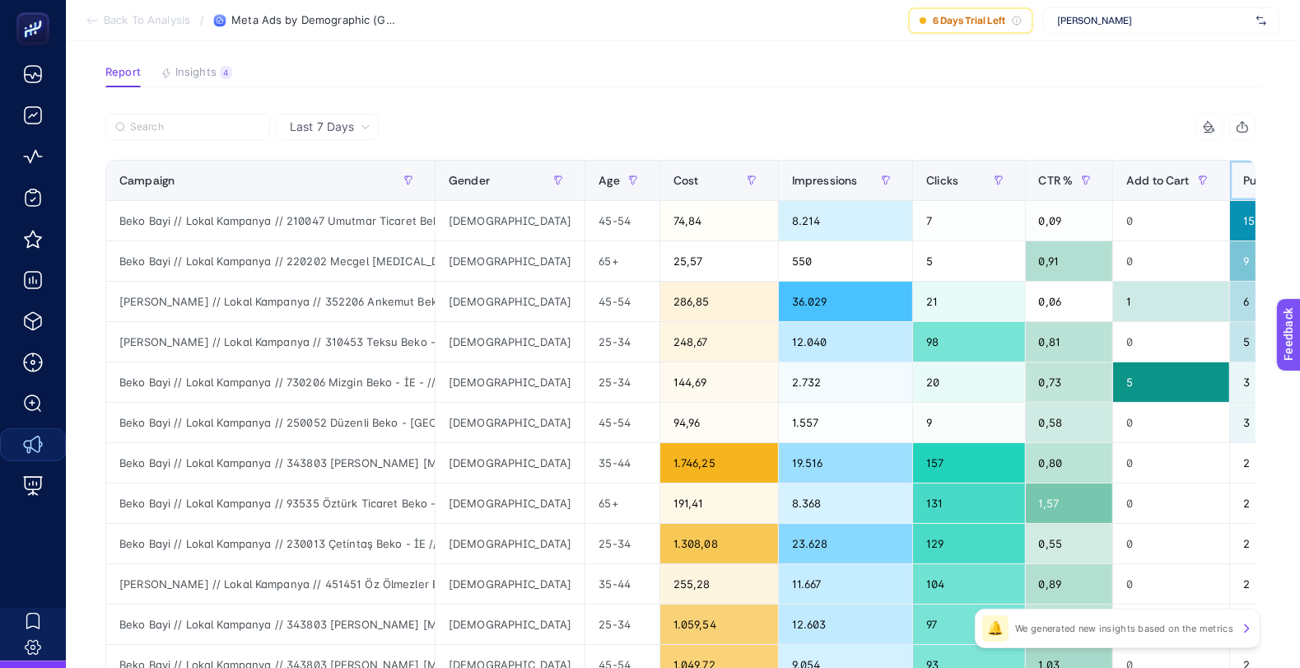
scroll to position [0, 98]
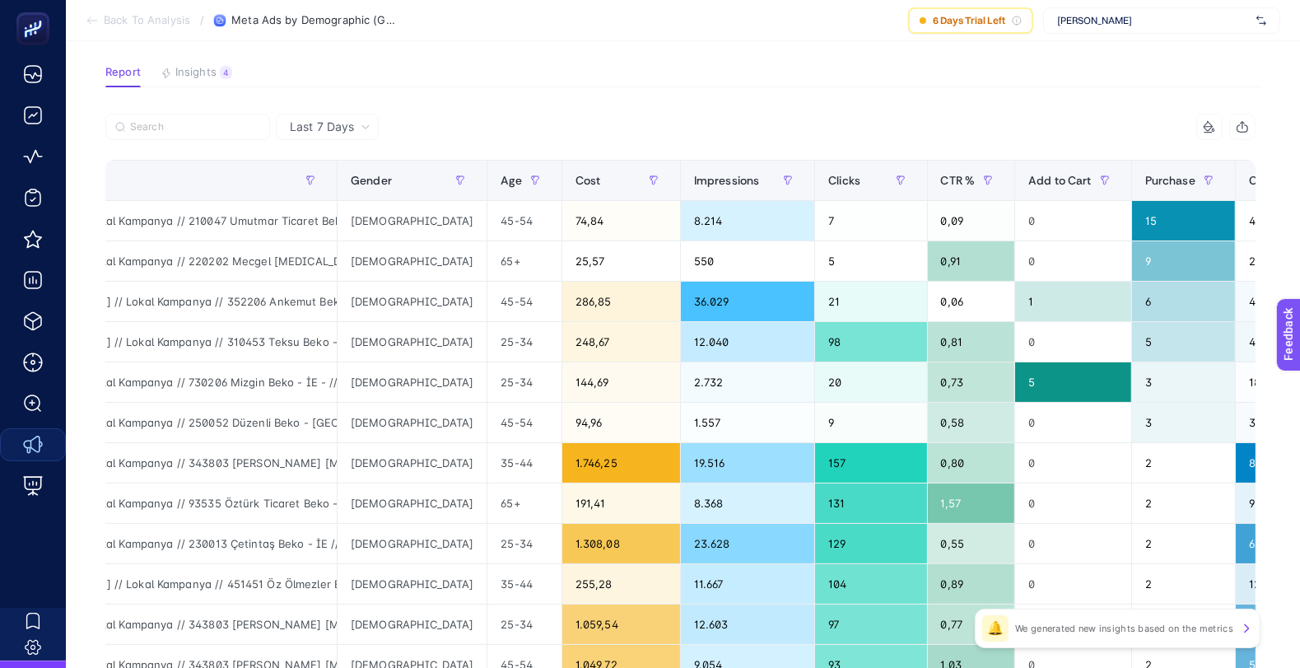
click at [1279, 29] on div "[PERSON_NAME]" at bounding box center [1161, 20] width 237 height 26
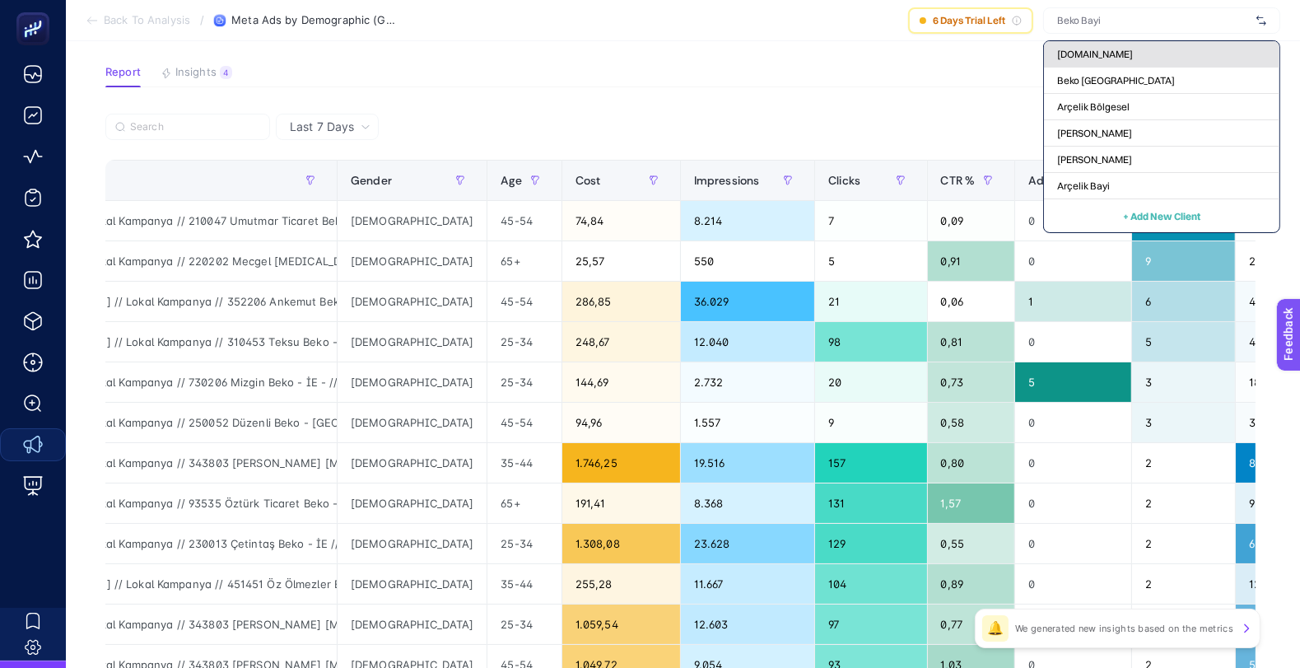
click at [1152, 68] on div "[DOMAIN_NAME]" at bounding box center [1161, 81] width 235 height 26
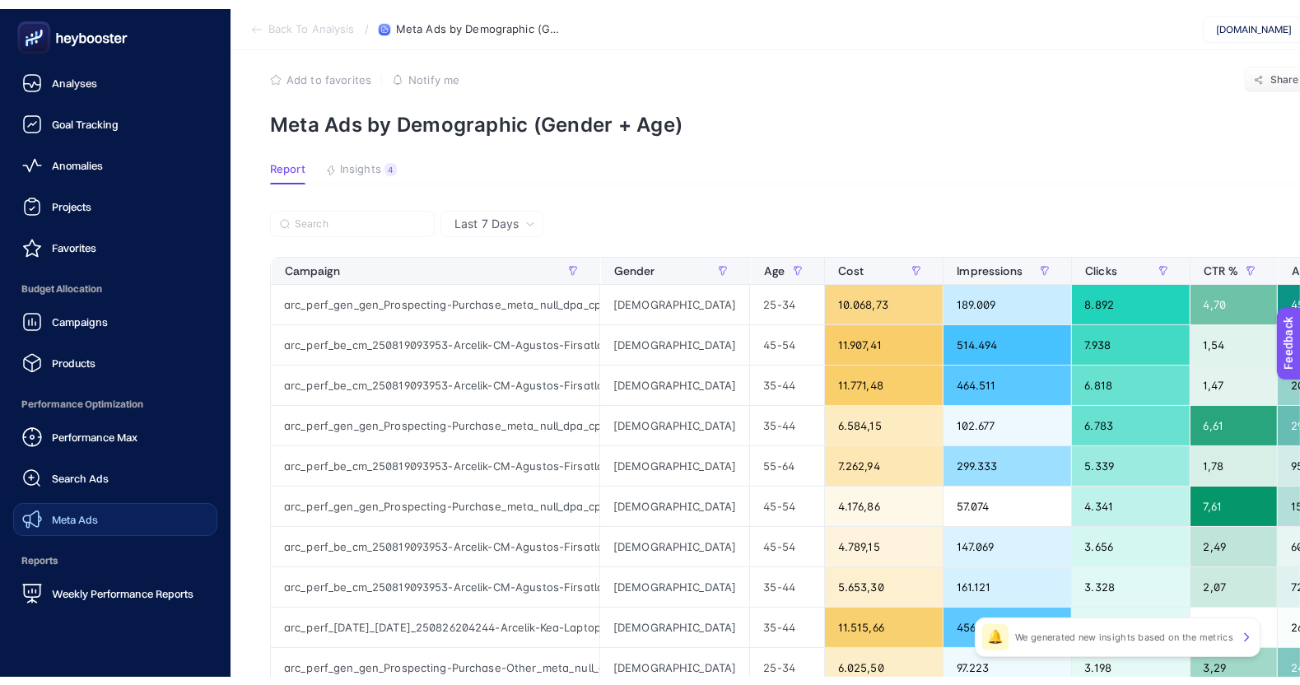
scroll to position [131, 0]
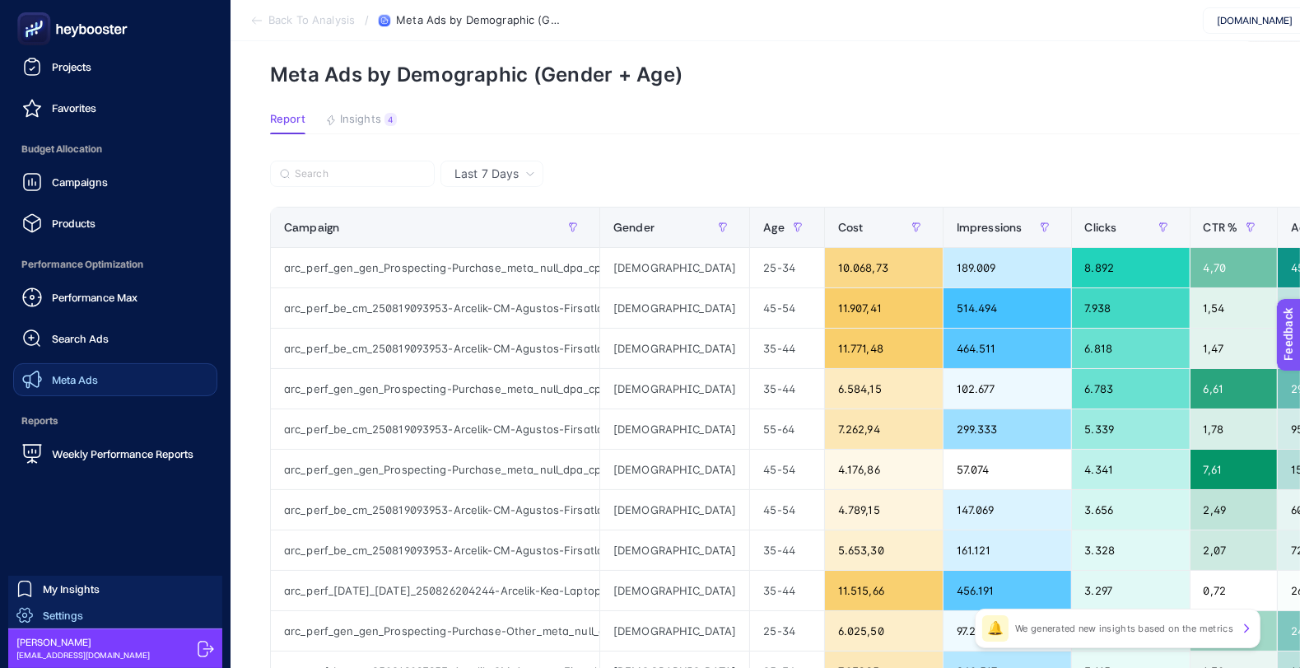
click at [65, 612] on span "Settings" at bounding box center [63, 614] width 40 height 13
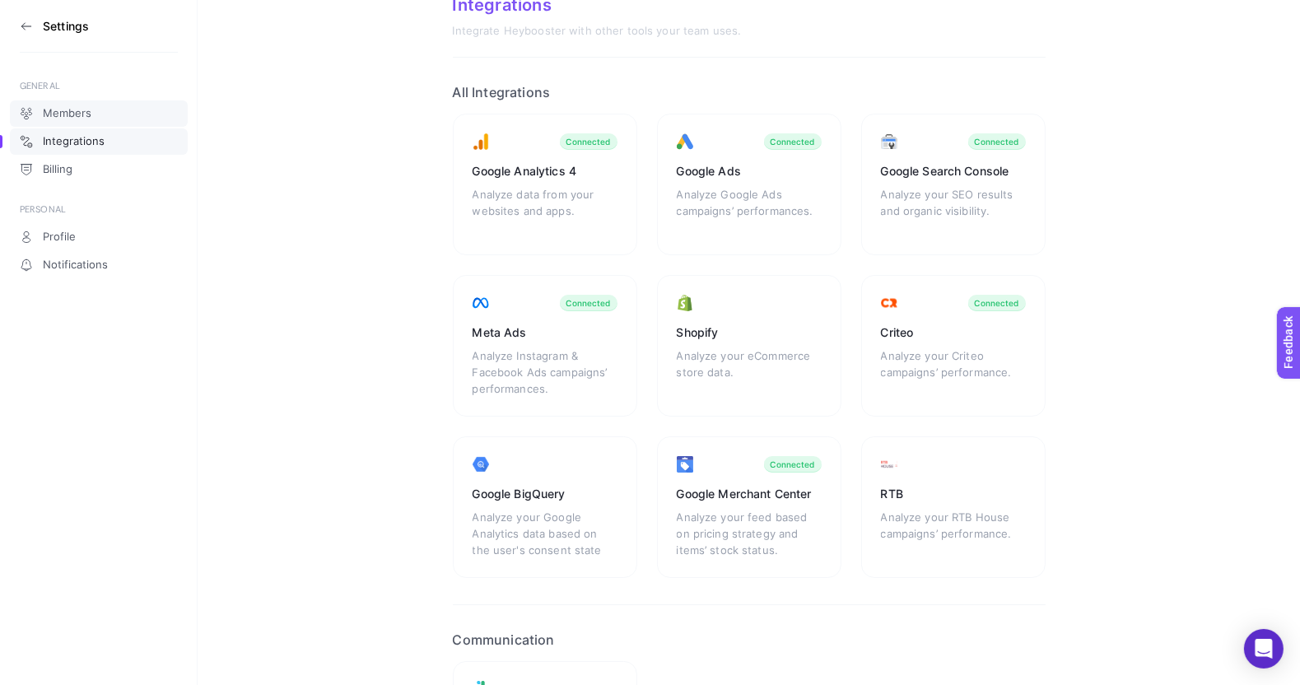
click at [66, 116] on span "Members" at bounding box center [67, 113] width 49 height 13
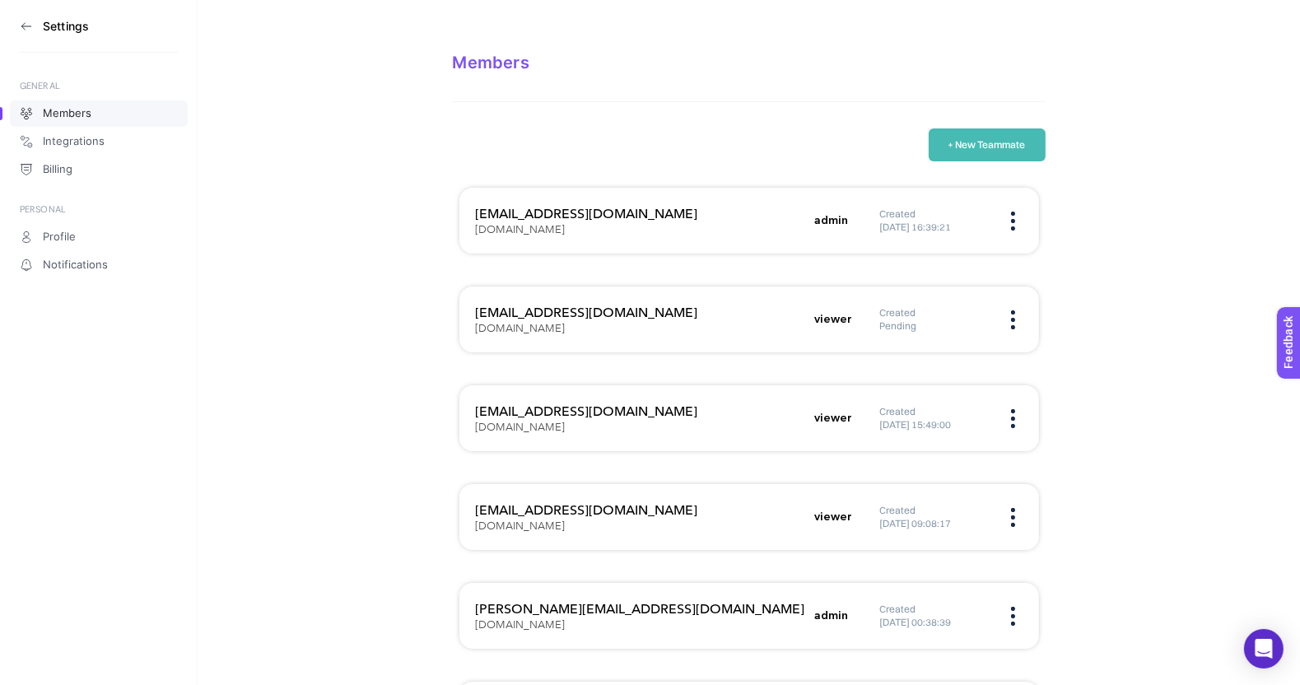
click at [883, 328] on h5 "Pending" at bounding box center [933, 325] width 107 height 13
click at [33, 30] on section "Settings" at bounding box center [99, 26] width 158 height 53
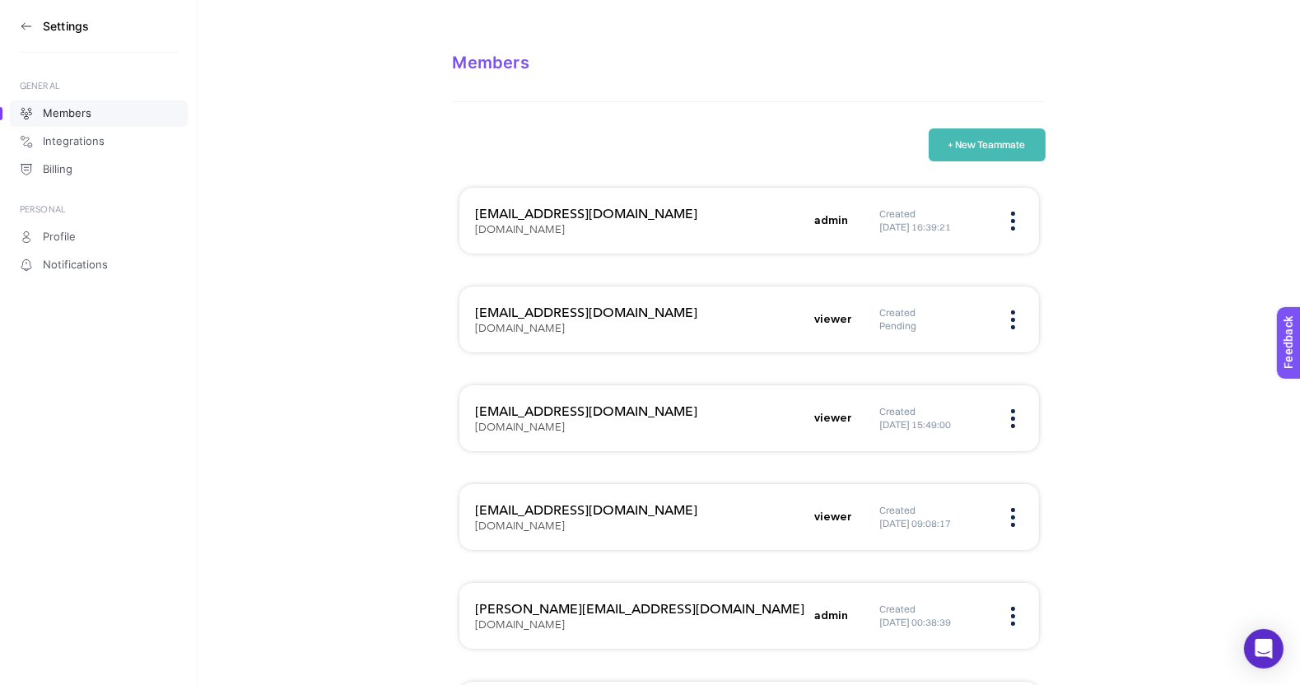
click at [18, 27] on aside "Settings GENERAL Members Integrations Billing PERSONAL Profile Notifications" at bounding box center [99, 342] width 198 height 685
click at [21, 27] on icon at bounding box center [26, 26] width 13 height 13
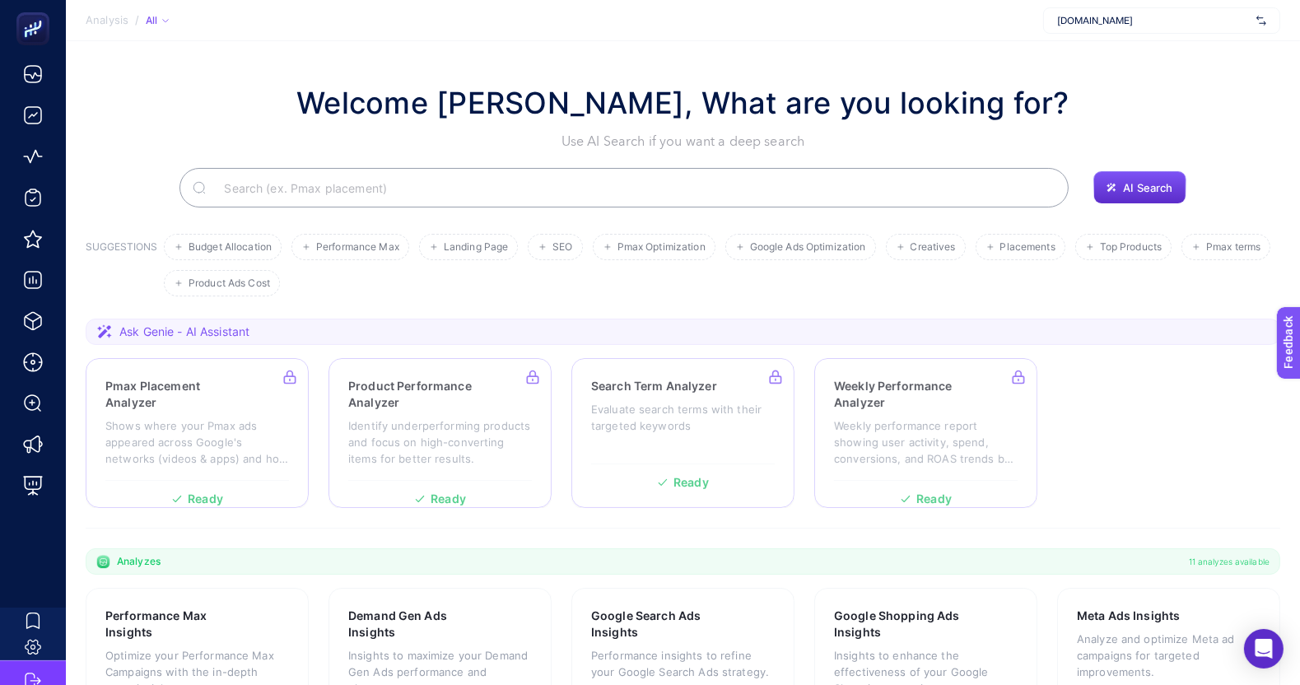
click at [1262, 22] on img at bounding box center [1261, 20] width 10 height 16
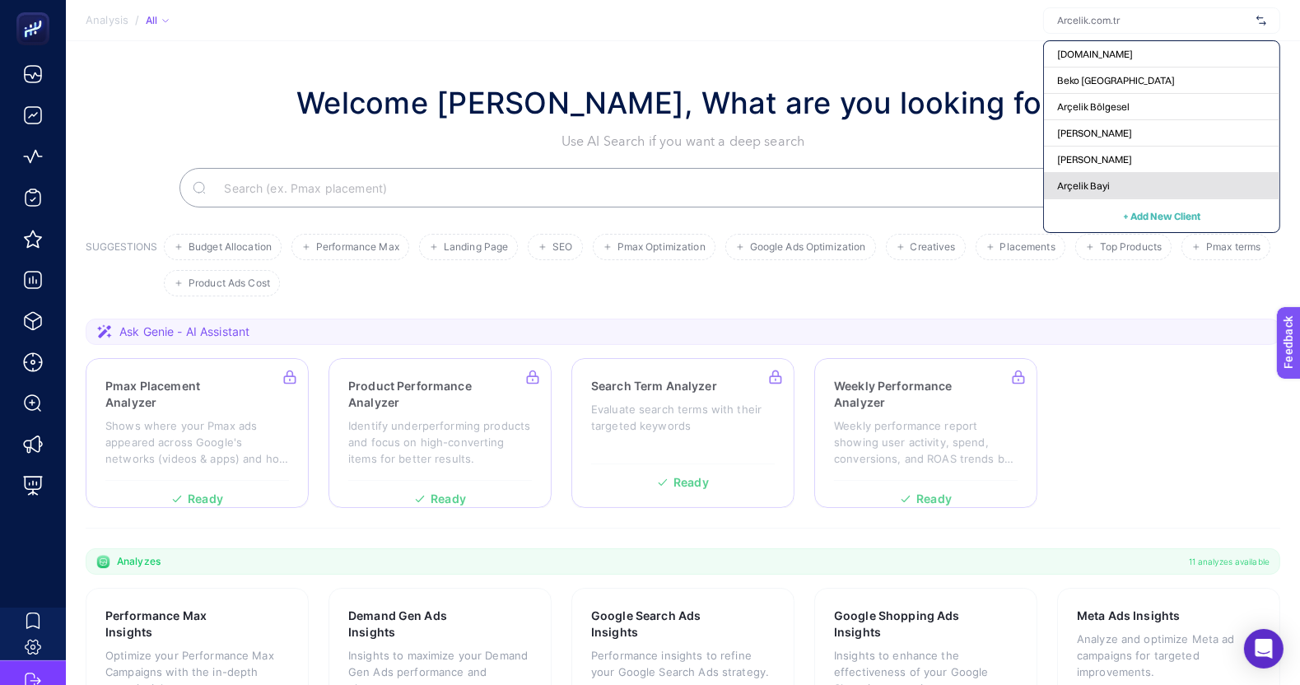
click at [1116, 181] on div "Arçelik Bayi" at bounding box center [1161, 186] width 235 height 26
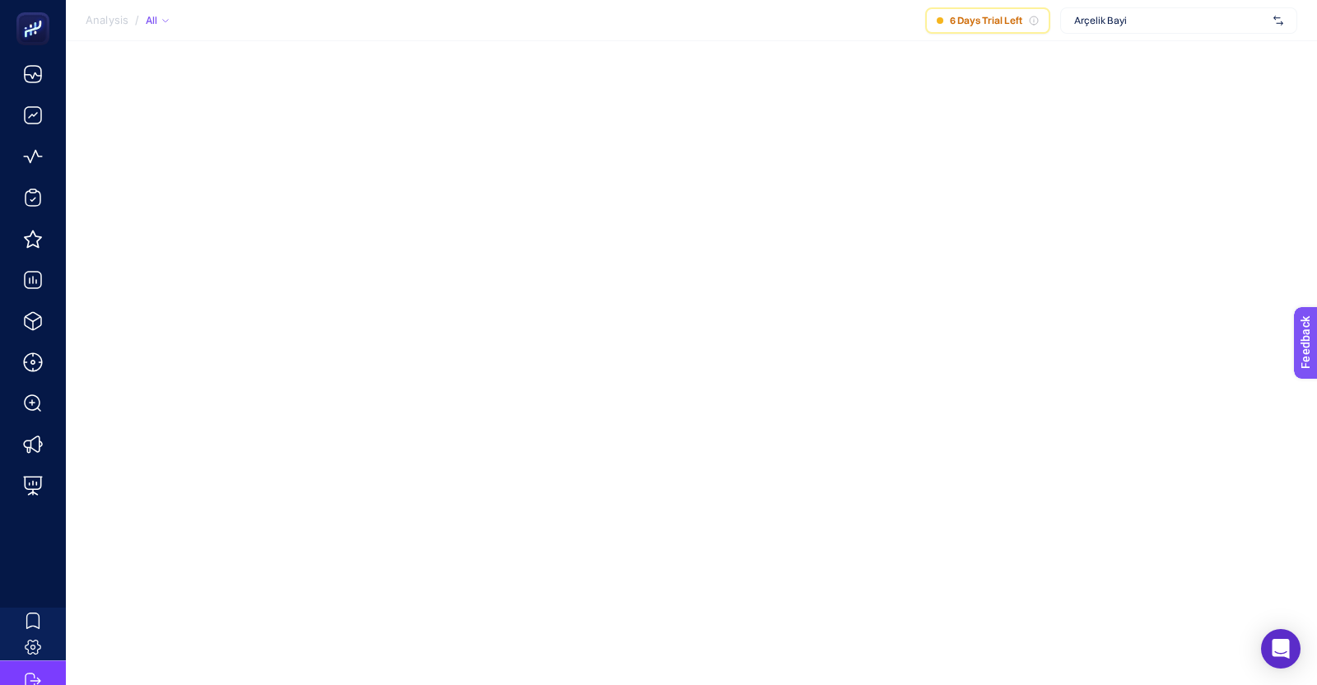
click at [1271, 23] on div "Arçelik Bayi" at bounding box center [1178, 20] width 237 height 26
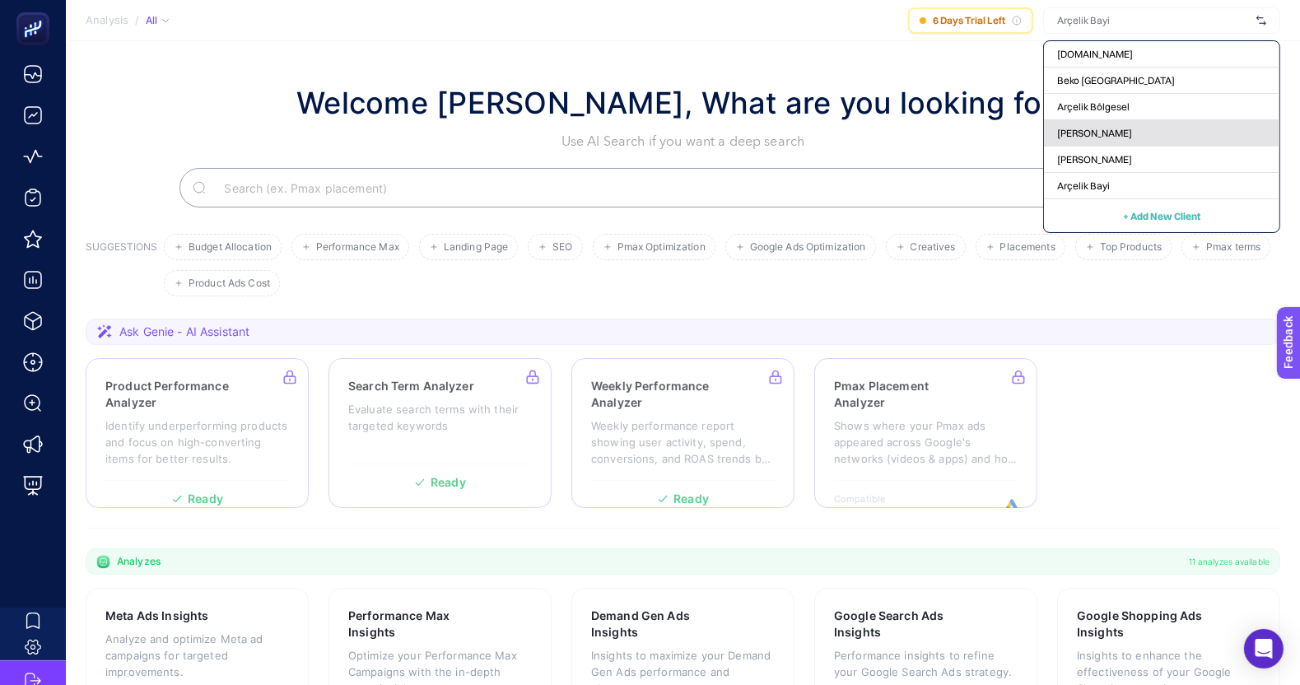
click at [1074, 134] on span "[PERSON_NAME]" at bounding box center [1094, 133] width 75 height 13
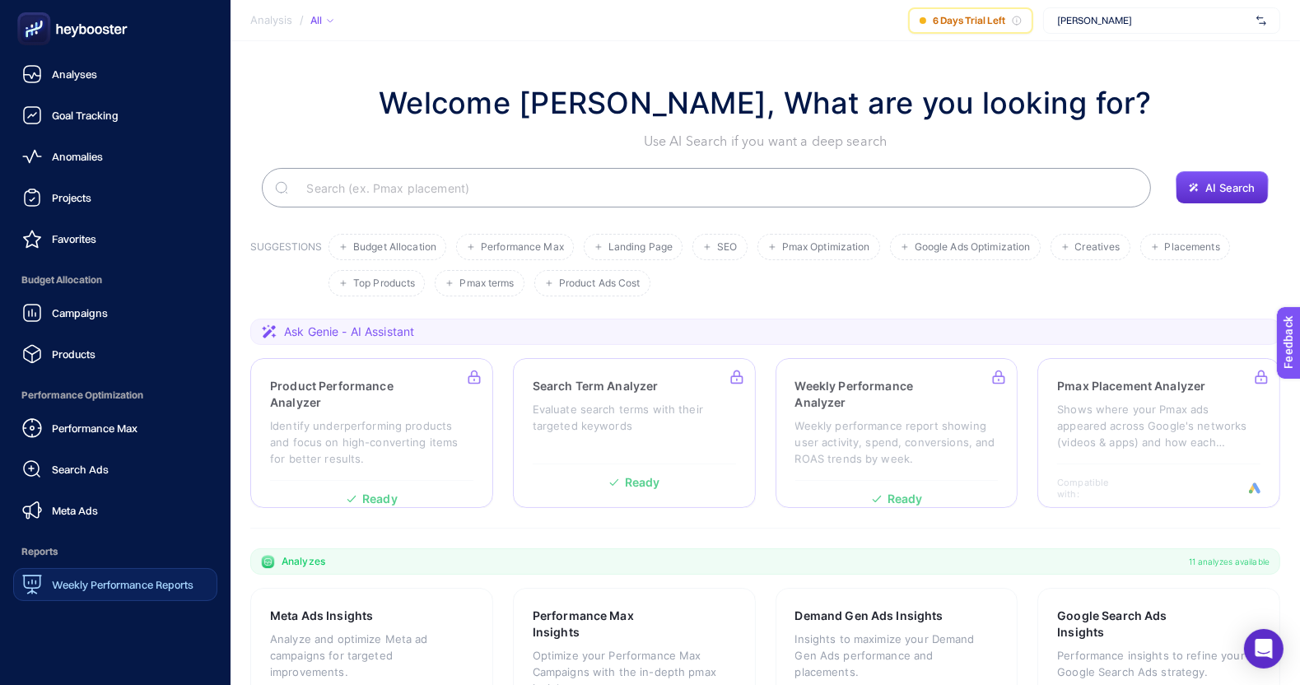
click at [105, 583] on span "Weekly Performance Reports" at bounding box center [123, 584] width 142 height 13
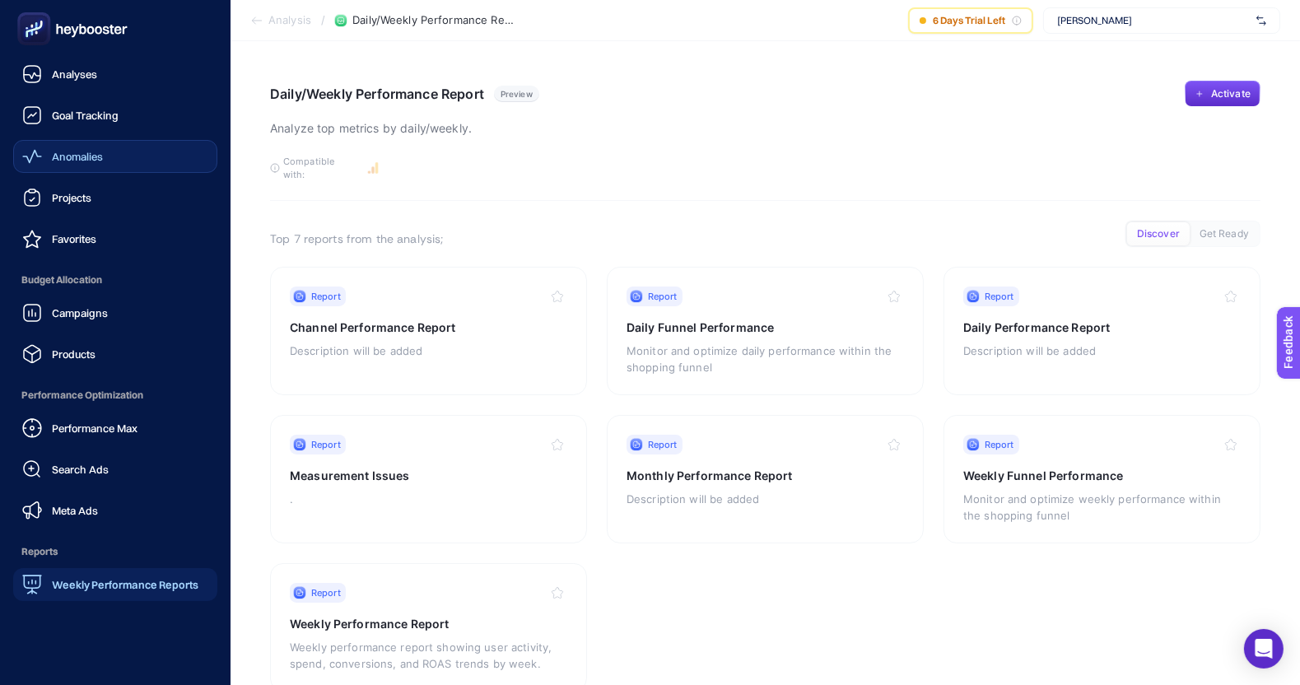
click at [102, 154] on span "Anomalies" at bounding box center [77, 156] width 51 height 13
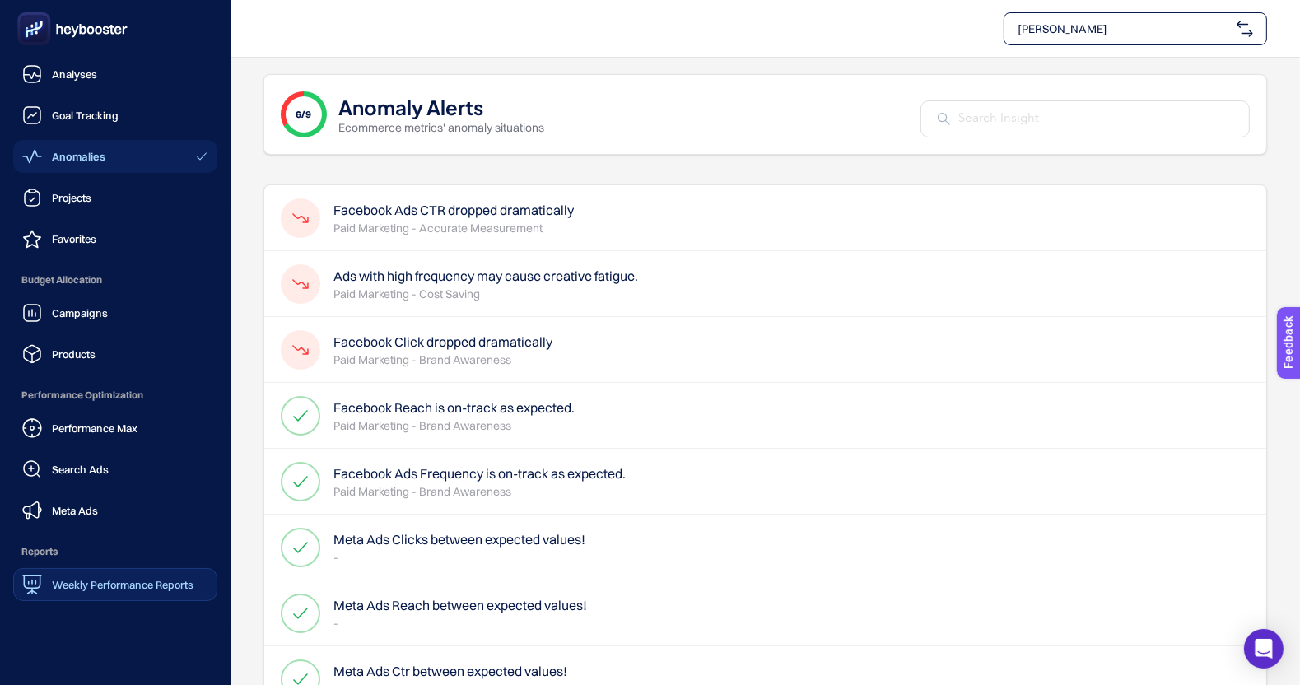
click at [50, 22] on icon at bounding box center [72, 28] width 119 height 33
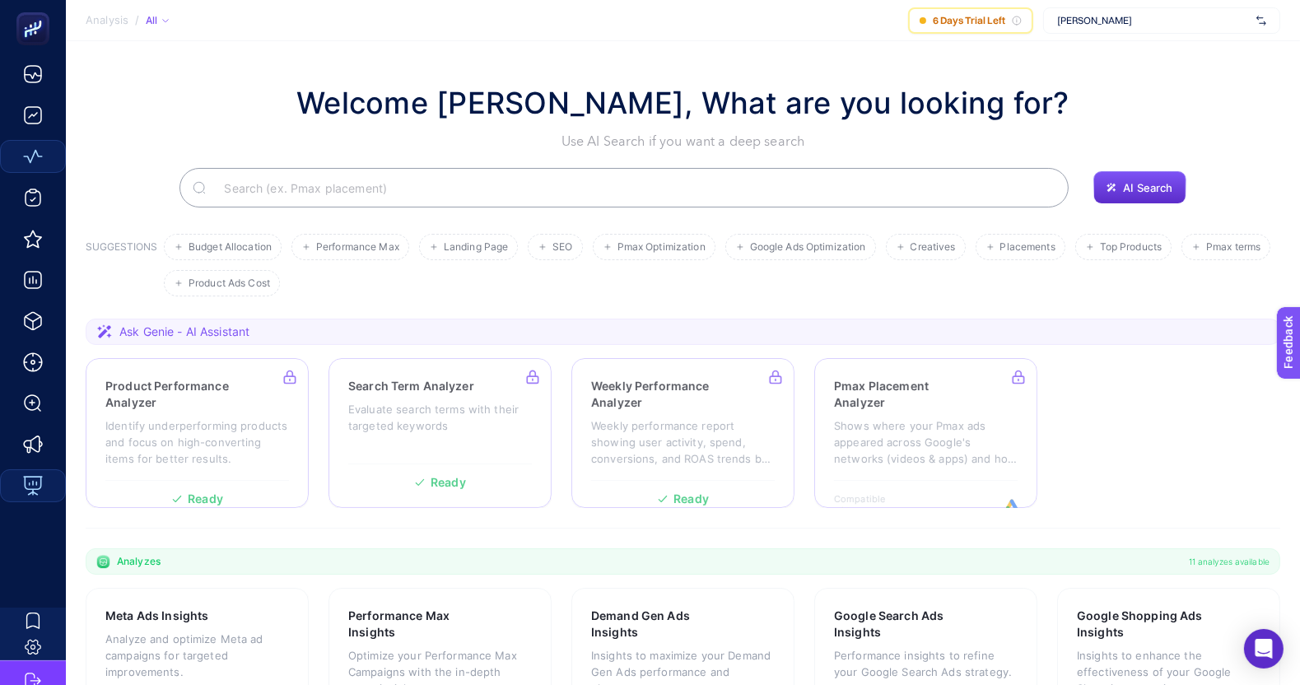
click at [1111, 27] on div "[PERSON_NAME]" at bounding box center [1161, 20] width 237 height 26
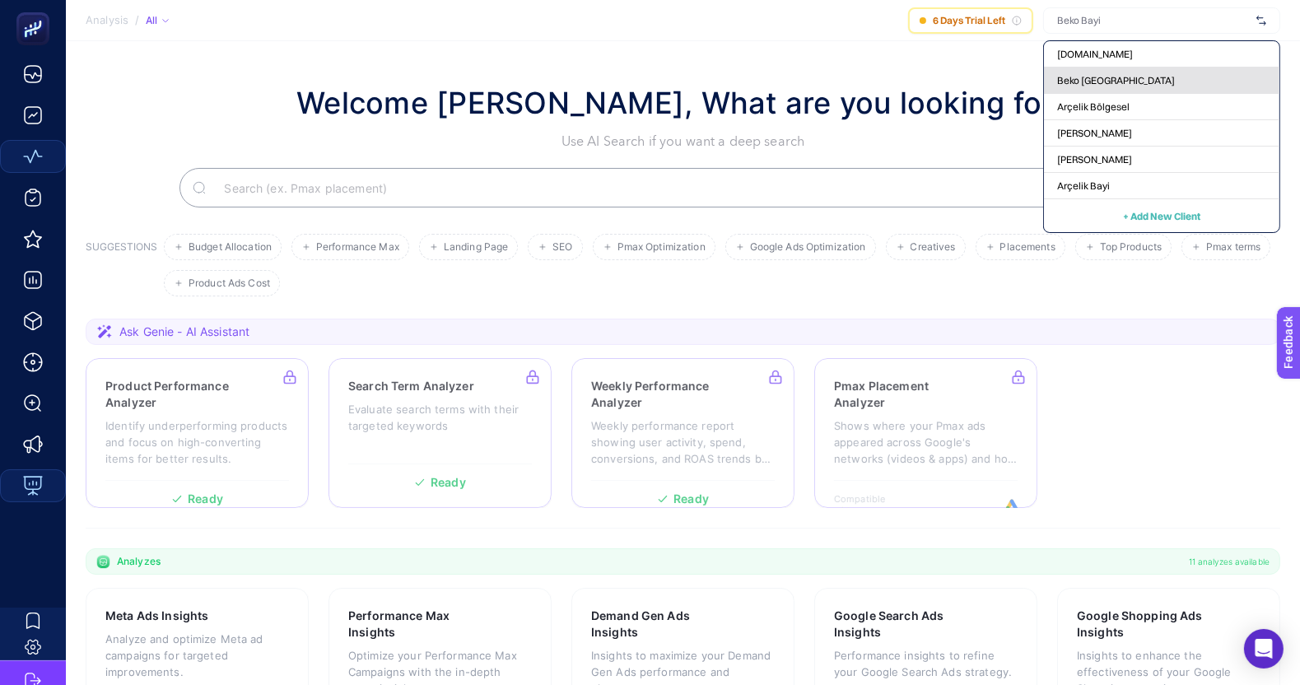
click at [1123, 94] on div "Beko [GEOGRAPHIC_DATA]" at bounding box center [1161, 107] width 235 height 26
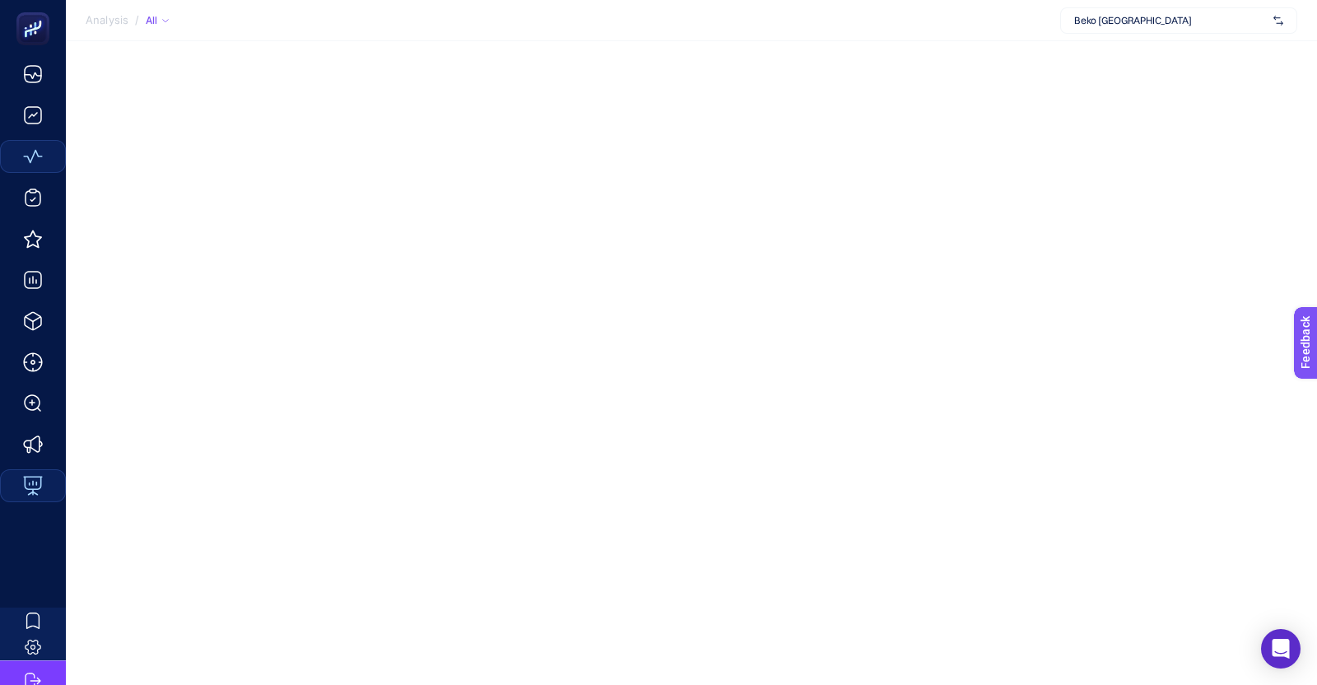
click at [1254, 30] on div "Beko [GEOGRAPHIC_DATA]" at bounding box center [1178, 20] width 237 height 26
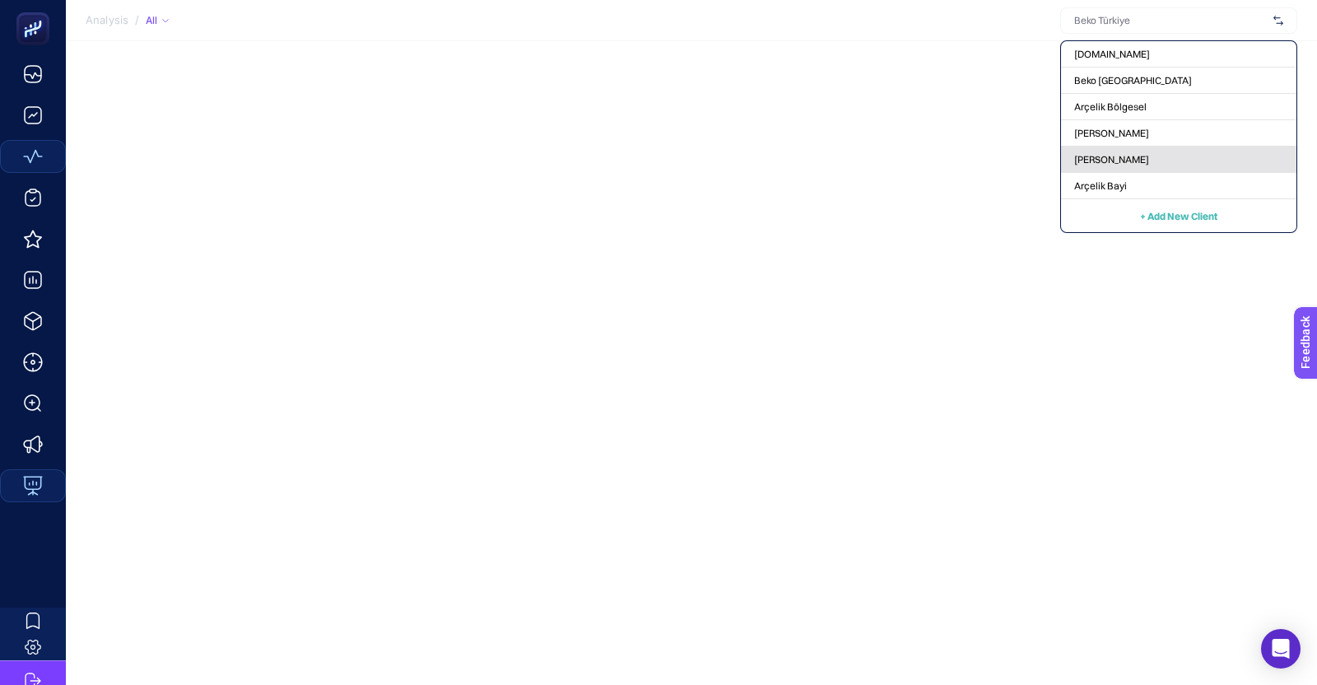
click at [1132, 153] on span "[PERSON_NAME]" at bounding box center [1111, 159] width 75 height 13
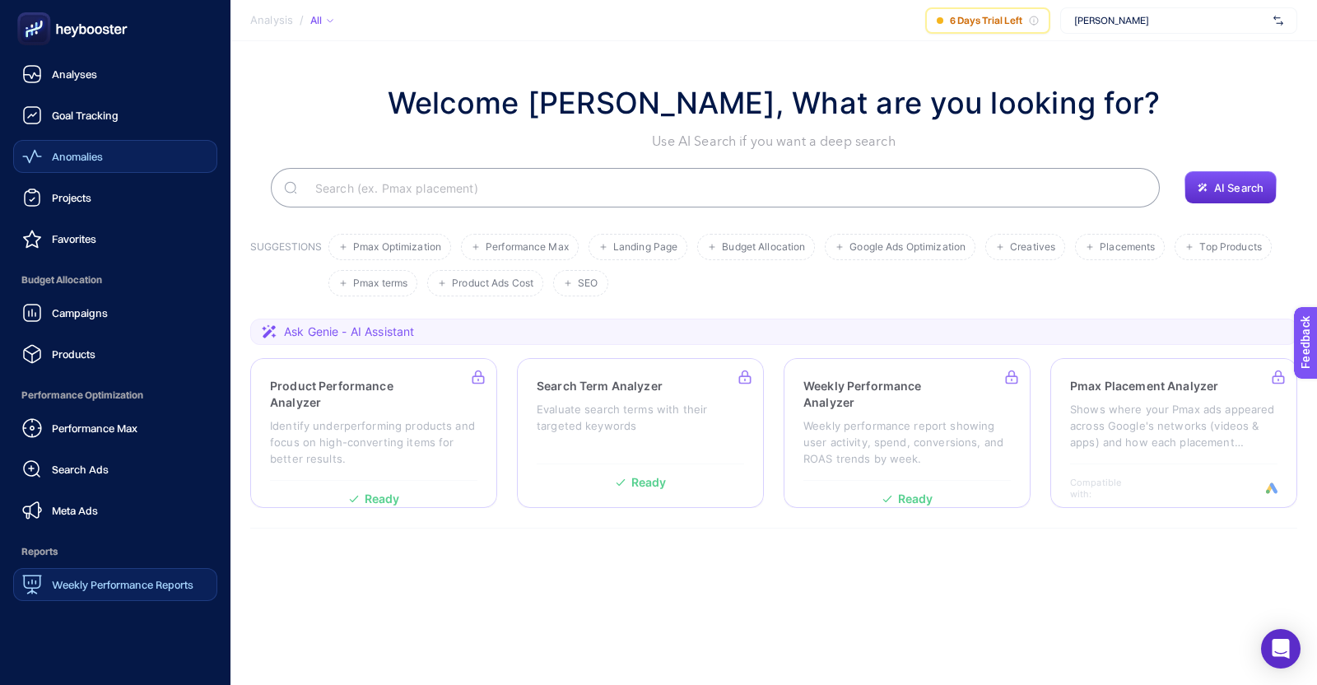
click at [49, 149] on div "Anomalies" at bounding box center [62, 157] width 81 height 20
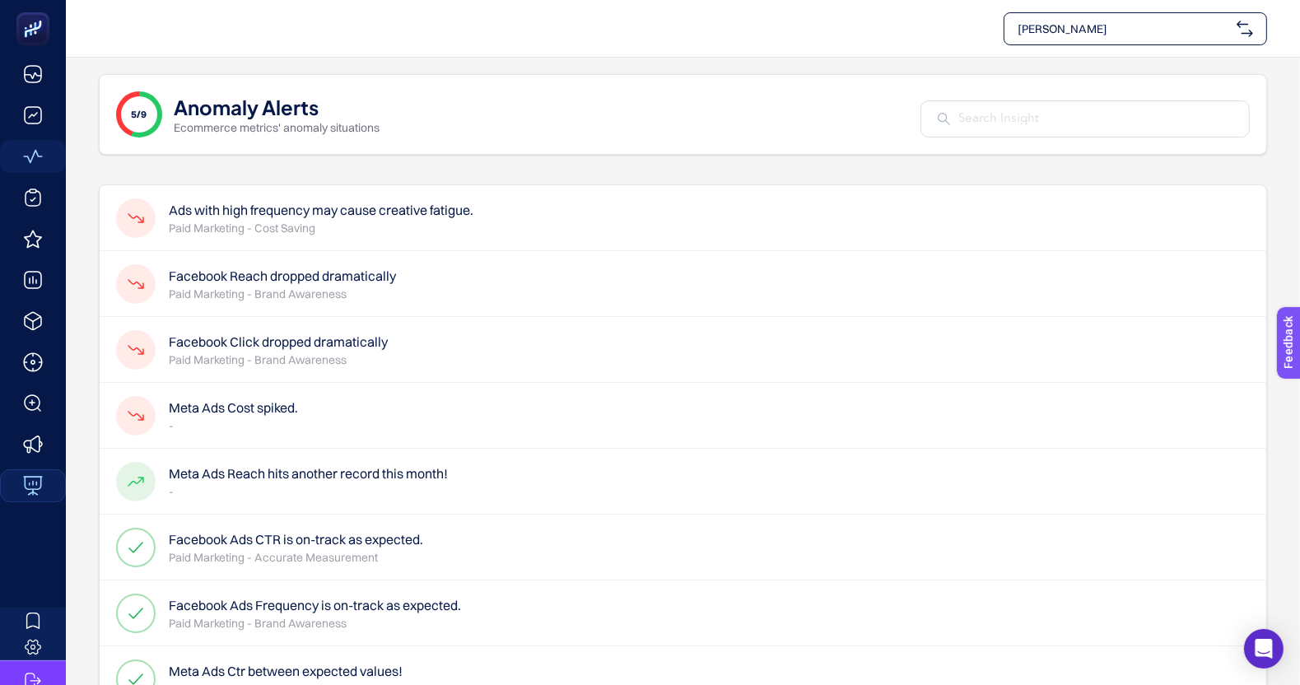
click at [254, 419] on p "-" at bounding box center [233, 425] width 129 height 16
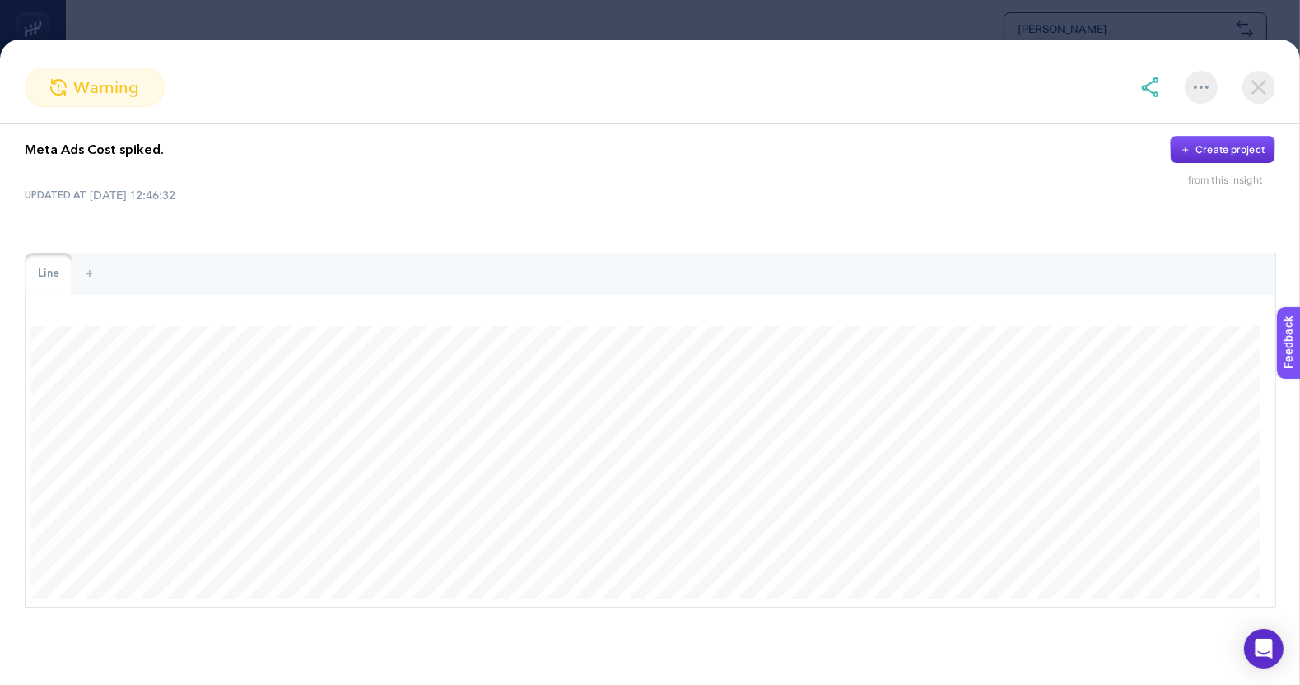
scroll to position [29, 0]
click at [134, 140] on p "Meta Ads Cost spiked." at bounding box center [94, 150] width 139 height 20
copy p "spiked"
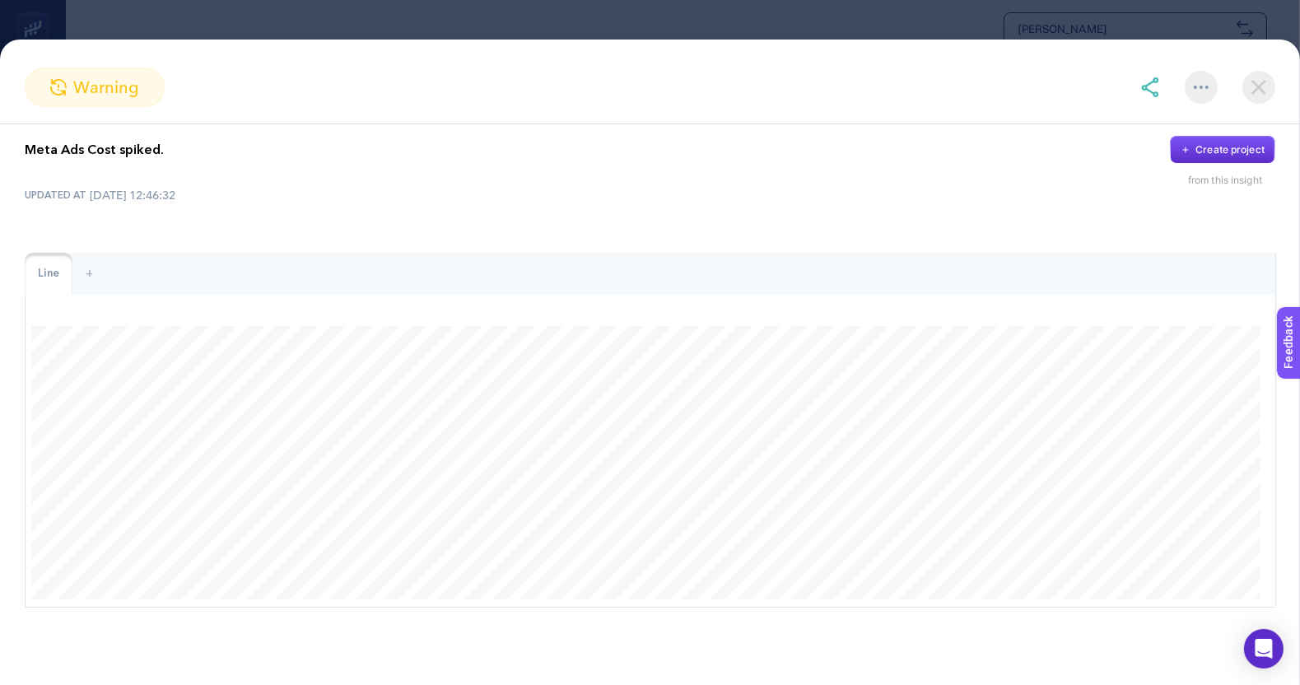
click at [98, 140] on p "Meta Ads Cost spiked." at bounding box center [94, 150] width 139 height 20
copy div "Meta Ads Cost spiked."
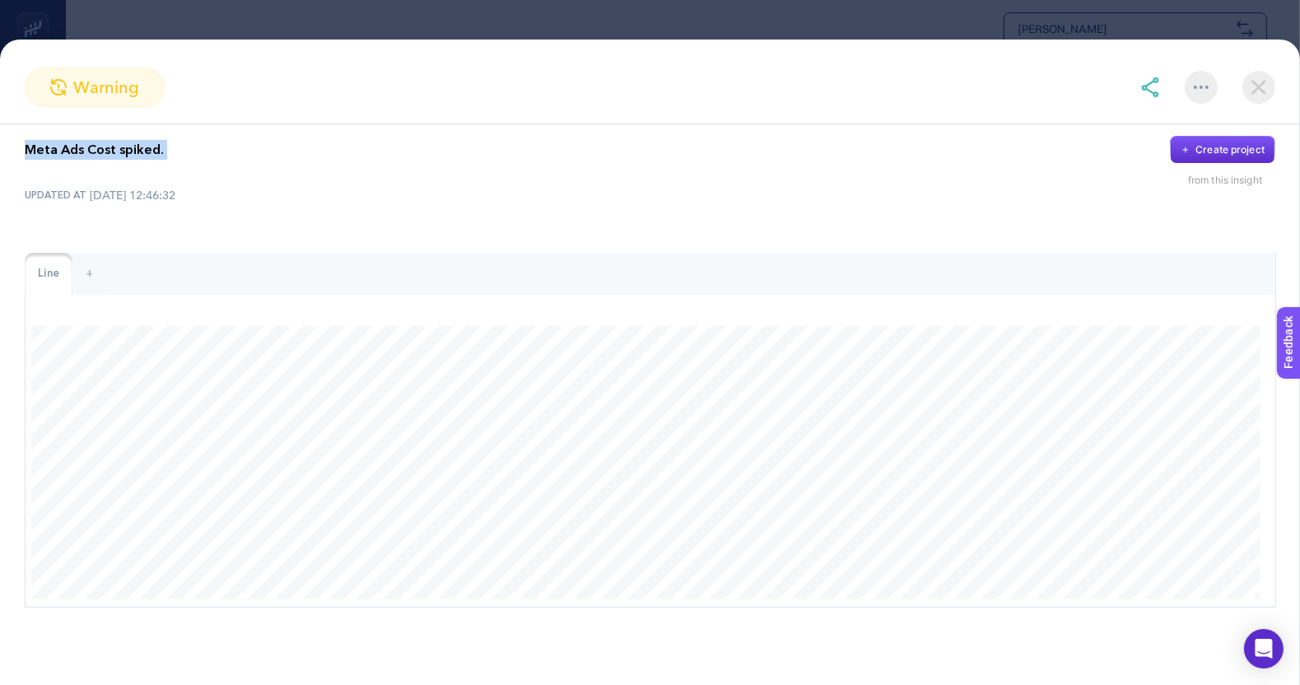
click at [1272, 85] on img at bounding box center [1258, 87] width 33 height 33
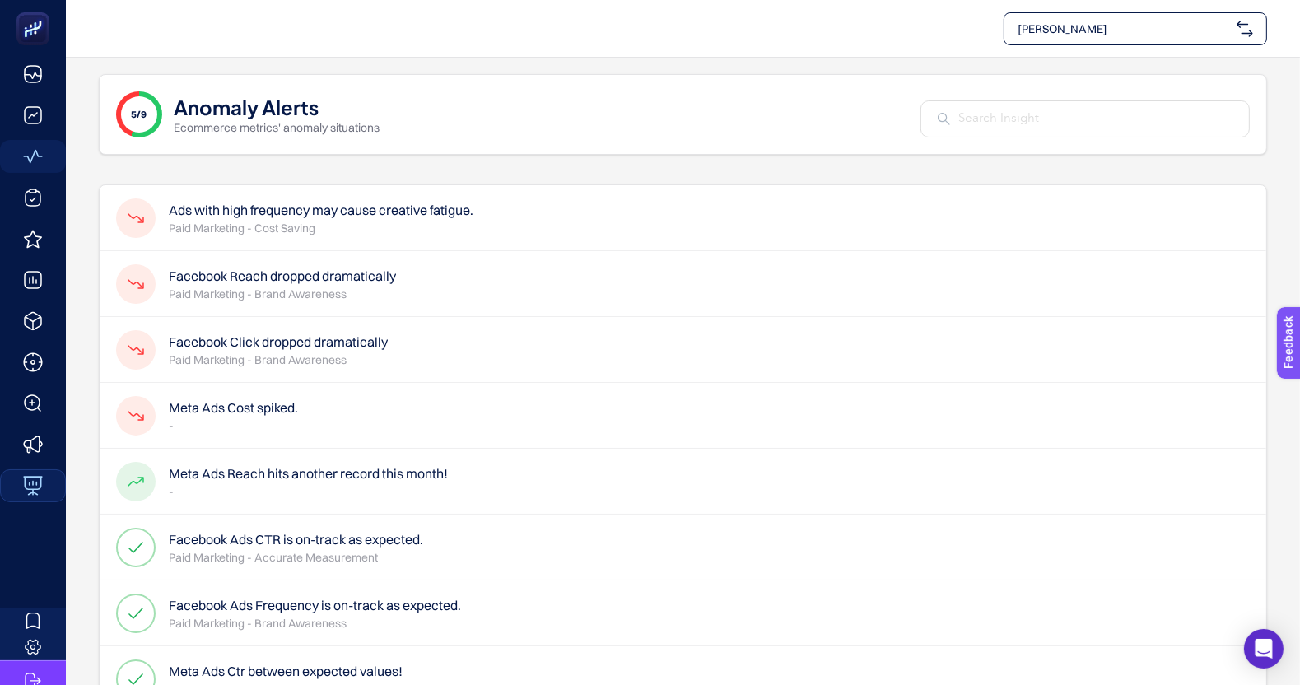
click at [238, 352] on p "Paid Marketing - Brand Awareness" at bounding box center [278, 360] width 219 height 16
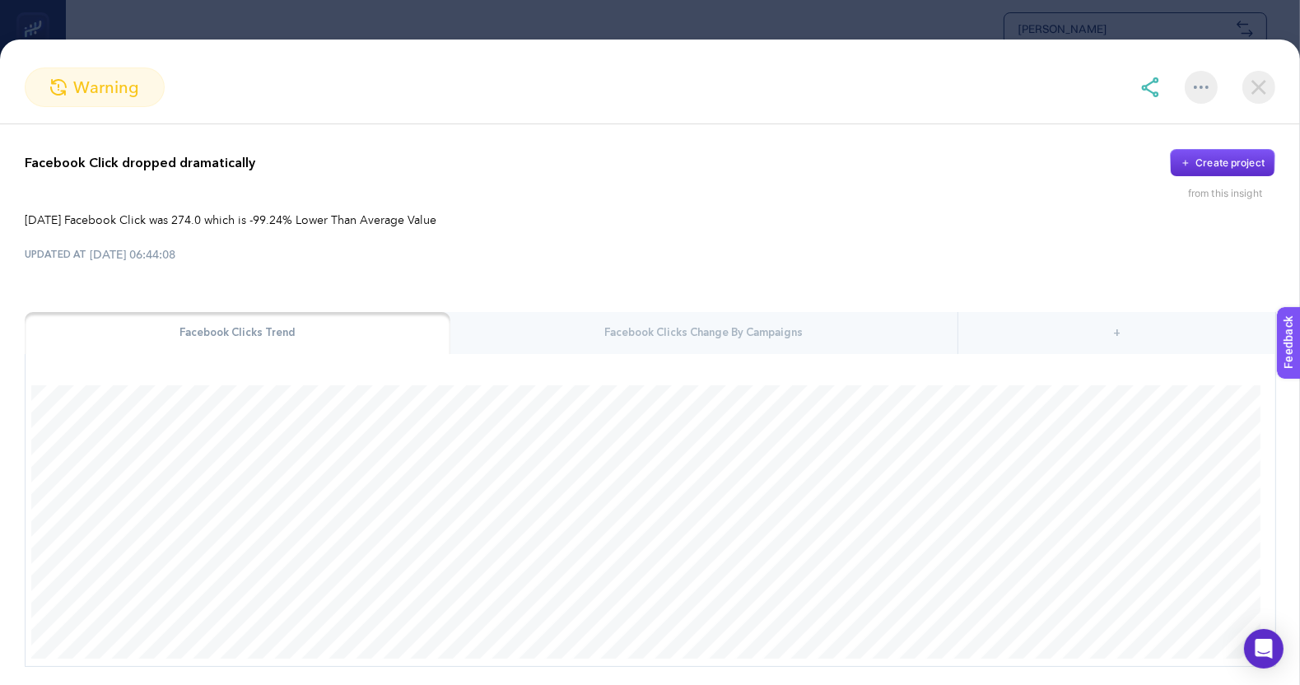
click at [1250, 90] on img at bounding box center [1258, 87] width 33 height 33
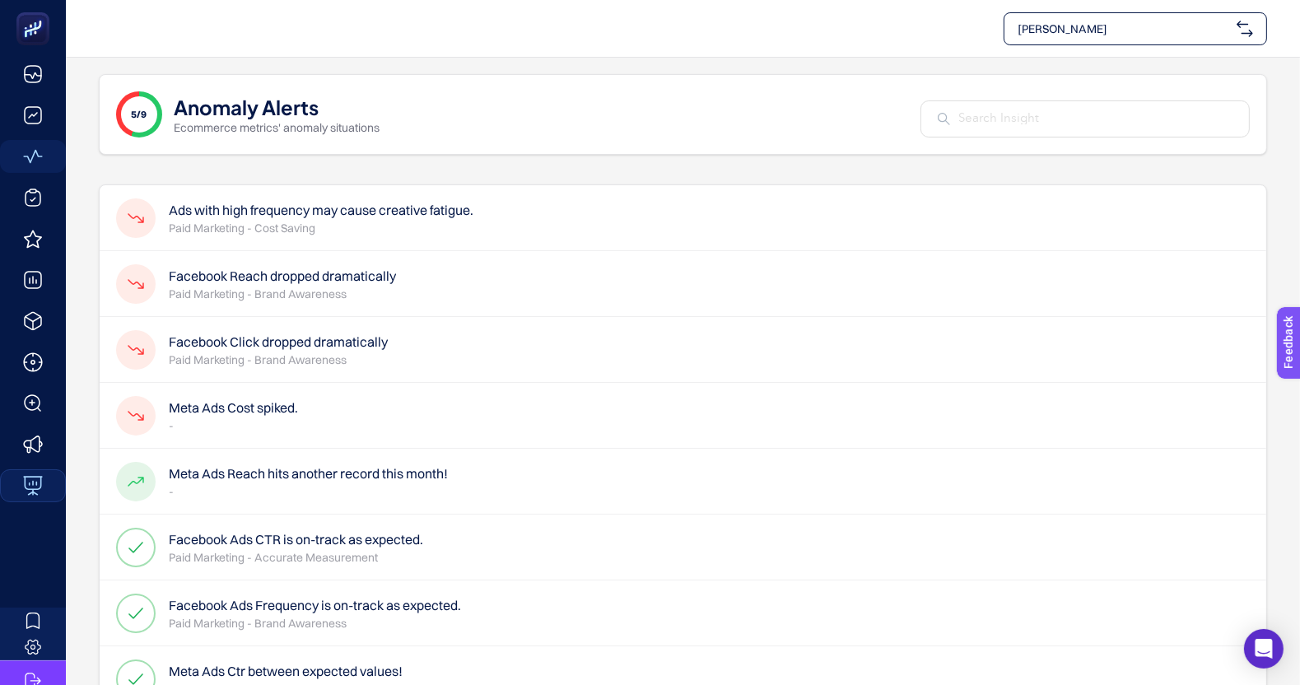
click at [317, 211] on h4 "Ads with high frequency may cause creative fatigue." at bounding box center [321, 210] width 305 height 20
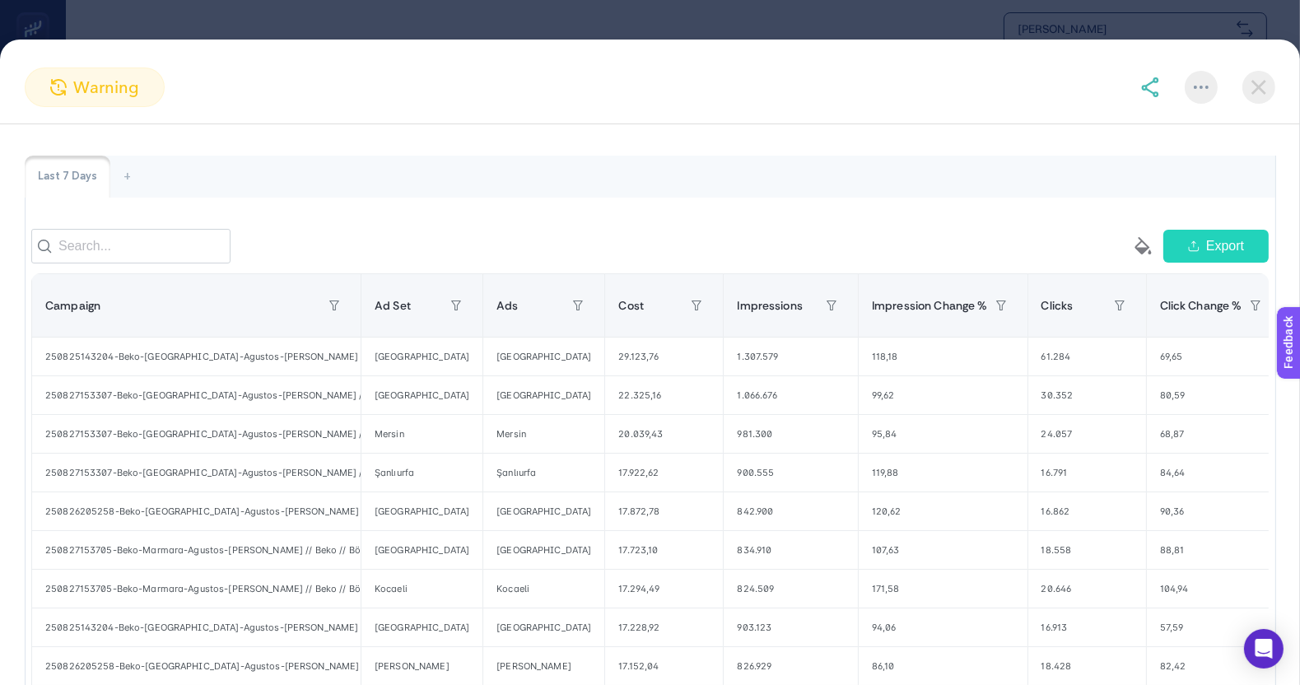
scroll to position [113, 0]
